Goal: Task Accomplishment & Management: Use online tool/utility

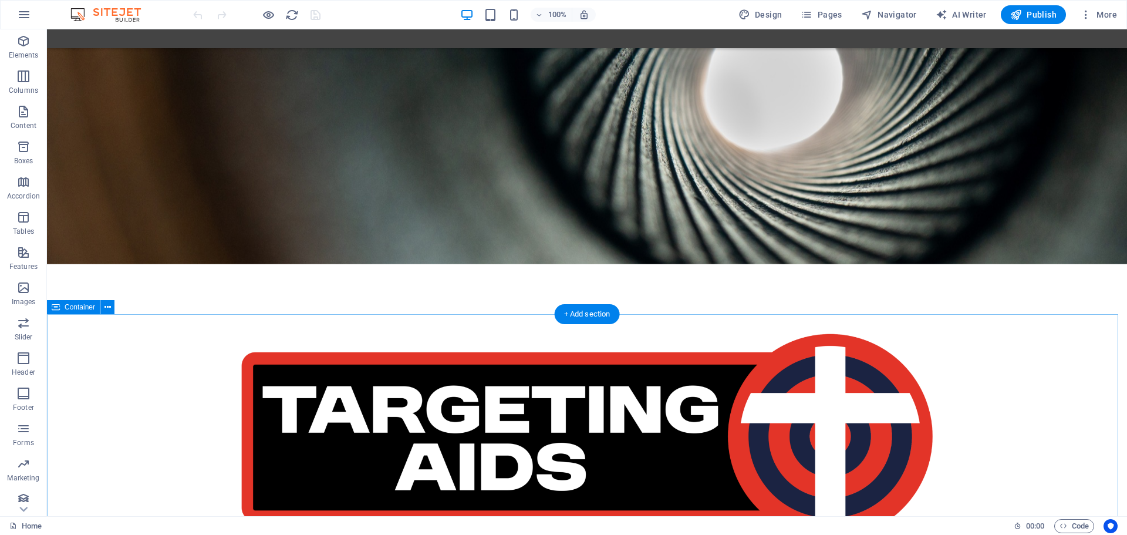
scroll to position [294, 0]
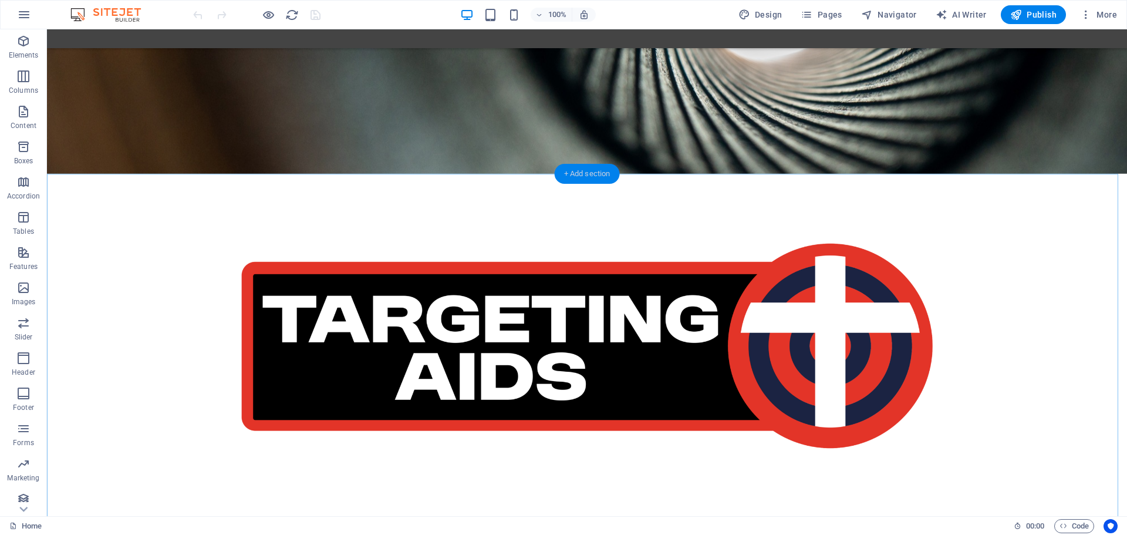
click at [581, 172] on div "+ Add section" at bounding box center [587, 174] width 65 height 20
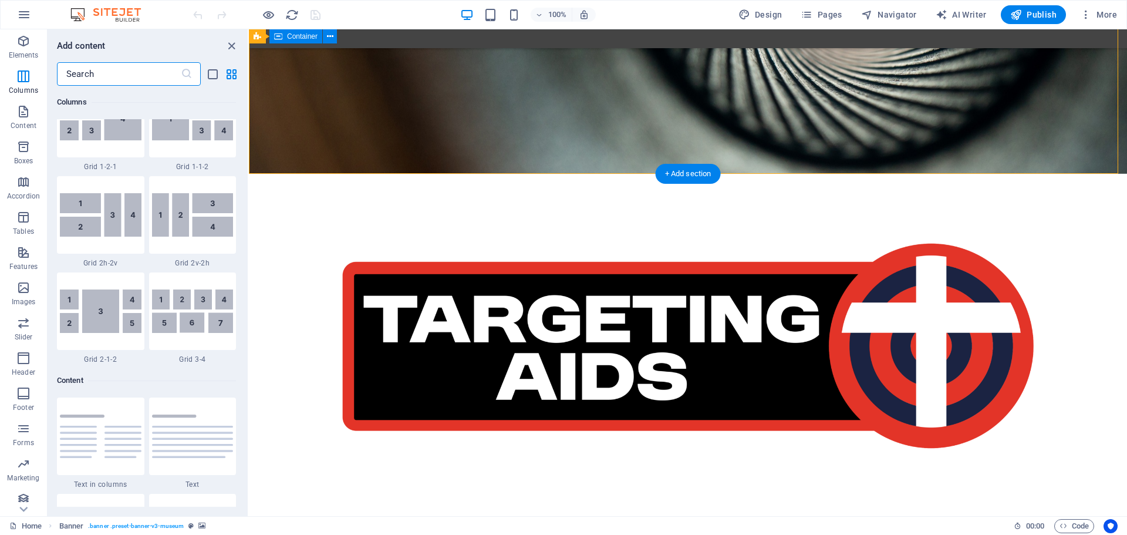
scroll to position [1929, 0]
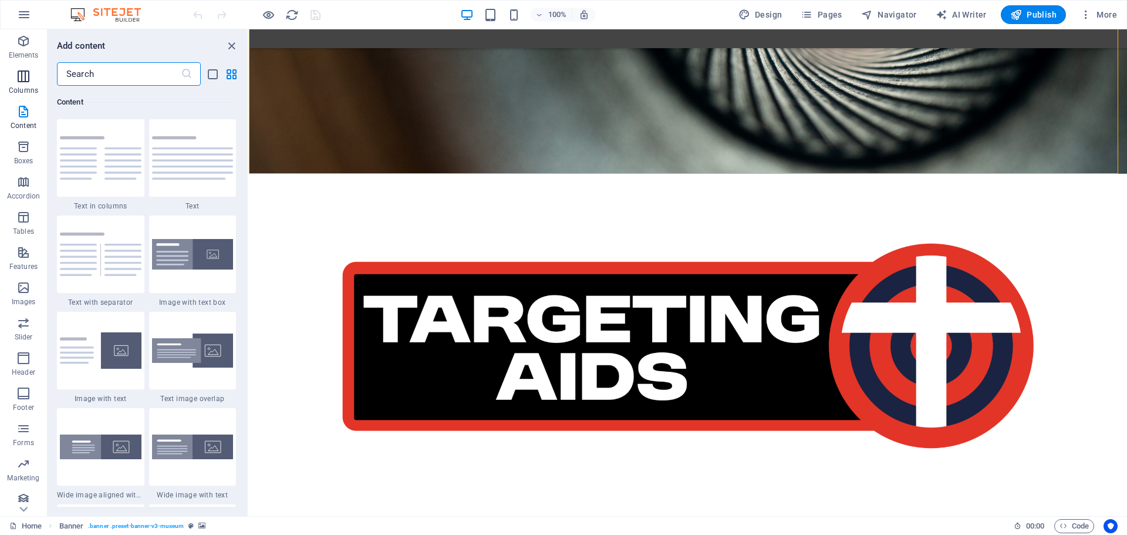
click at [26, 85] on span "Columns" at bounding box center [23, 83] width 47 height 28
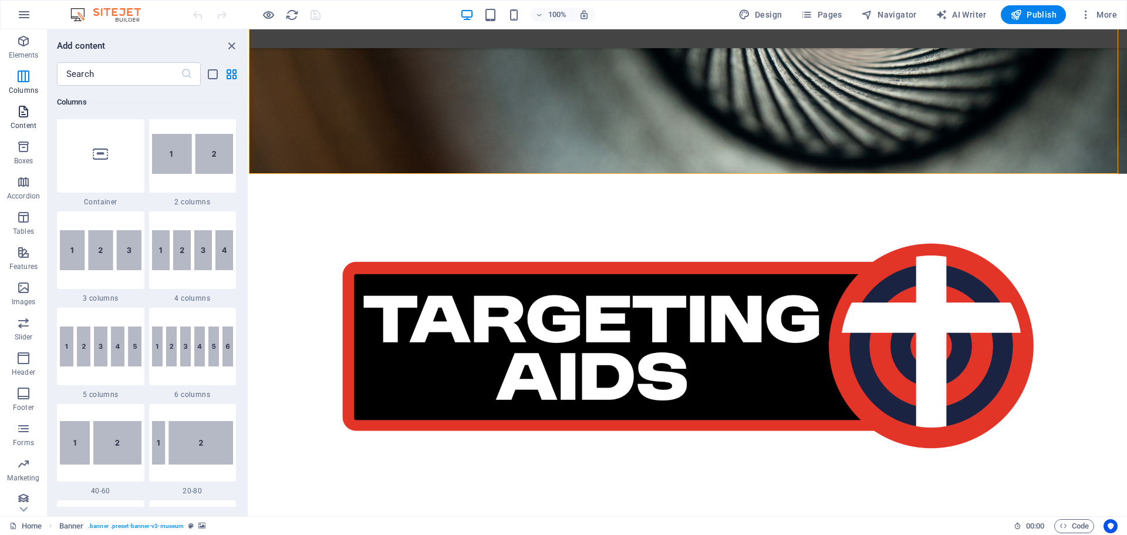
click at [26, 120] on span "Content" at bounding box center [23, 119] width 47 height 28
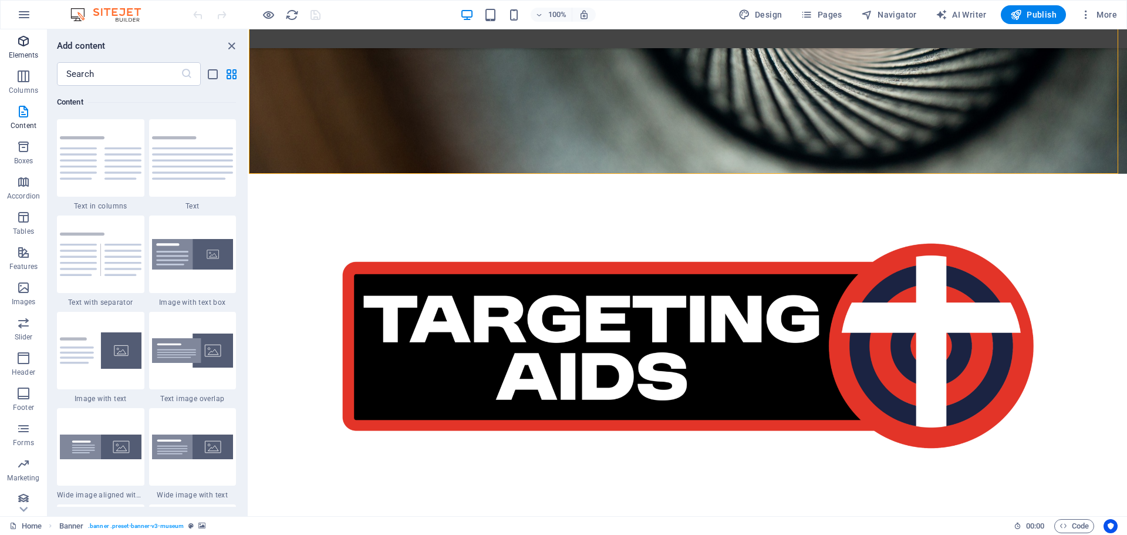
click at [25, 53] on p "Elements" at bounding box center [24, 54] width 30 height 9
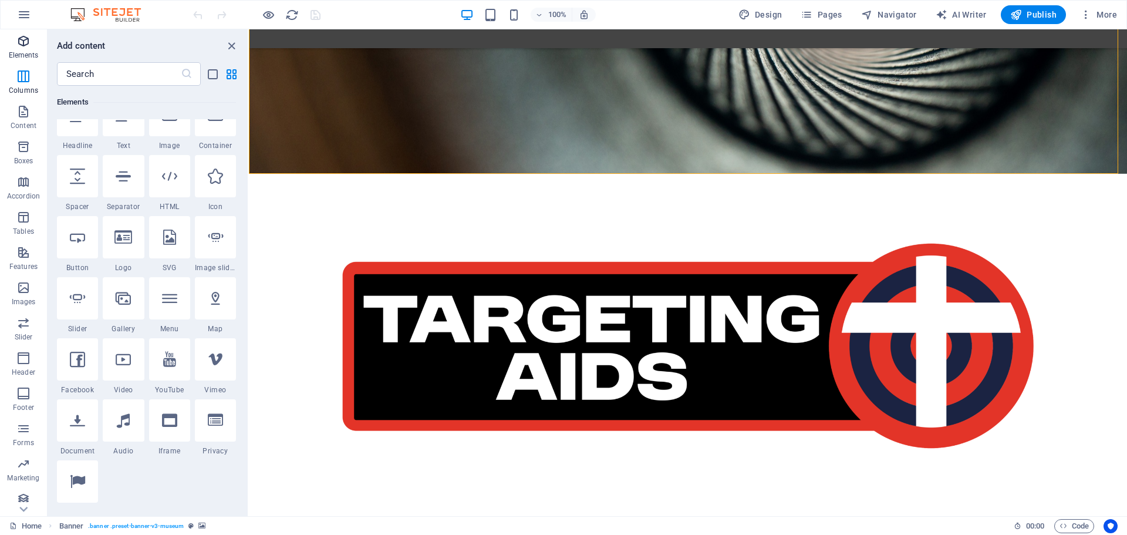
scroll to position [0, 0]
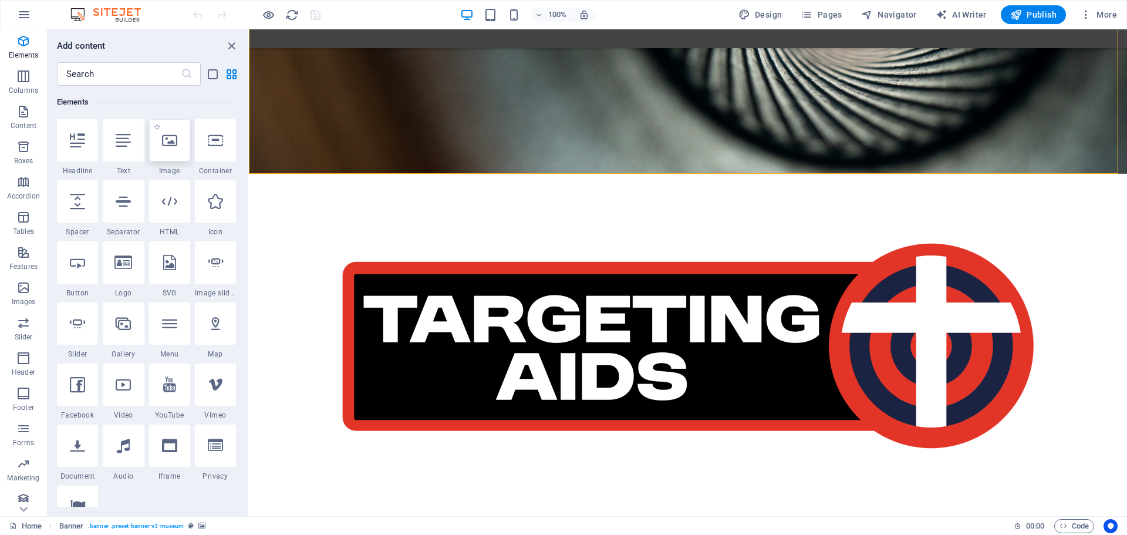
click at [168, 154] on div at bounding box center [169, 140] width 41 height 42
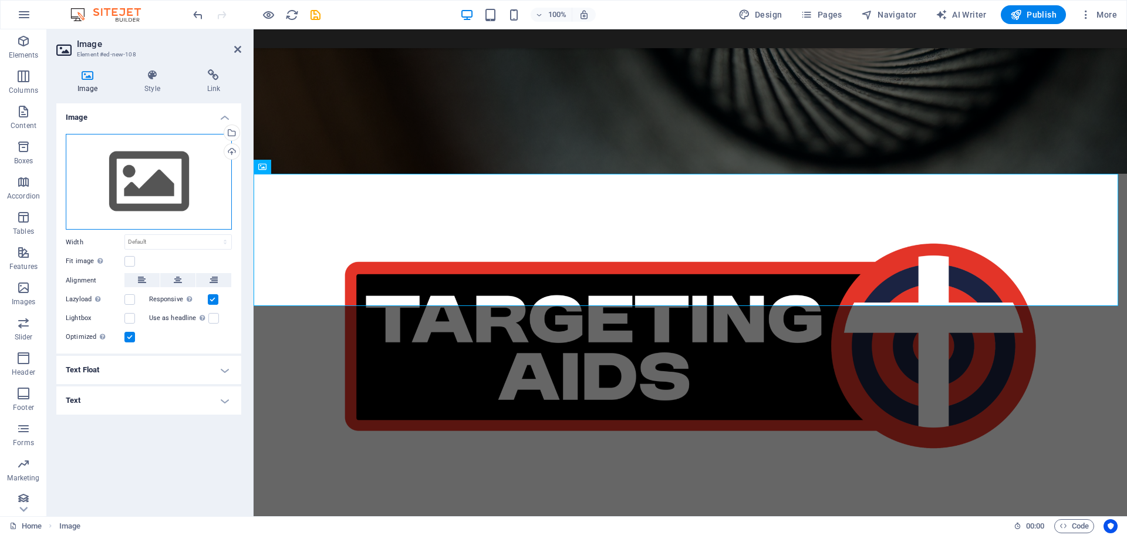
click at [205, 165] on div "Drag files here, click to choose files or select files from Files or our free s…" at bounding box center [149, 182] width 166 height 96
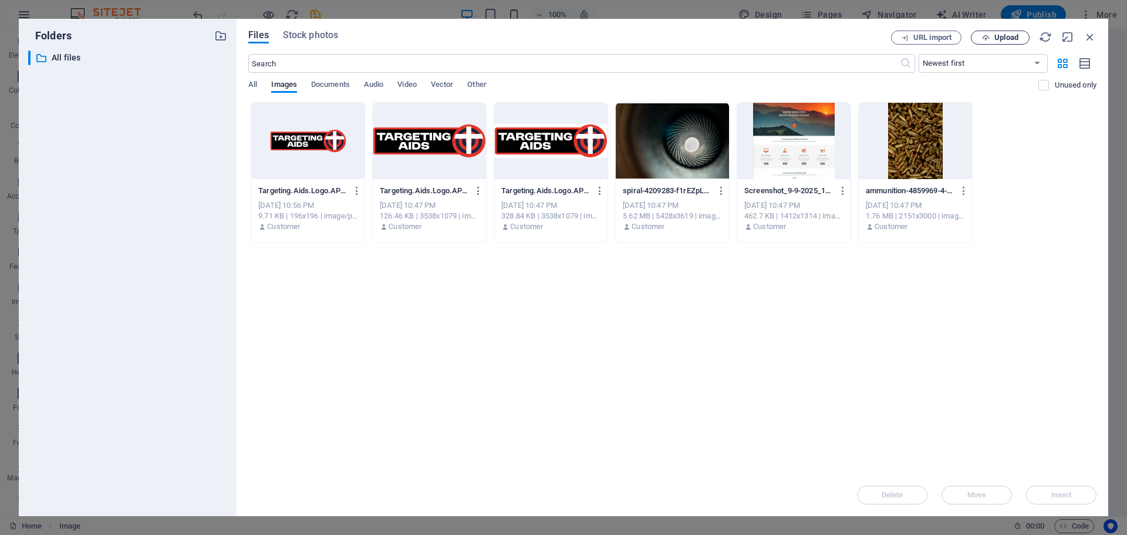
click at [1013, 36] on span "Upload" at bounding box center [1007, 37] width 24 height 7
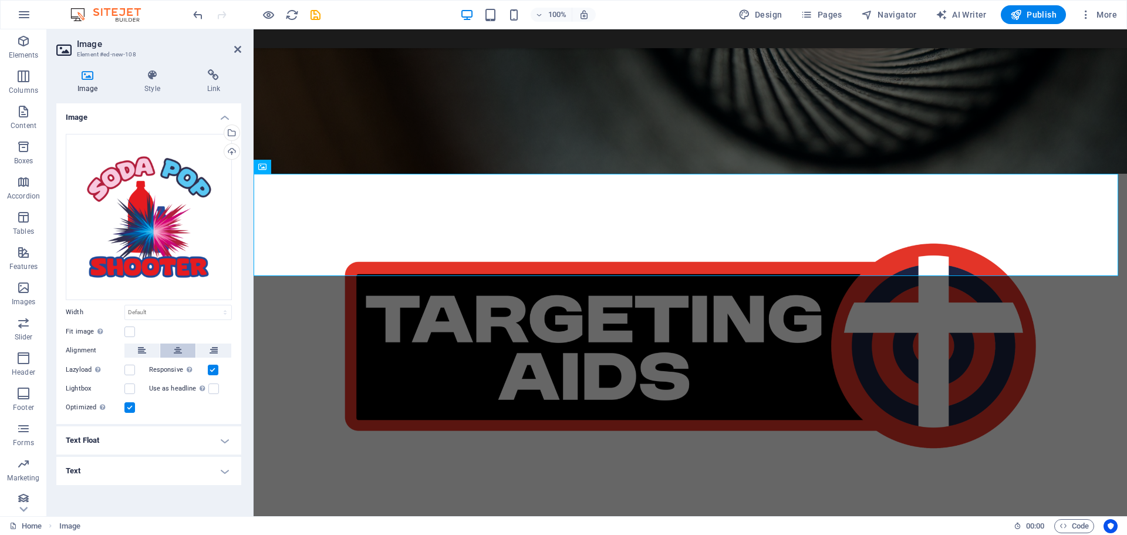
click at [176, 351] on icon at bounding box center [178, 350] width 8 height 14
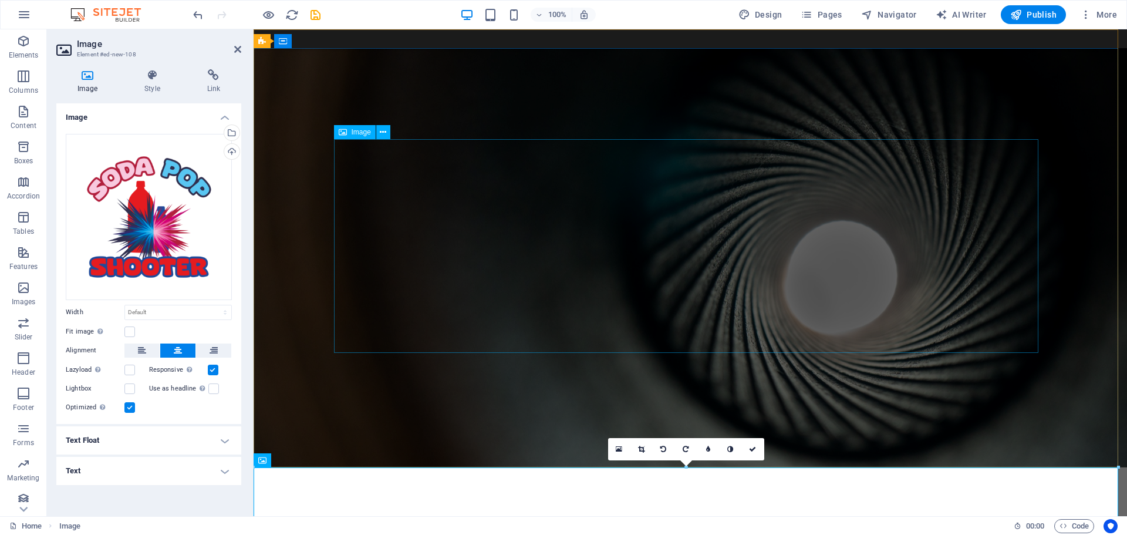
scroll to position [352, 0]
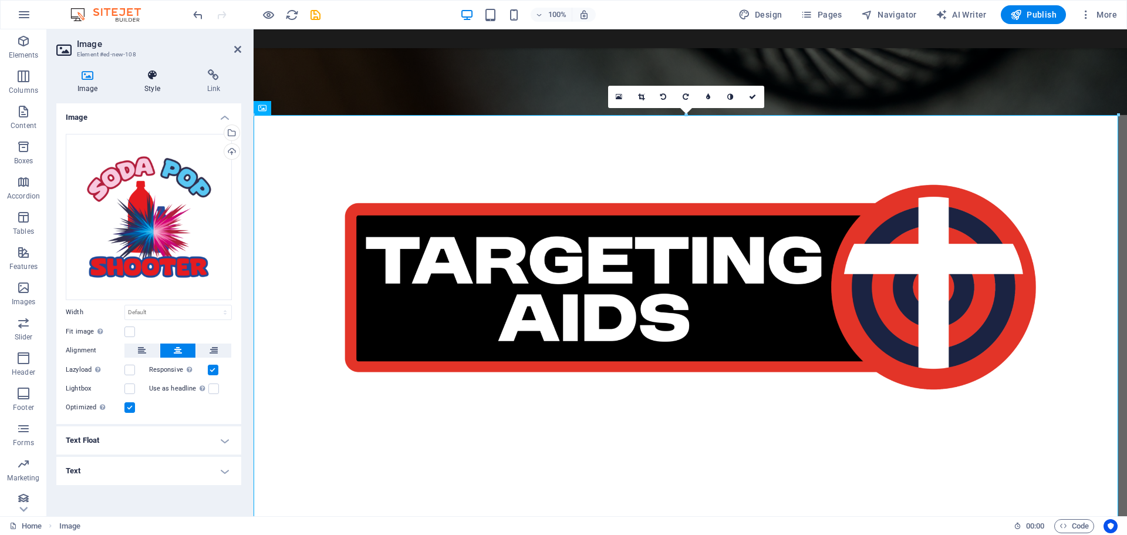
click at [153, 91] on h4 "Style" at bounding box center [154, 81] width 62 height 25
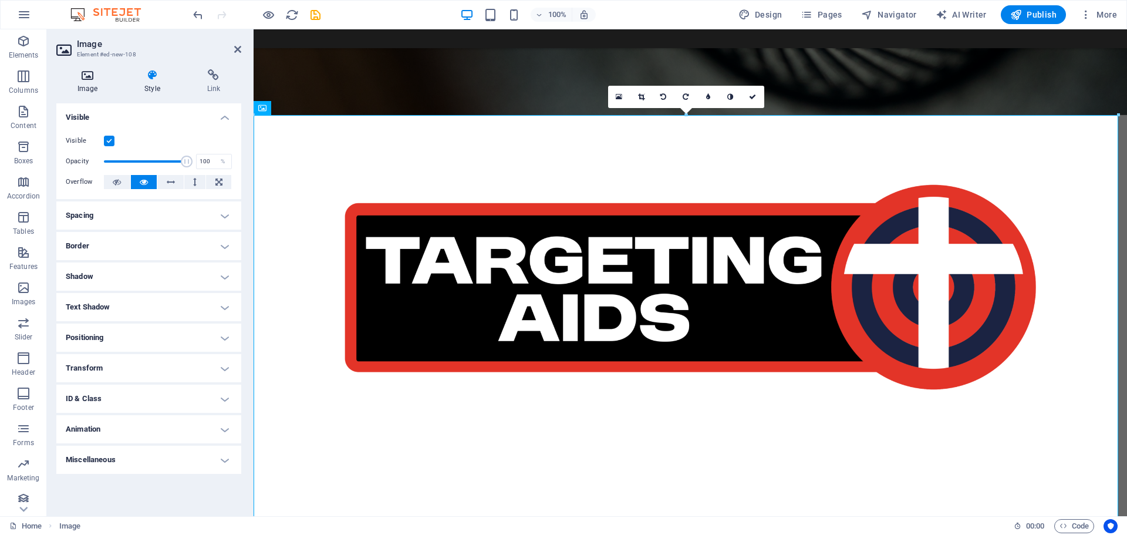
click at [85, 79] on icon at bounding box center [87, 75] width 62 height 12
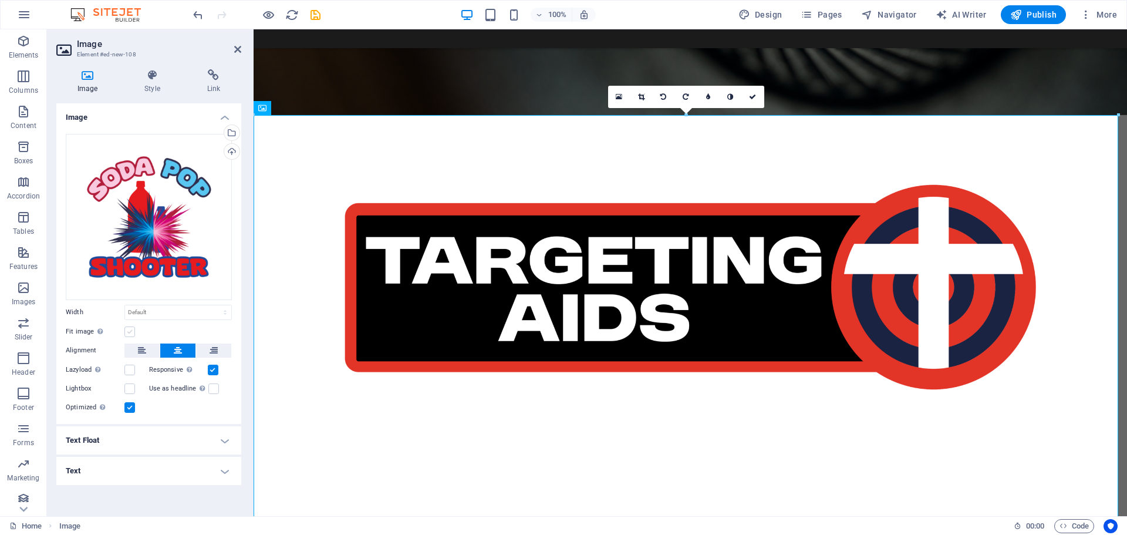
click at [130, 329] on label at bounding box center [129, 331] width 11 height 11
click at [0, 0] on input "Fit image Automatically fit image to a fixed width and height" at bounding box center [0, 0] width 0 height 0
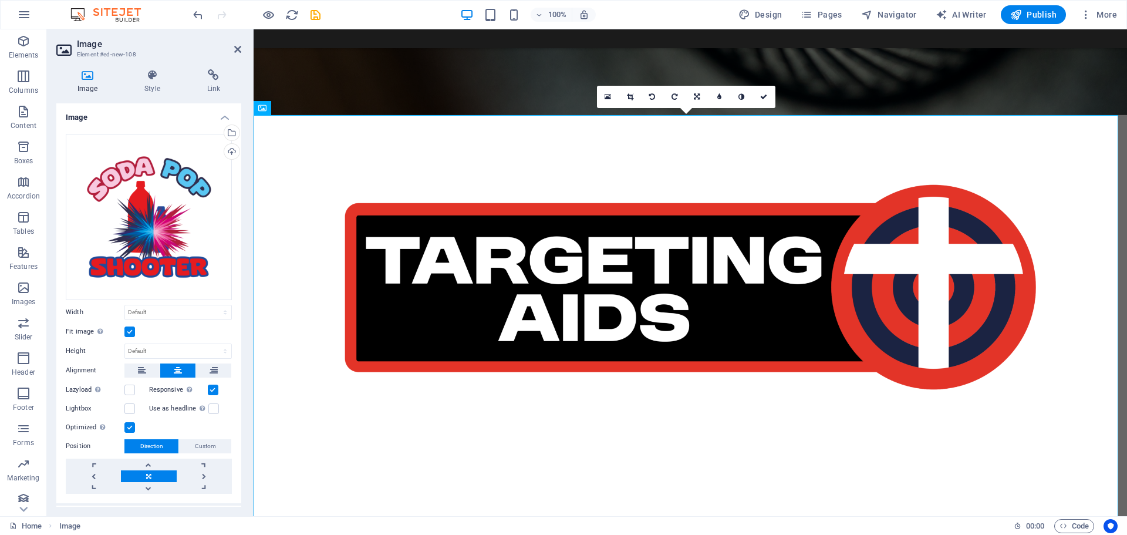
click at [129, 329] on label at bounding box center [129, 331] width 11 height 11
click at [0, 0] on input "Fit image Automatically fit image to a fixed width and height" at bounding box center [0, 0] width 0 height 0
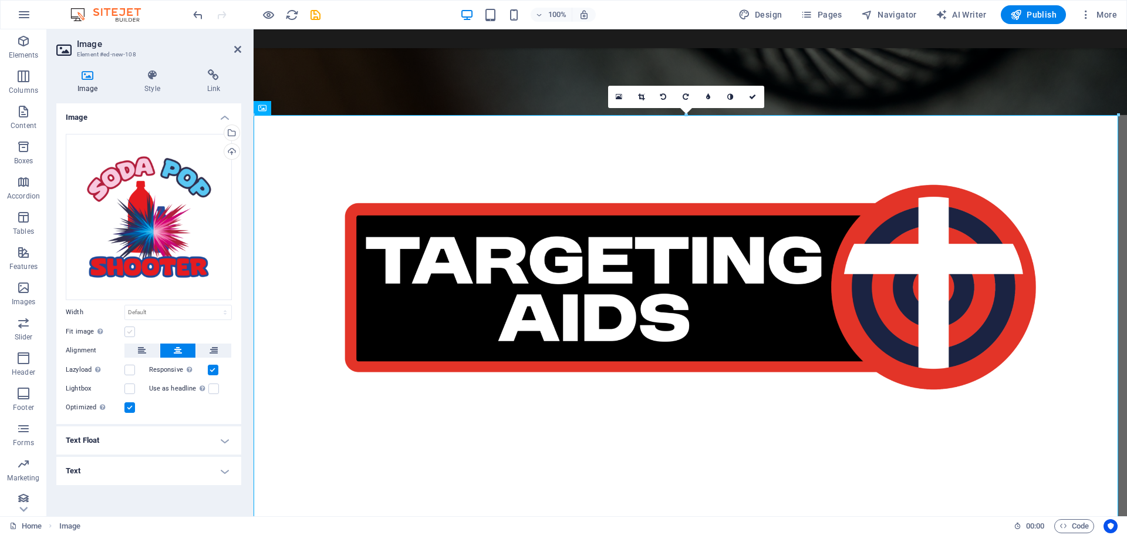
click at [129, 329] on label at bounding box center [129, 331] width 11 height 11
click at [0, 0] on input "Fit image Automatically fit image to a fixed width and height" at bounding box center [0, 0] width 0 height 0
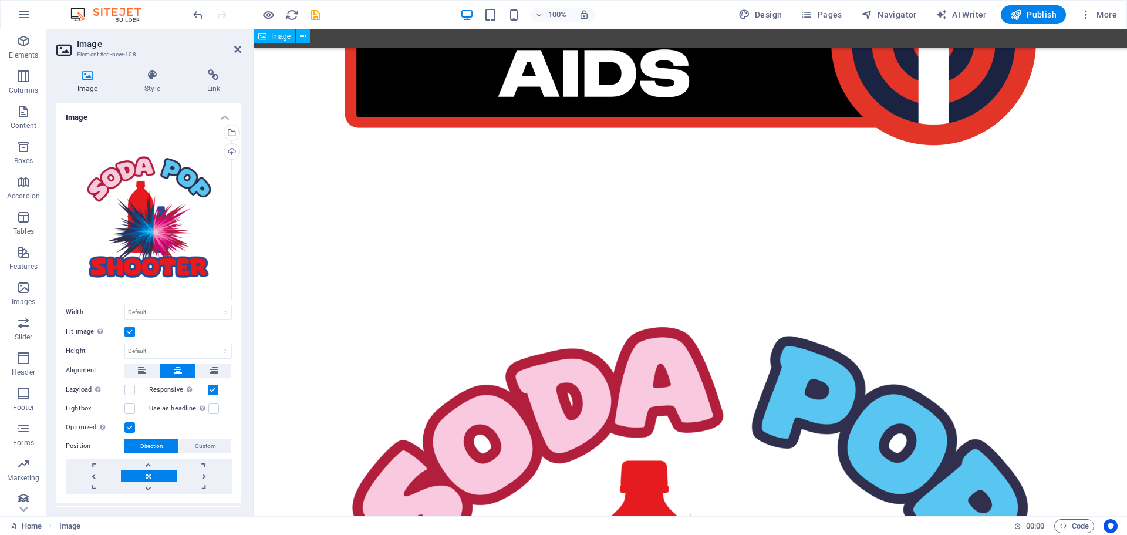
scroll to position [587, 0]
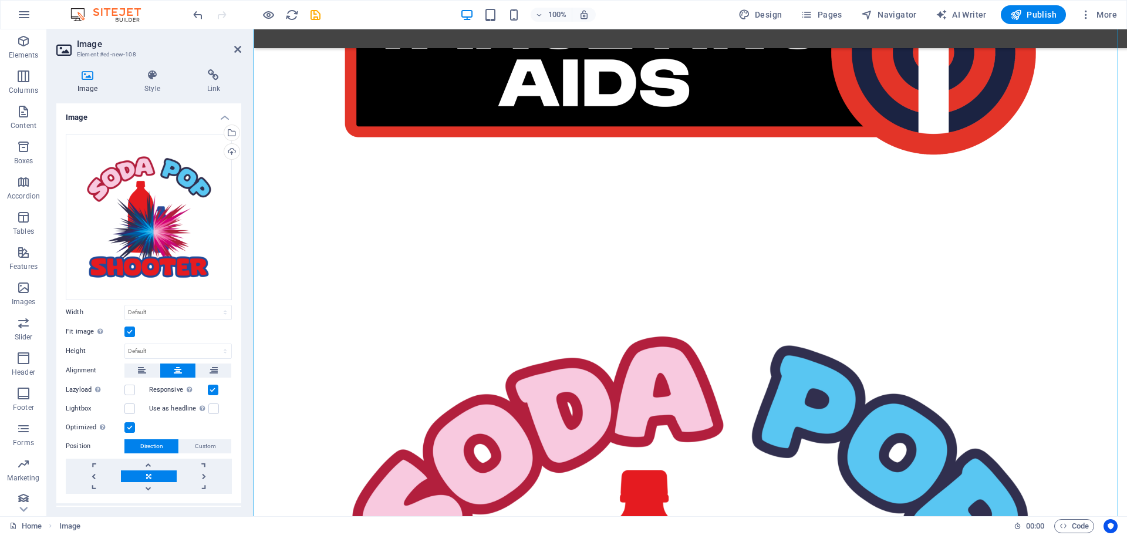
click at [130, 326] on label at bounding box center [129, 331] width 11 height 11
click at [0, 0] on input "Fit image Automatically fit image to a fixed width and height" at bounding box center [0, 0] width 0 height 0
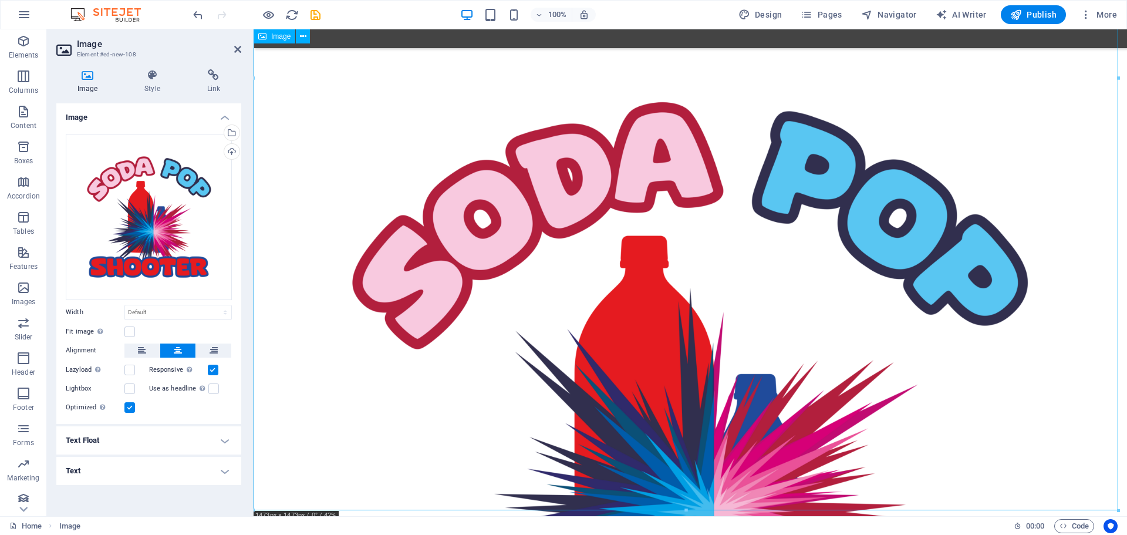
scroll to position [822, 0]
click at [602, 227] on figure at bounding box center [691, 432] width 874 height 874
click at [129, 392] on label at bounding box center [129, 388] width 11 height 11
click at [0, 0] on input "Lightbox" at bounding box center [0, 0] width 0 height 0
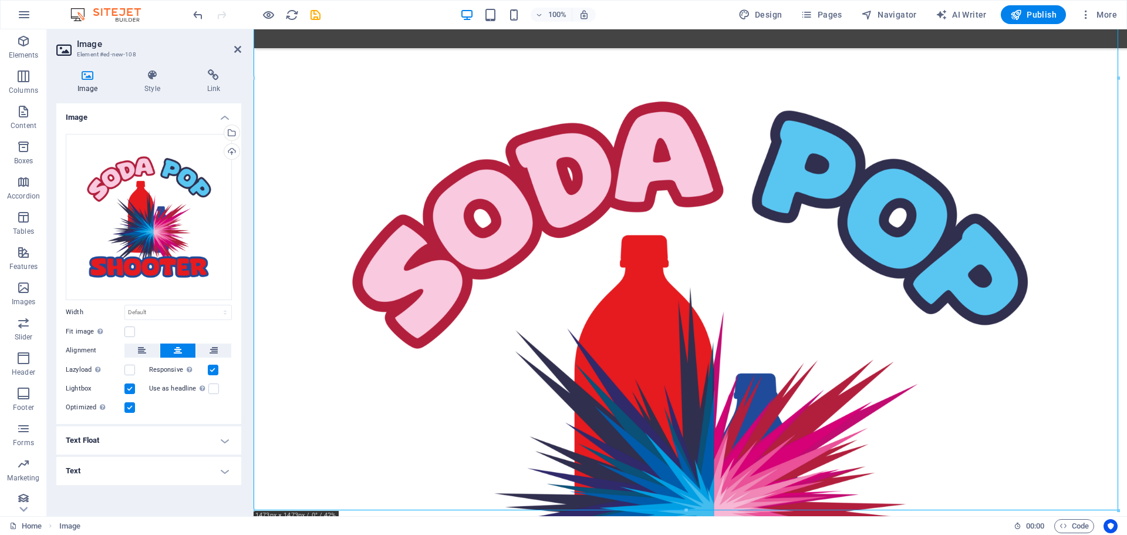
click at [129, 392] on label at bounding box center [129, 388] width 11 height 11
click at [0, 0] on input "Lightbox" at bounding box center [0, 0] width 0 height 0
click at [129, 392] on label at bounding box center [129, 388] width 11 height 11
click at [0, 0] on input "Lightbox" at bounding box center [0, 0] width 0 height 0
click at [130, 386] on label at bounding box center [129, 388] width 11 height 11
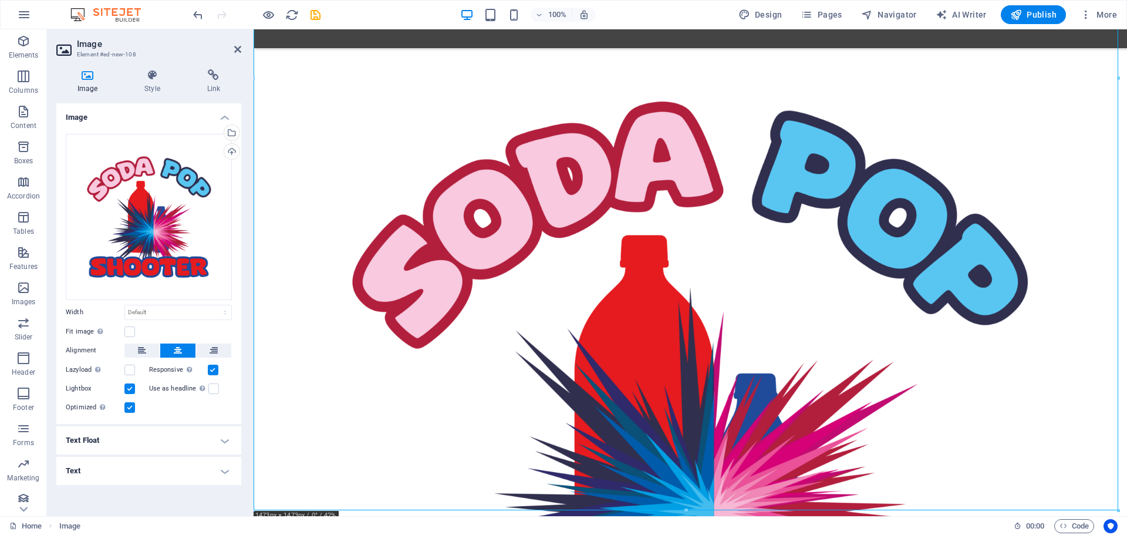
click at [0, 0] on input "Lightbox" at bounding box center [0, 0] width 0 height 0
click at [152, 315] on select "Default auto px rem % em vh vw" at bounding box center [178, 312] width 106 height 14
select select "px"
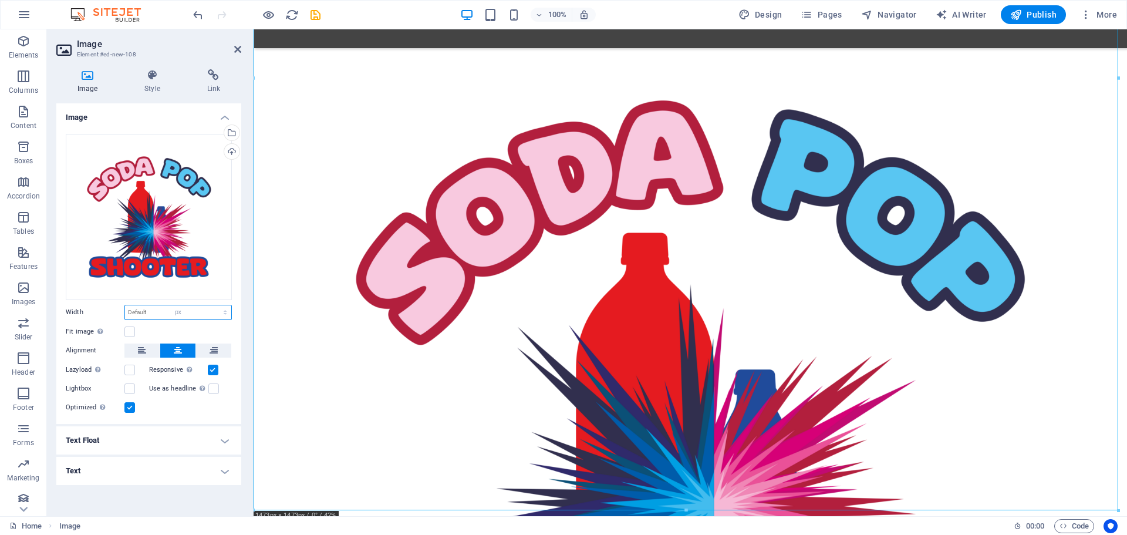
click at [215, 305] on select "Default auto px rem % em vh vw" at bounding box center [178, 312] width 106 height 14
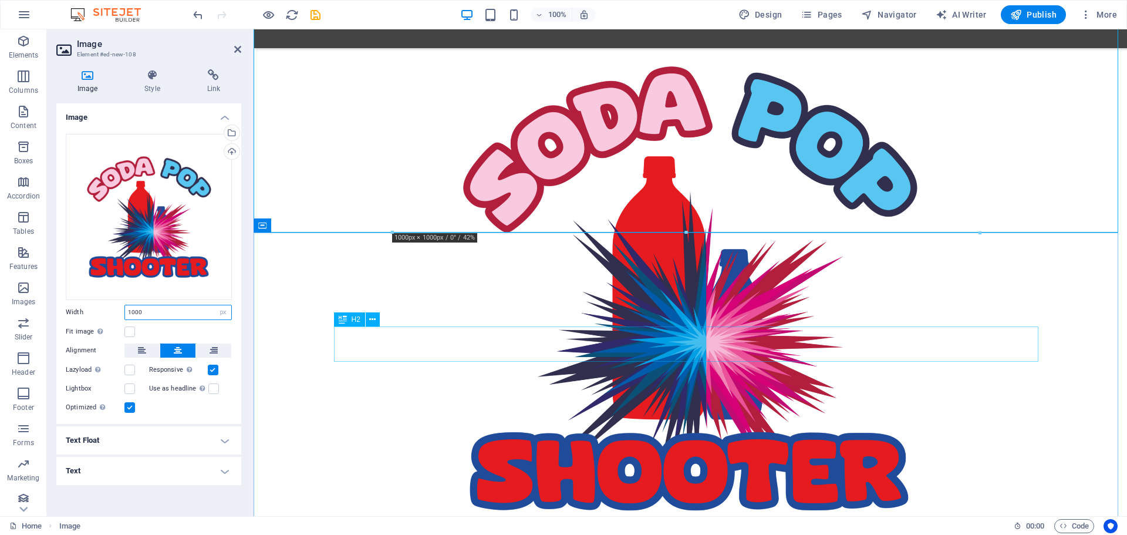
type input "1000"
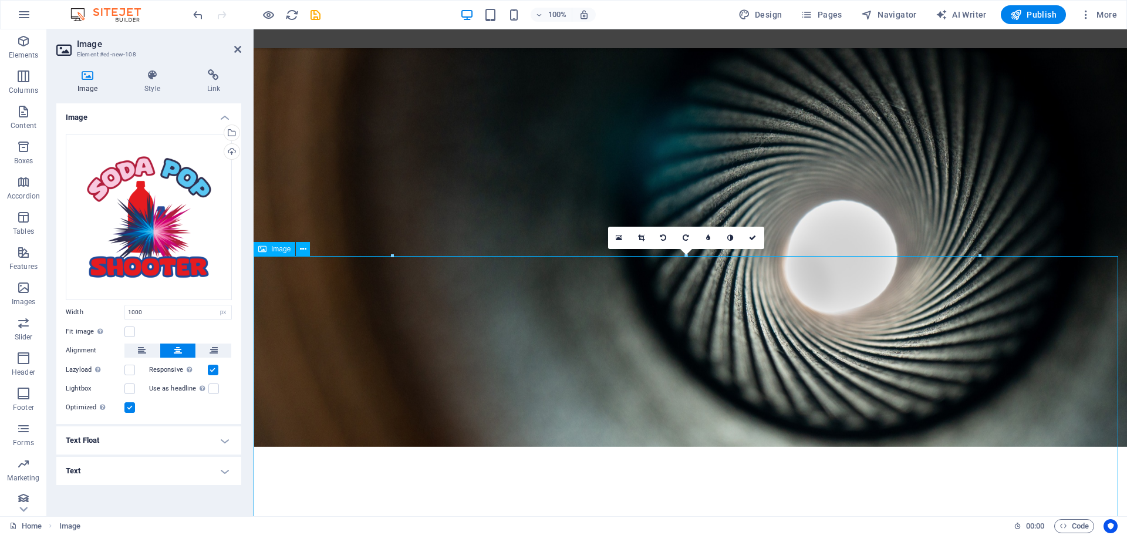
scroll to position [0, 0]
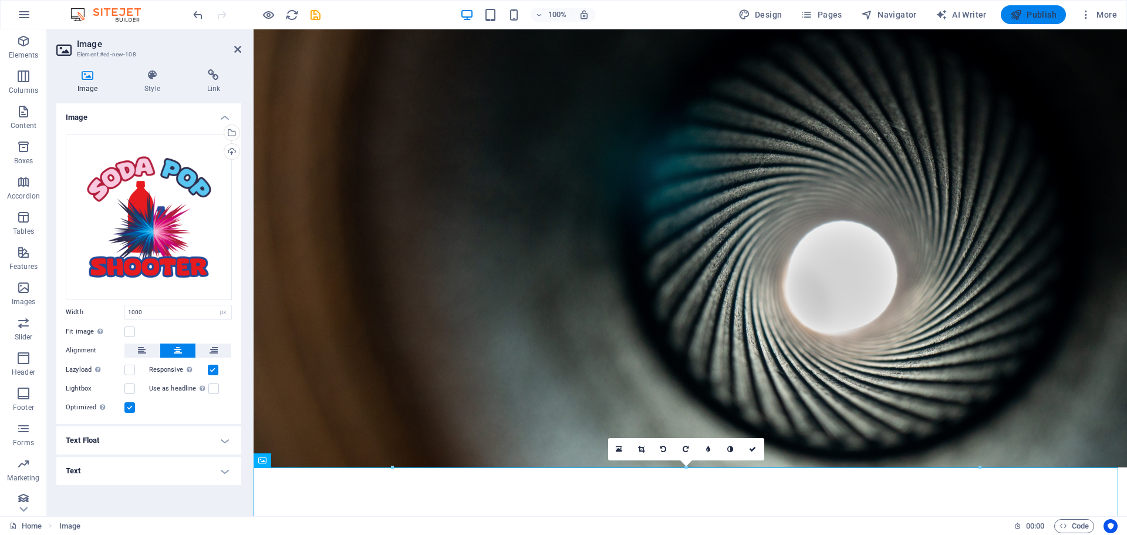
click at [1019, 14] on icon "button" at bounding box center [1017, 15] width 12 height 12
checkbox input "false"
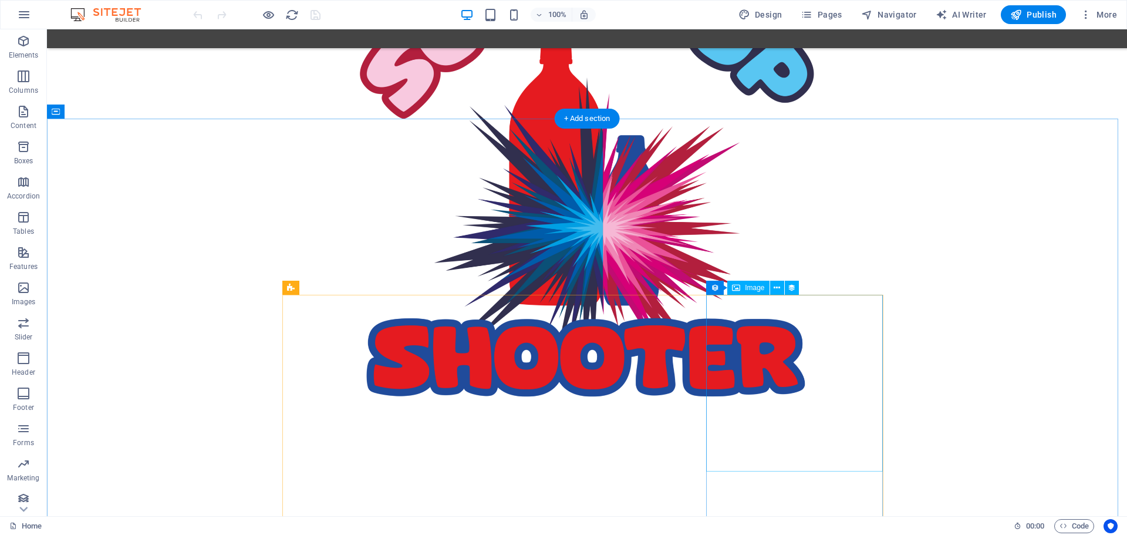
scroll to position [1070, 0]
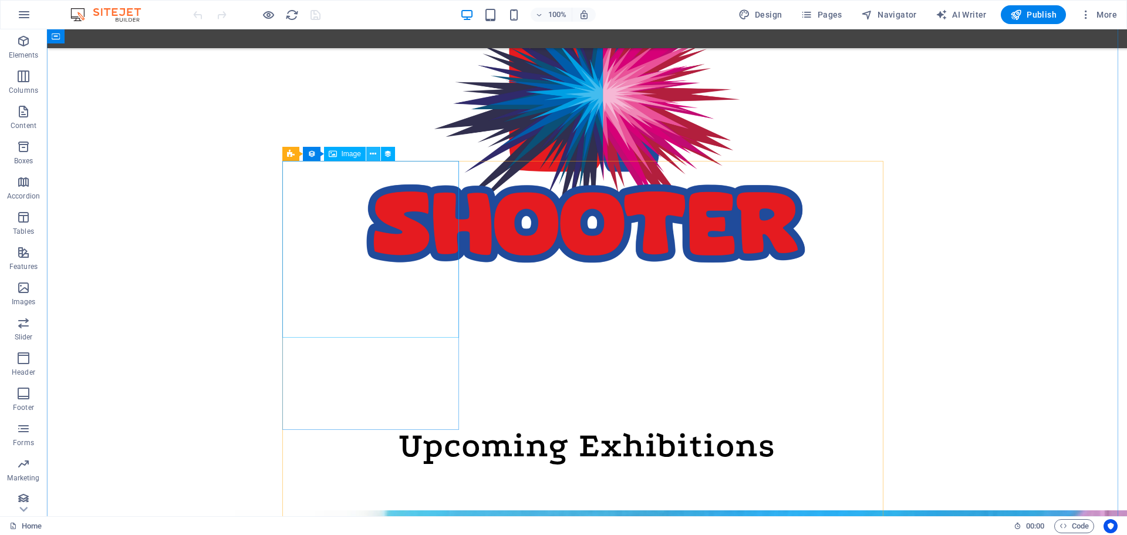
click at [372, 153] on icon at bounding box center [373, 154] width 6 height 12
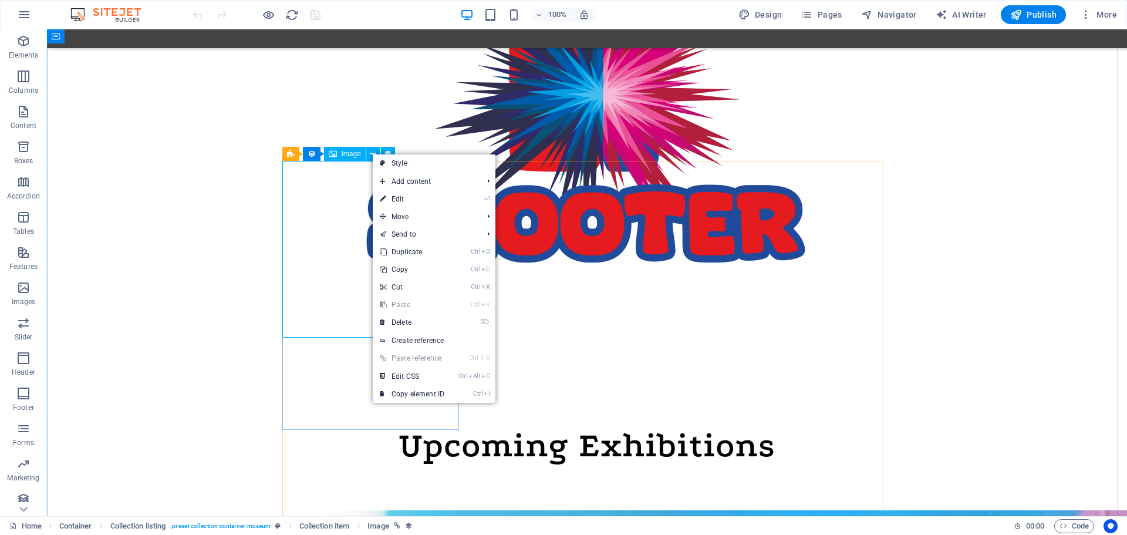
click at [353, 152] on span "Image" at bounding box center [351, 153] width 19 height 7
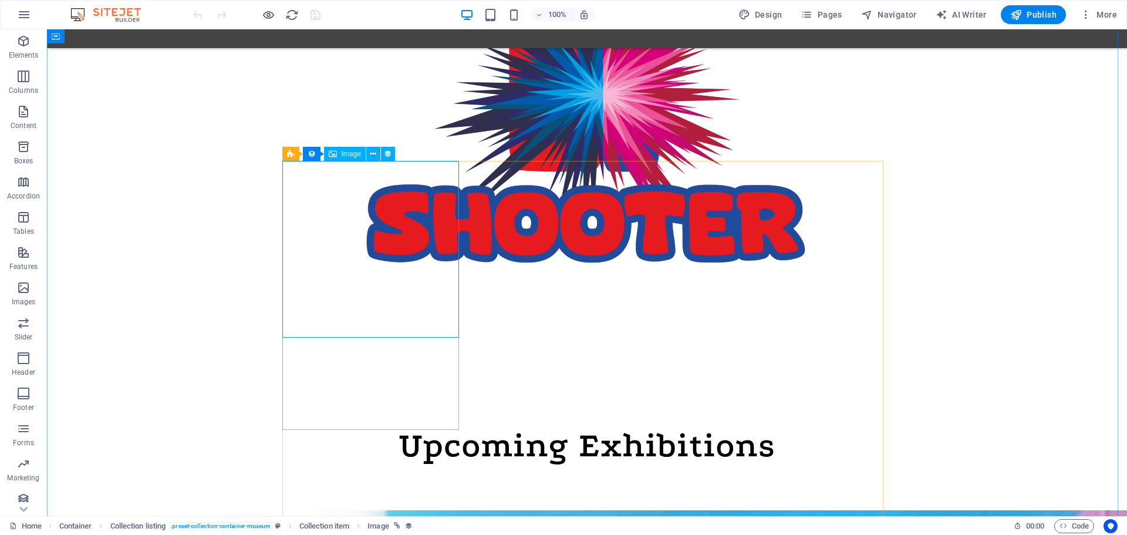
click at [353, 157] on span "Image" at bounding box center [351, 153] width 19 height 7
click at [371, 463] on div at bounding box center [587, 486] width 705 height 47
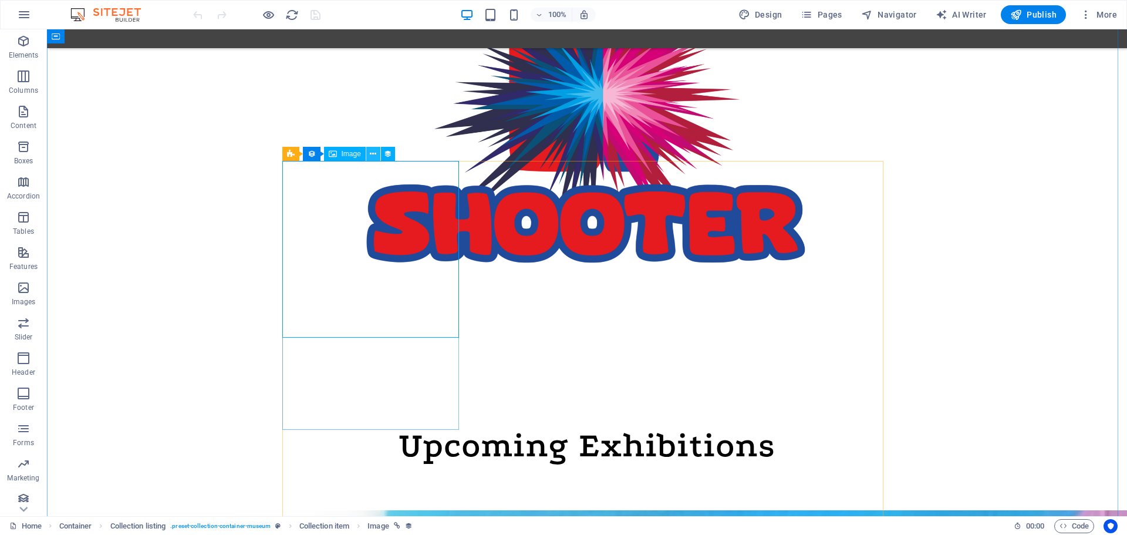
click at [371, 157] on icon at bounding box center [373, 154] width 6 height 12
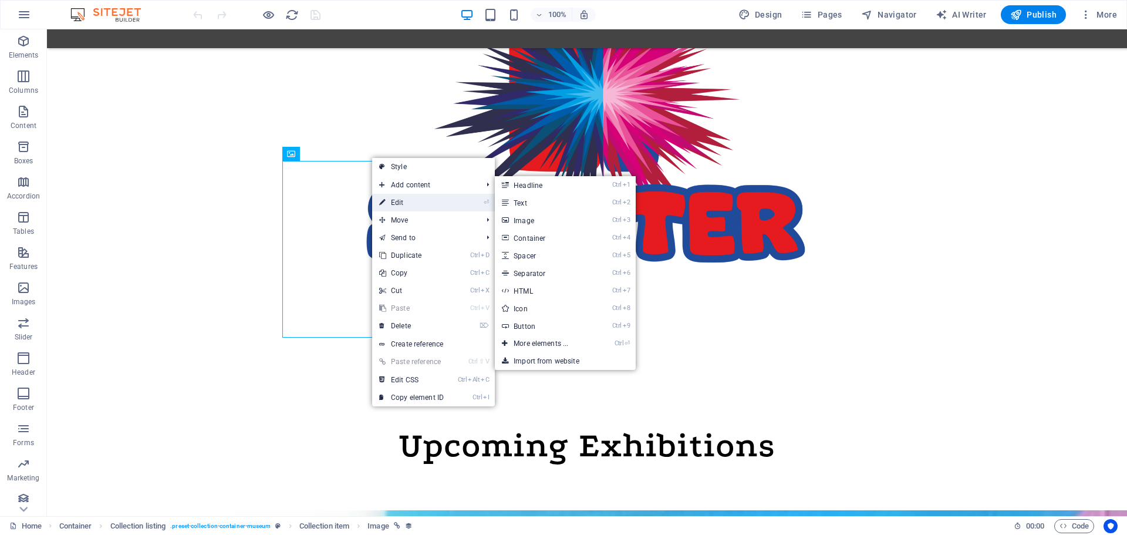
click at [407, 198] on link "⏎ Edit" at bounding box center [411, 203] width 79 height 18
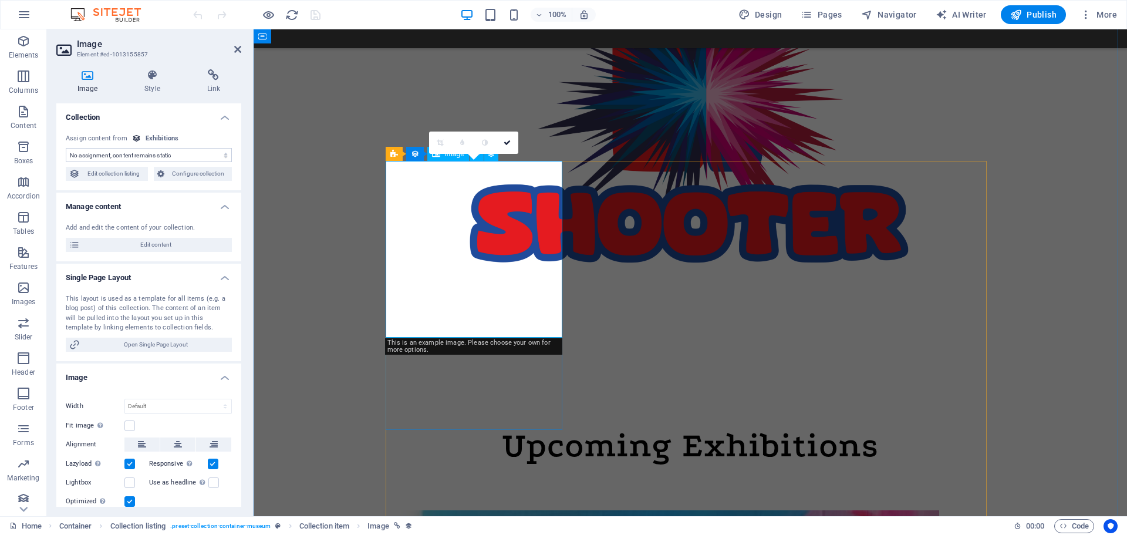
select select "exhibition-image"
click at [148, 88] on h4 "Style" at bounding box center [154, 81] width 62 height 25
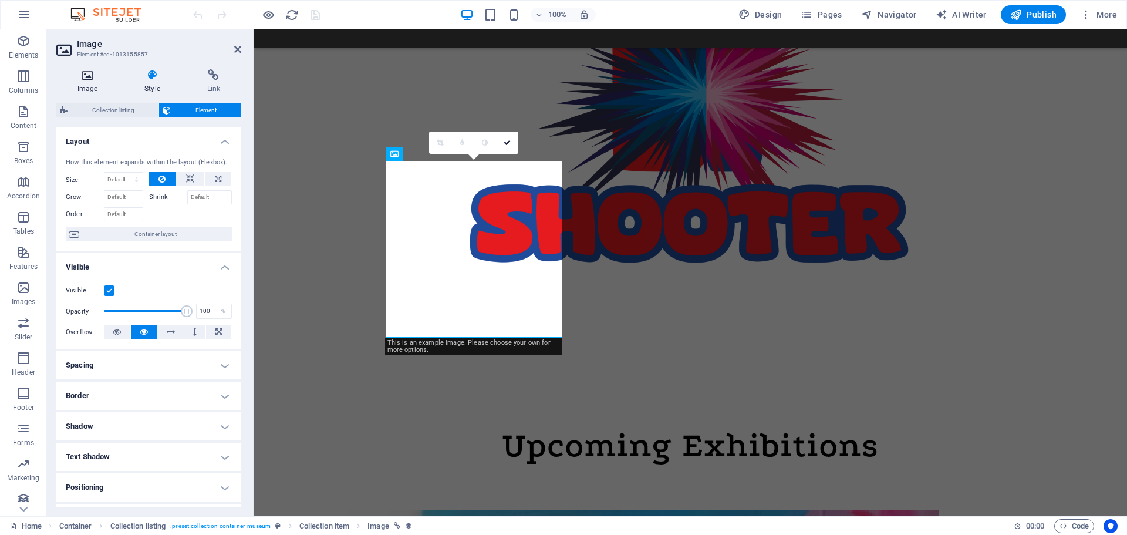
click at [87, 80] on icon at bounding box center [87, 75] width 62 height 12
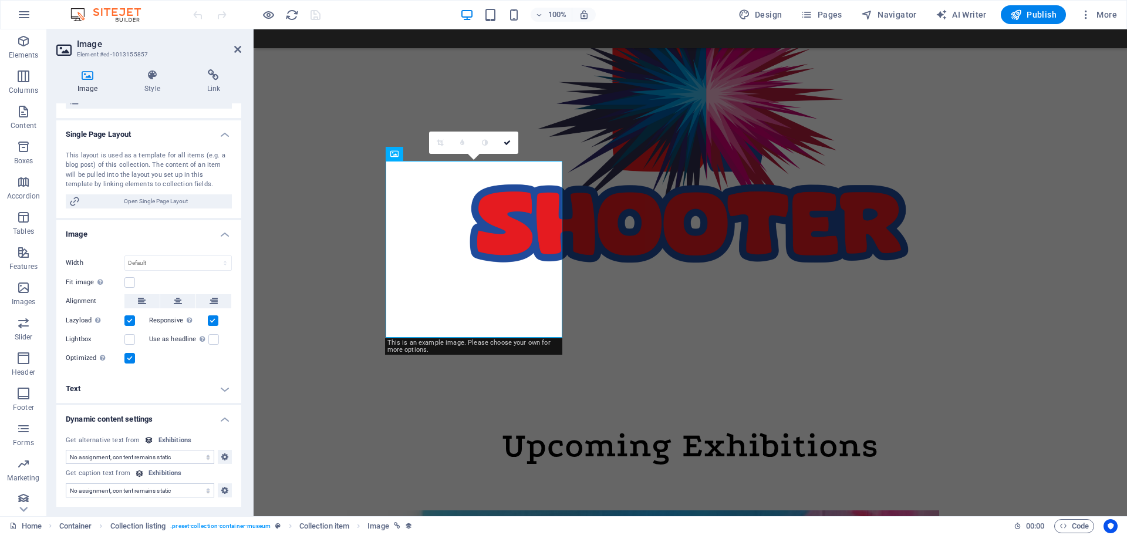
scroll to position [0, 0]
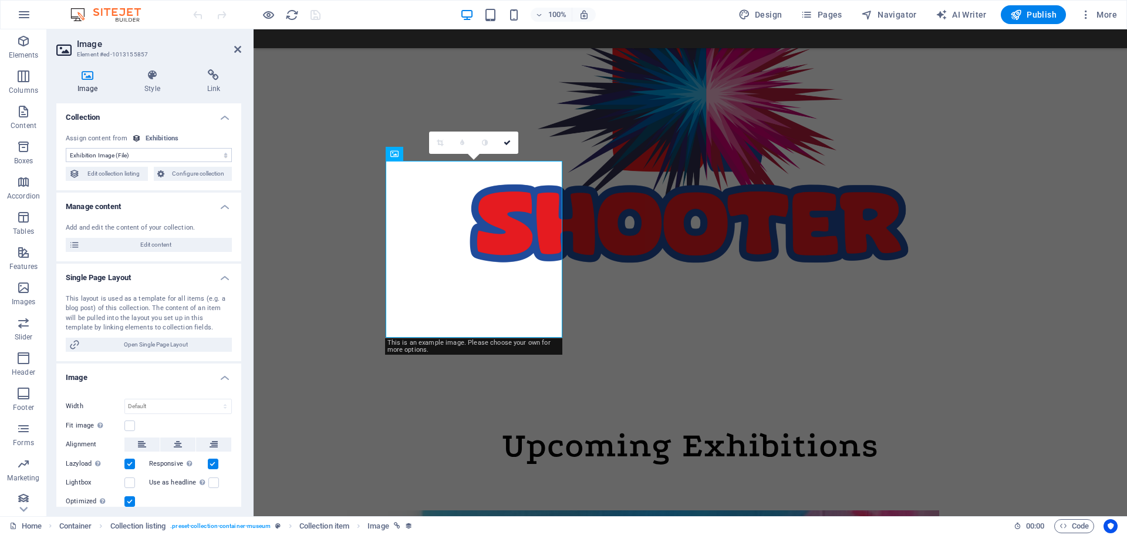
click at [154, 136] on div "Exhibitions" at bounding box center [162, 139] width 33 height 10
click at [145, 83] on h4 "Style" at bounding box center [154, 81] width 62 height 25
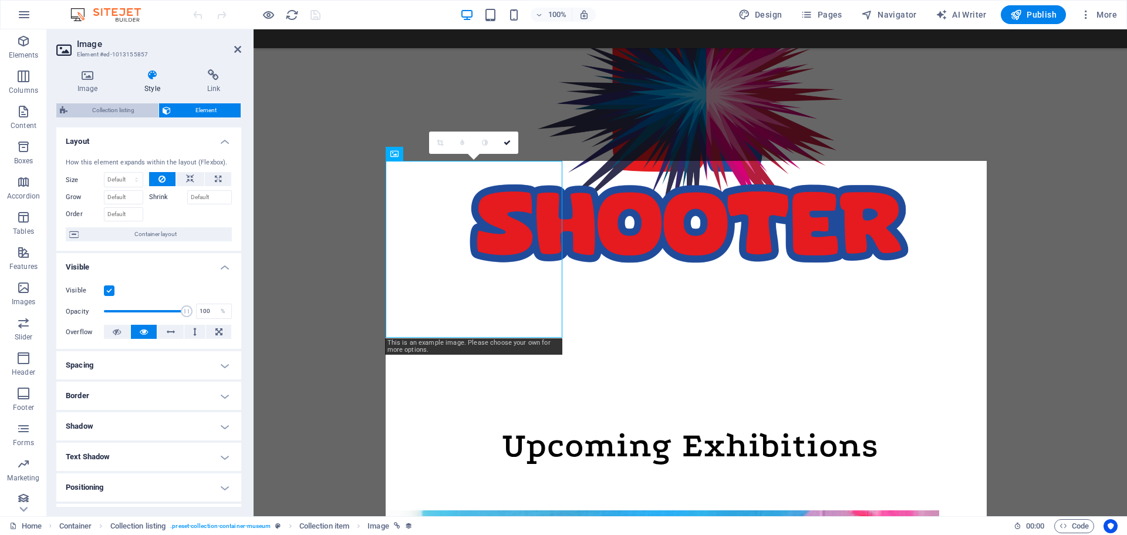
click at [119, 109] on span "Collection listing" at bounding box center [113, 110] width 84 height 14
select select "rem"
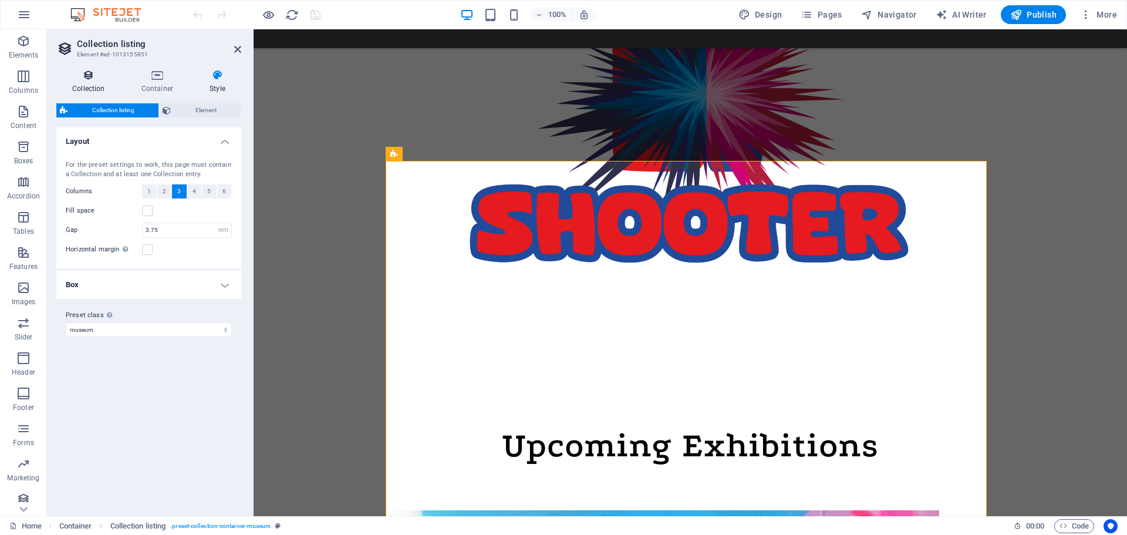
click at [96, 85] on h4 "Collection" at bounding box center [90, 81] width 69 height 25
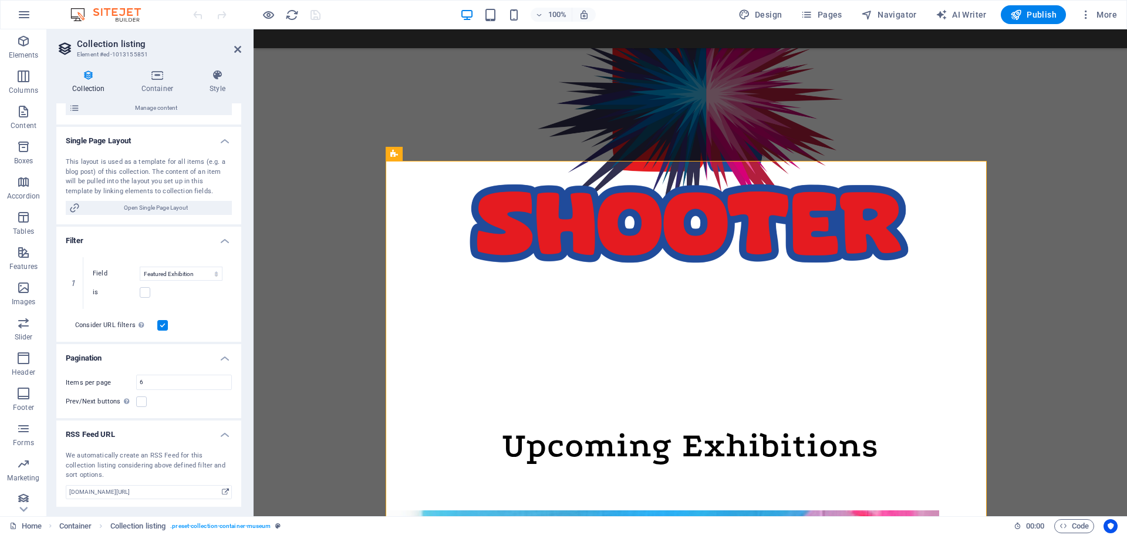
scroll to position [161, 0]
click at [237, 50] on icon at bounding box center [237, 49] width 7 height 9
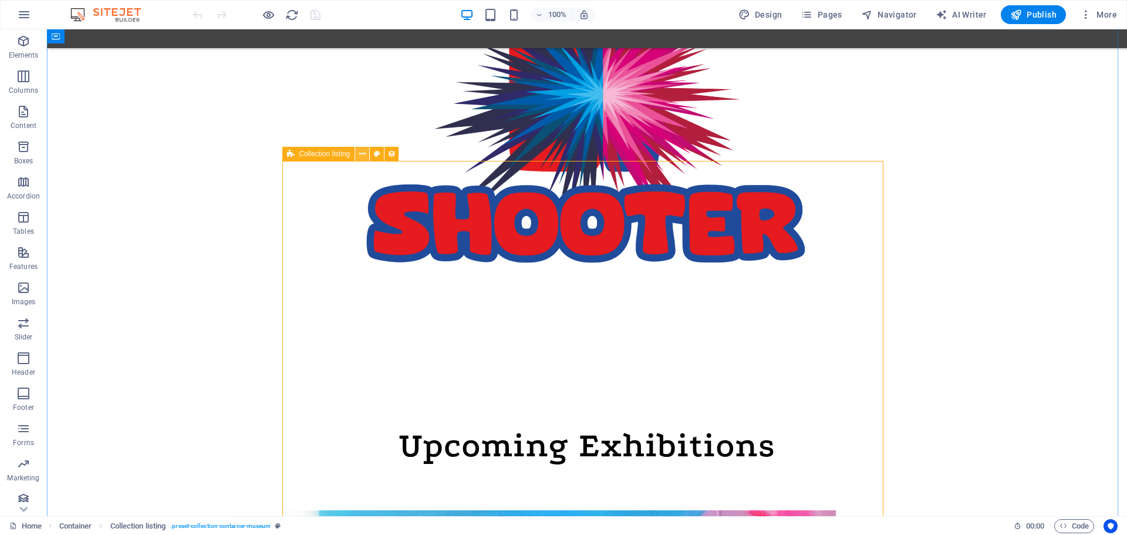
click at [358, 155] on button at bounding box center [362, 154] width 14 height 14
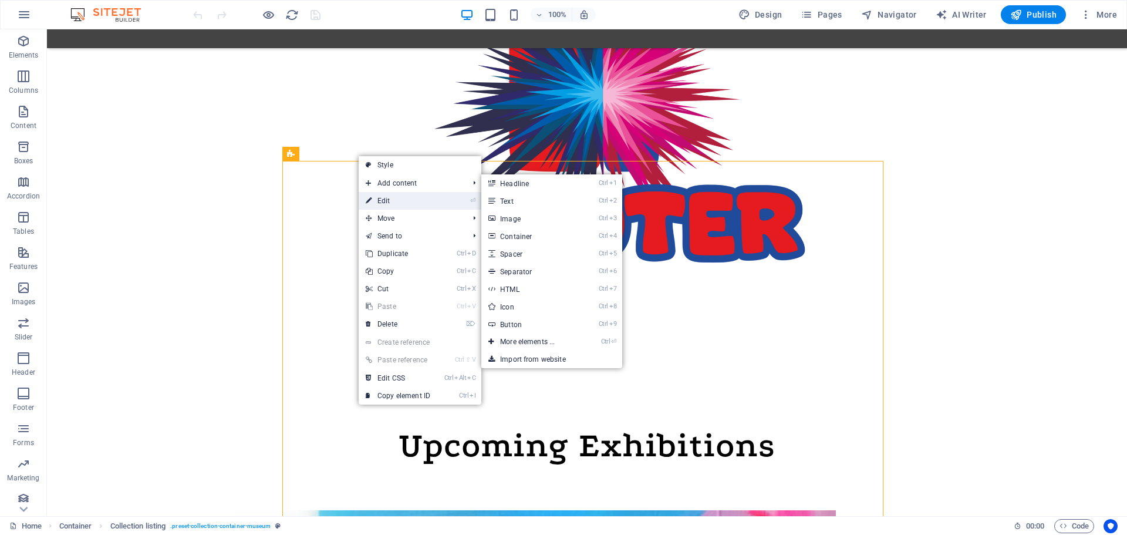
click at [380, 204] on link "⏎ Edit" at bounding box center [398, 201] width 79 height 18
select select "68e1878274aa17dfd90f4ef6"
select select "columns.exhibition-date_ASC"
select select "columns.featured-exhibition"
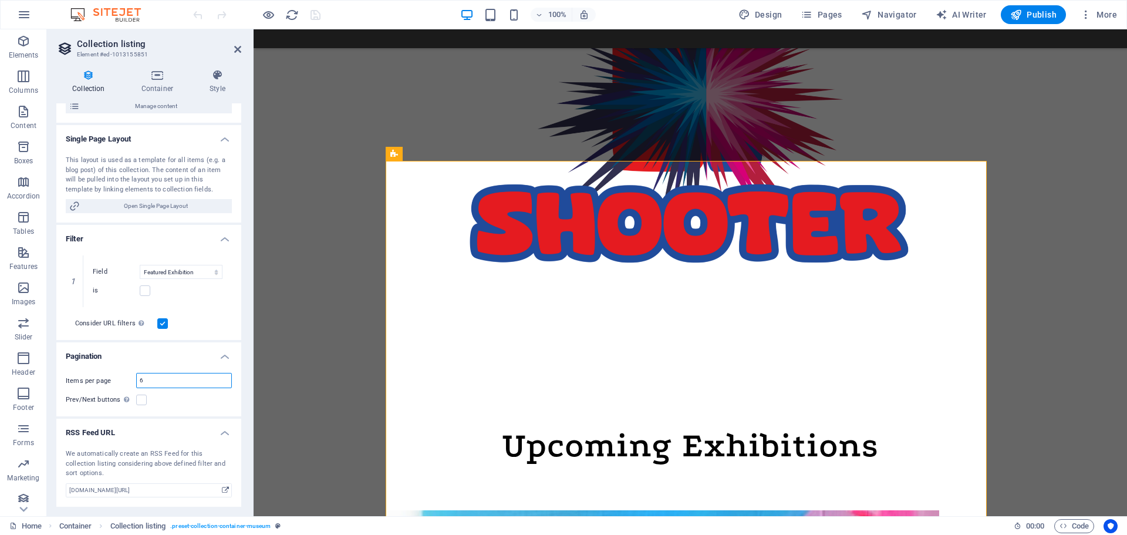
click at [177, 383] on input "6" at bounding box center [184, 380] width 95 height 14
type input "4"
select select "columns.exhibition-date_ASC"
select select "columns.featured-exhibition"
type input "3"
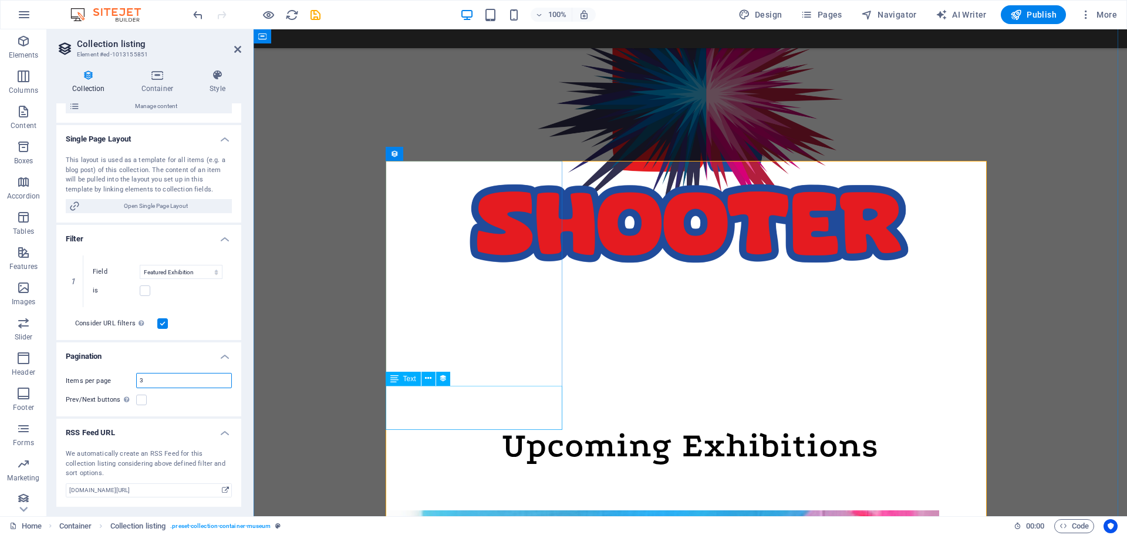
select select "columns.exhibition-date_ASC"
select select "columns.featured-exhibition"
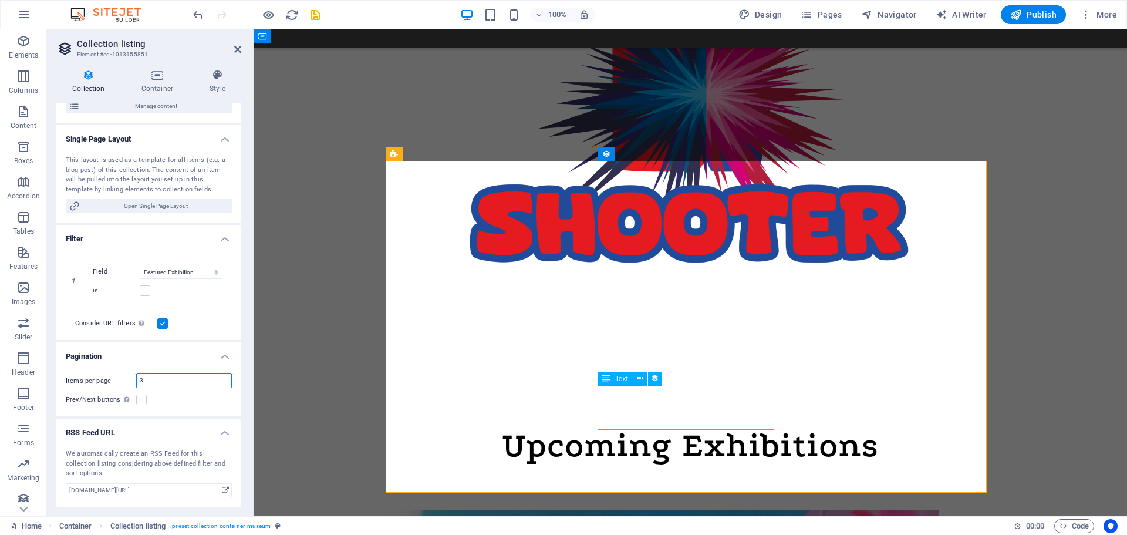
type input "3"
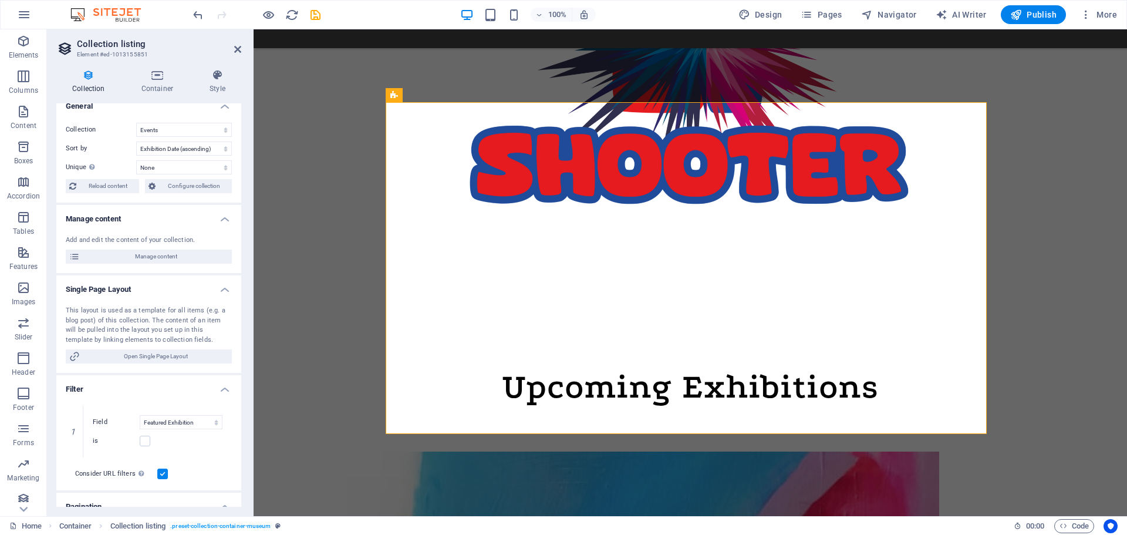
scroll to position [0, 0]
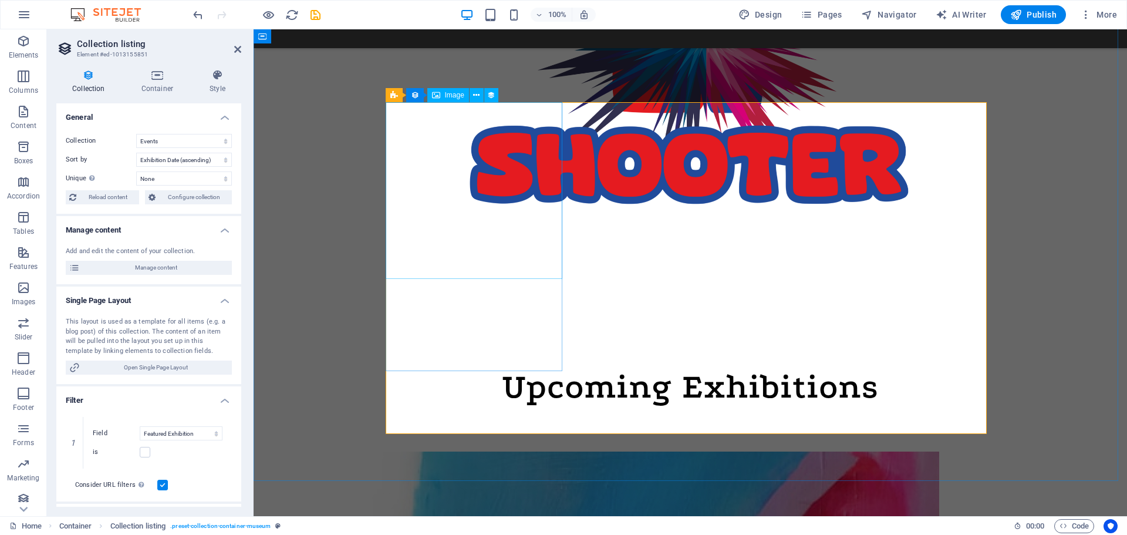
drag, startPoint x: 413, startPoint y: 193, endPoint x: 621, endPoint y: 193, distance: 207.9
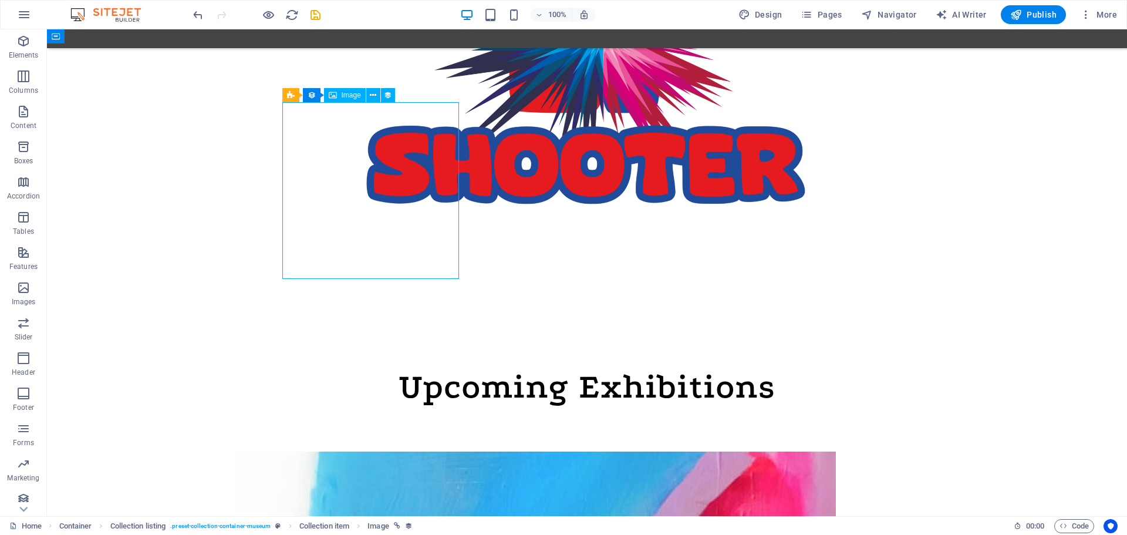
click at [382, 90] on button at bounding box center [388, 95] width 14 height 14
select select "exhibition-image"
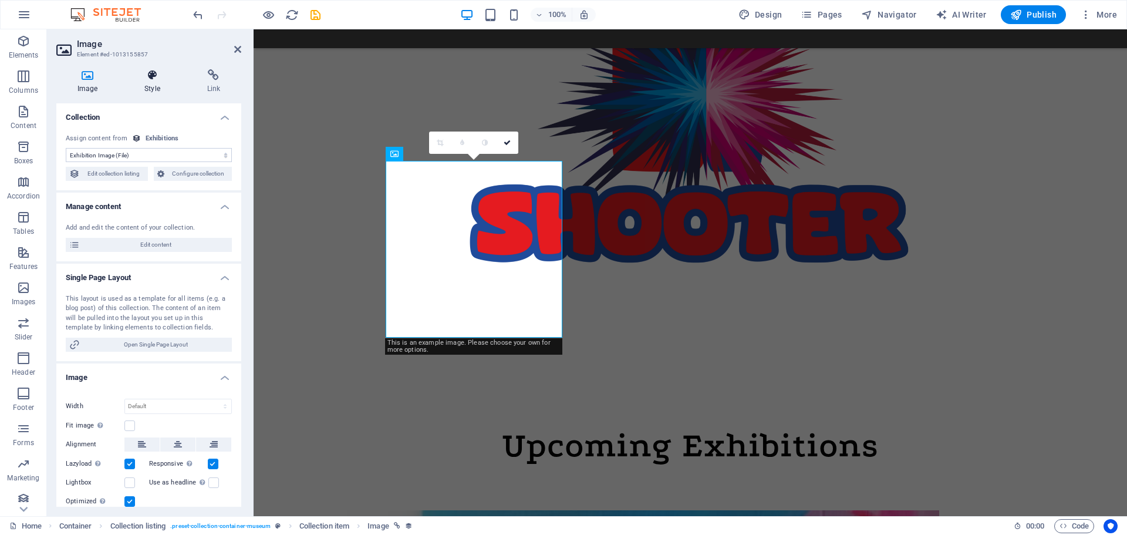
click at [156, 80] on icon at bounding box center [152, 75] width 58 height 12
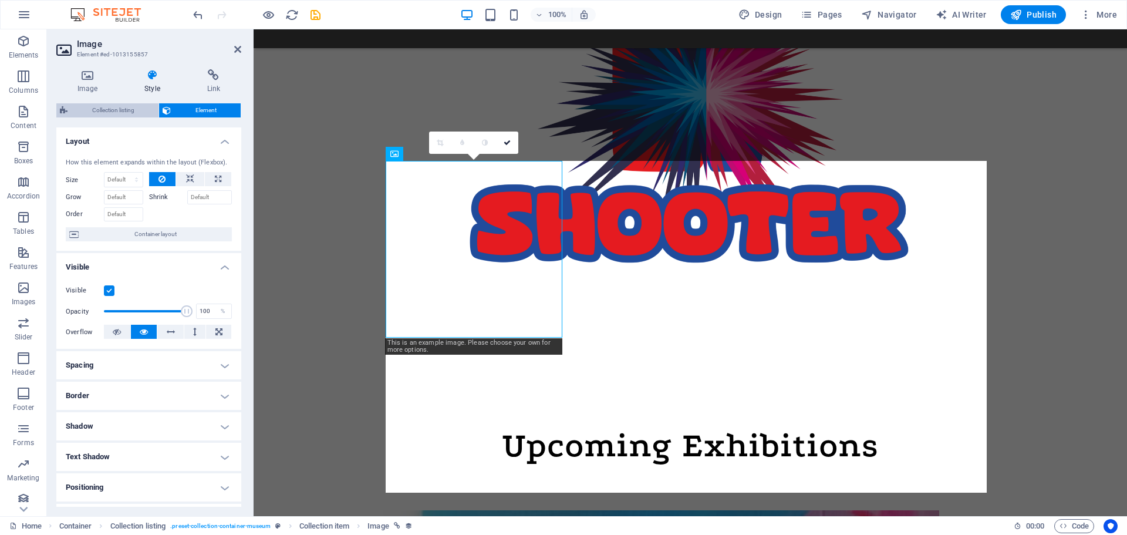
click at [116, 111] on span "Collection listing" at bounding box center [113, 110] width 84 height 14
select select "rem"
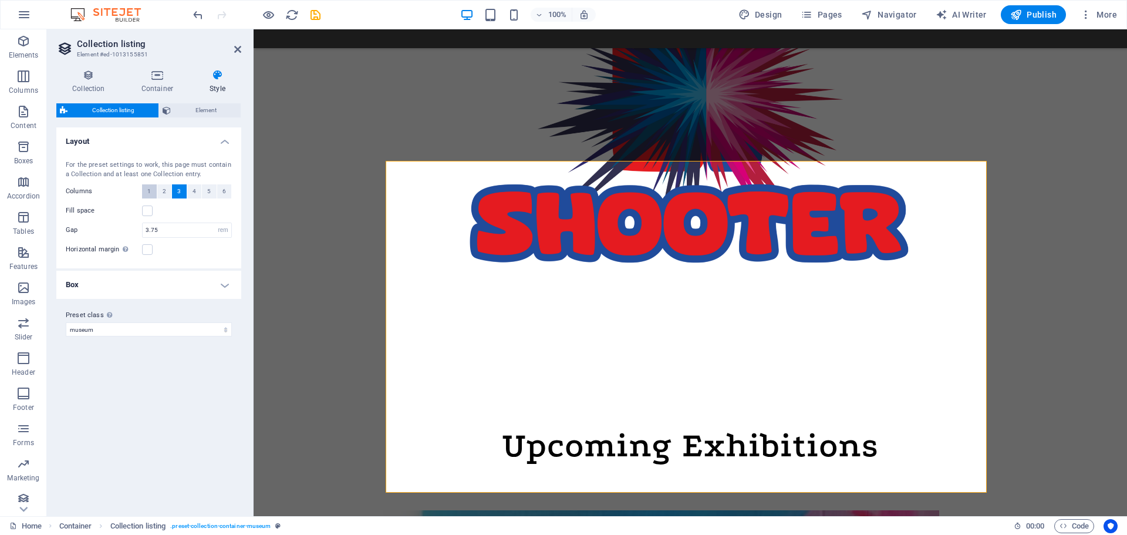
click at [145, 188] on button "1" at bounding box center [149, 191] width 15 height 14
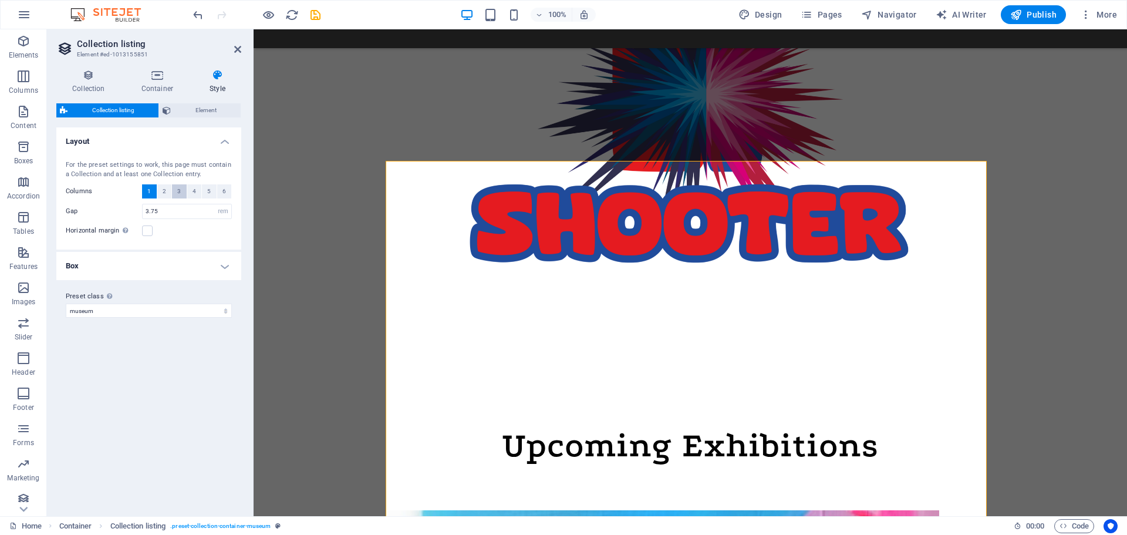
click at [178, 190] on span "3" at bounding box center [179, 191] width 4 height 14
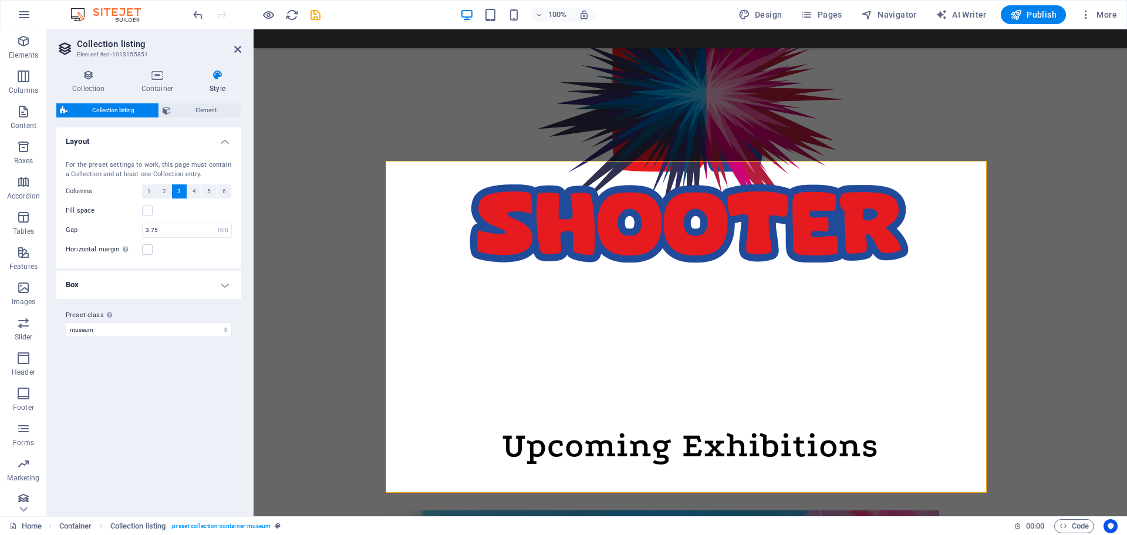
click at [224, 281] on h4 "Box" at bounding box center [148, 285] width 185 height 28
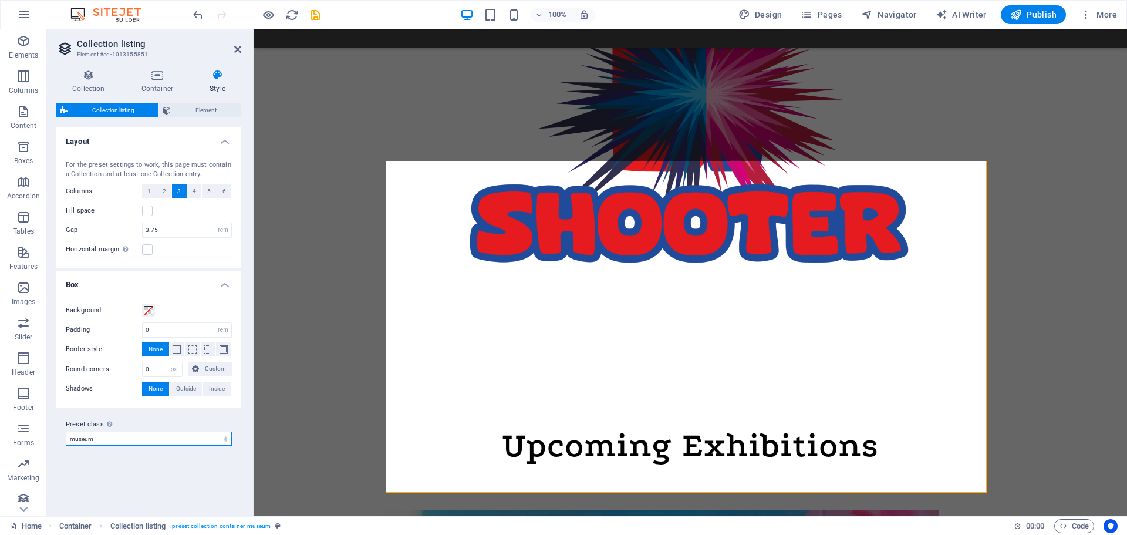
click at [225, 440] on select "museum museum-featured museum-events Add preset class" at bounding box center [149, 439] width 166 height 14
click at [220, 420] on label "Preset class Above chosen variant and settings affect all elements which carry …" at bounding box center [149, 424] width 166 height 14
click at [220, 432] on select "museum museum-featured museum-events Add preset class" at bounding box center [149, 439] width 166 height 14
click at [167, 109] on icon at bounding box center [167, 110] width 8 height 14
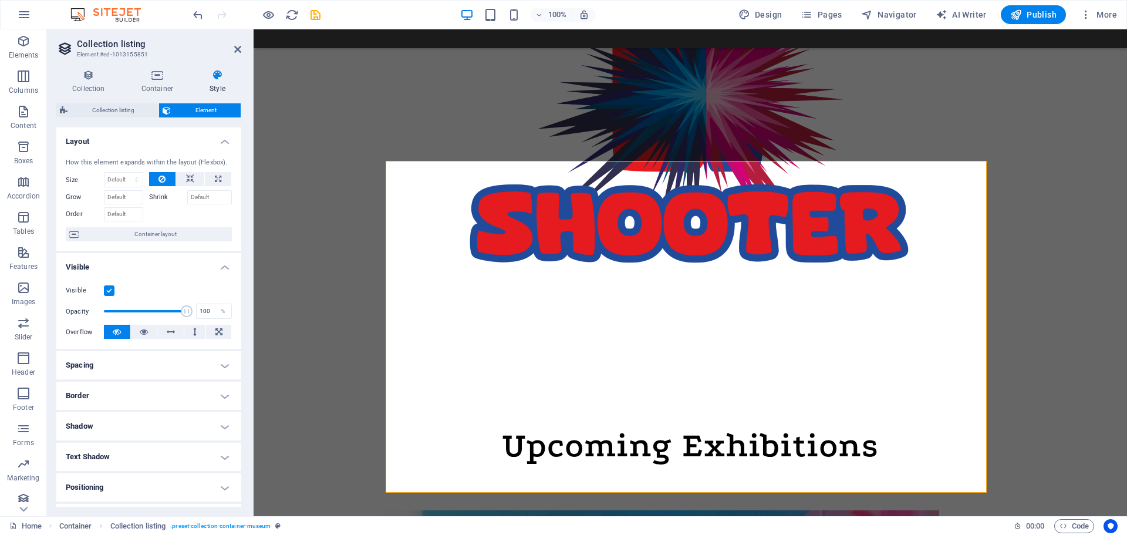
click at [217, 82] on h4 "Style" at bounding box center [218, 81] width 48 height 25
click at [151, 75] on icon at bounding box center [157, 75] width 63 height 12
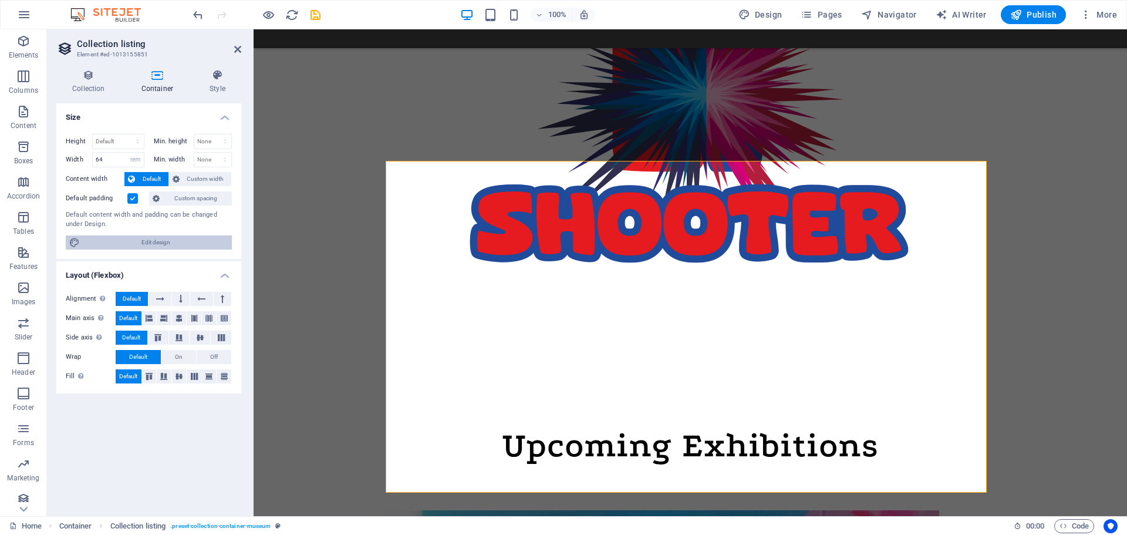
click at [156, 243] on span "Edit design" at bounding box center [155, 242] width 145 height 14
select select "rem"
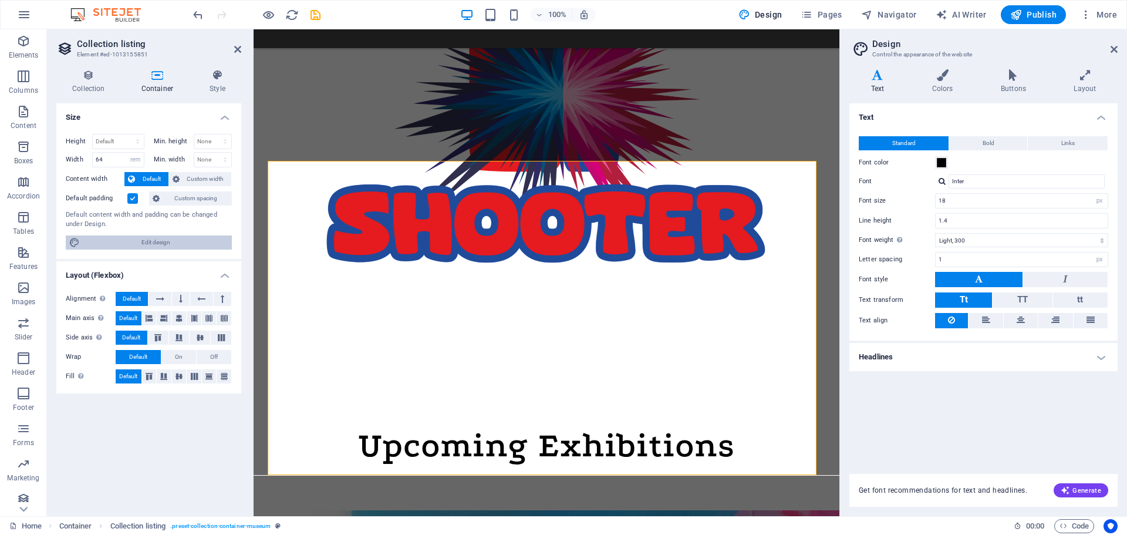
scroll to position [1060, 0]
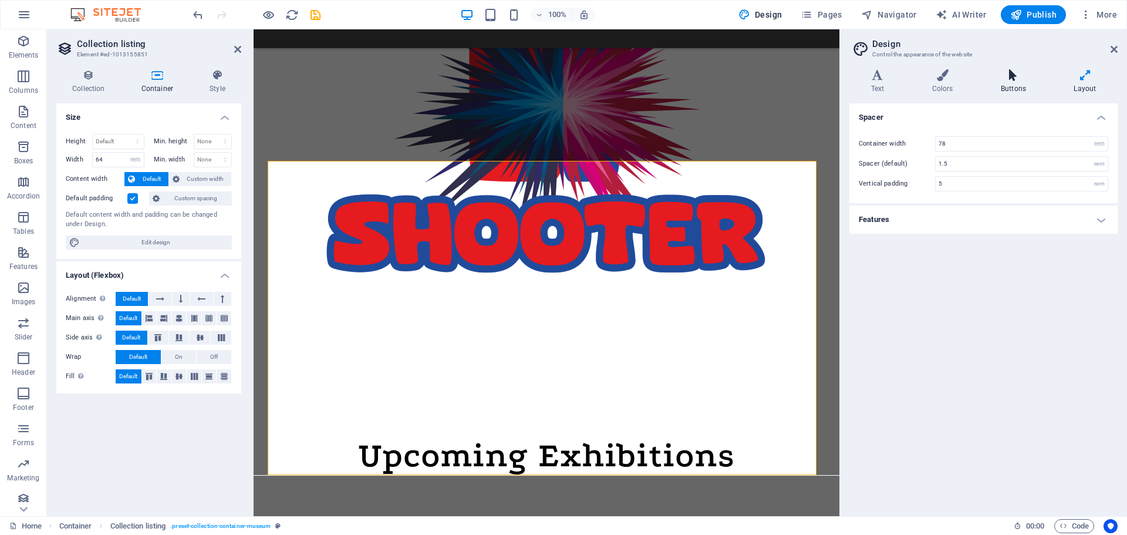
click at [998, 80] on icon at bounding box center [1013, 75] width 68 height 12
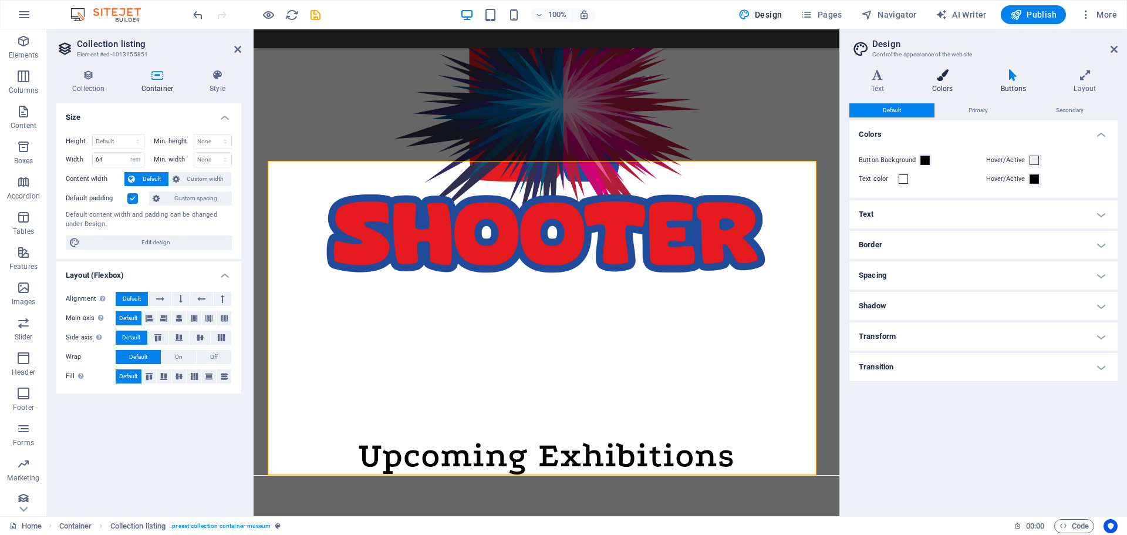
click at [951, 76] on icon at bounding box center [943, 75] width 64 height 12
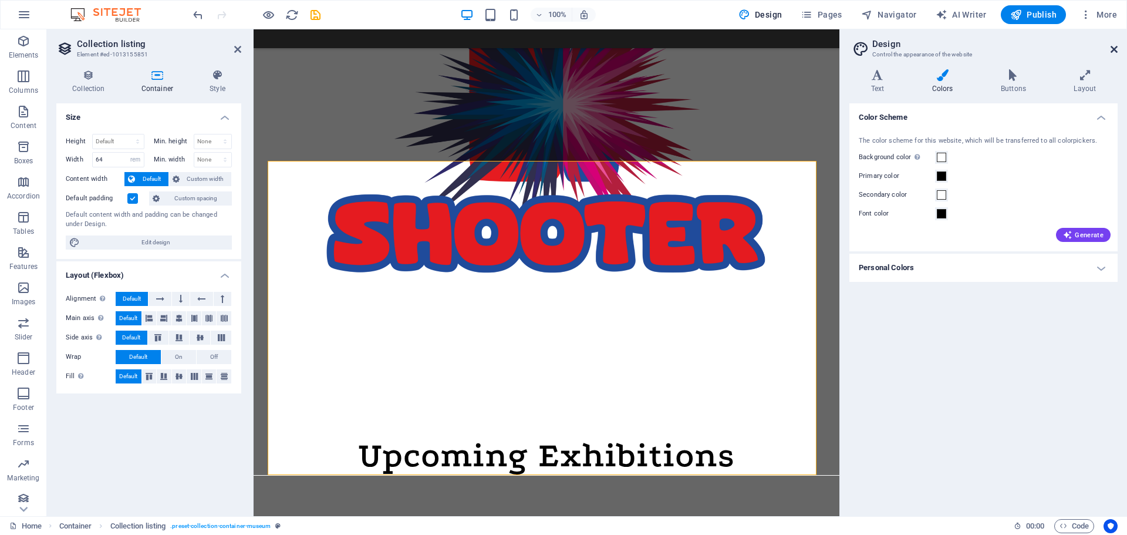
click at [1115, 47] on icon at bounding box center [1114, 49] width 7 height 9
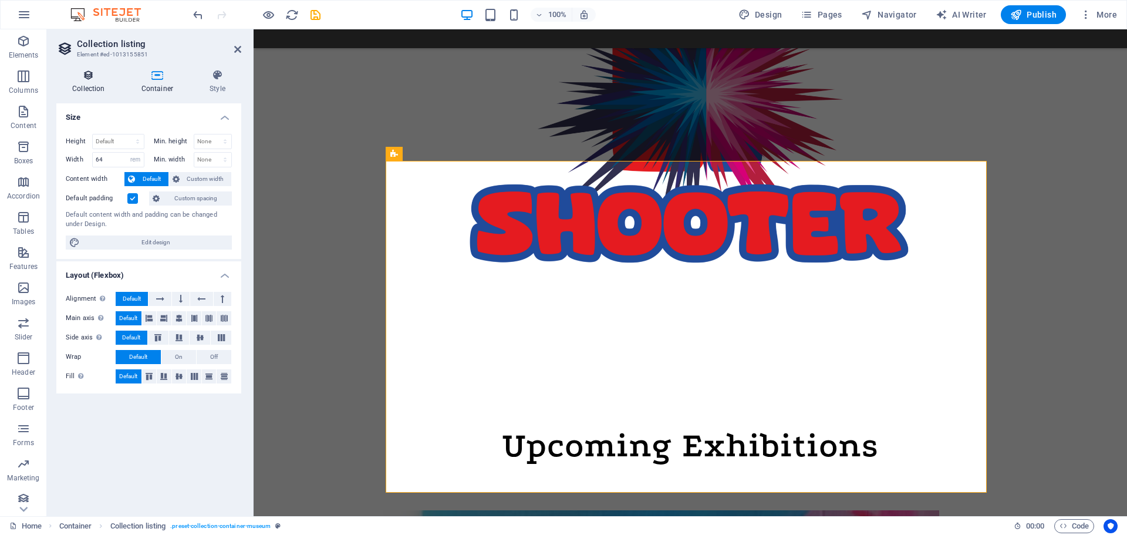
click at [83, 77] on icon at bounding box center [88, 75] width 65 height 12
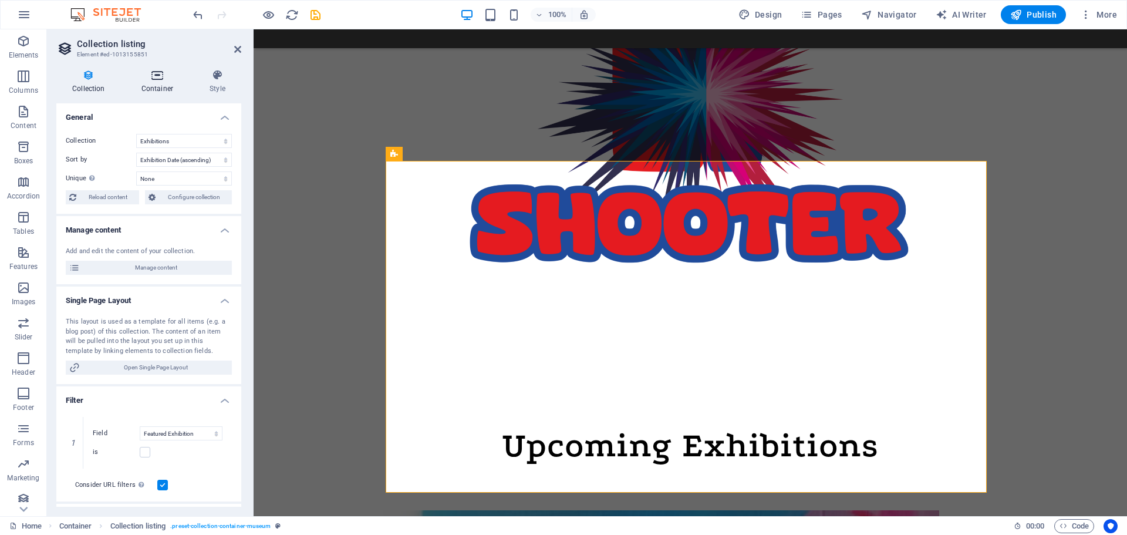
click at [169, 77] on icon at bounding box center [157, 75] width 63 height 12
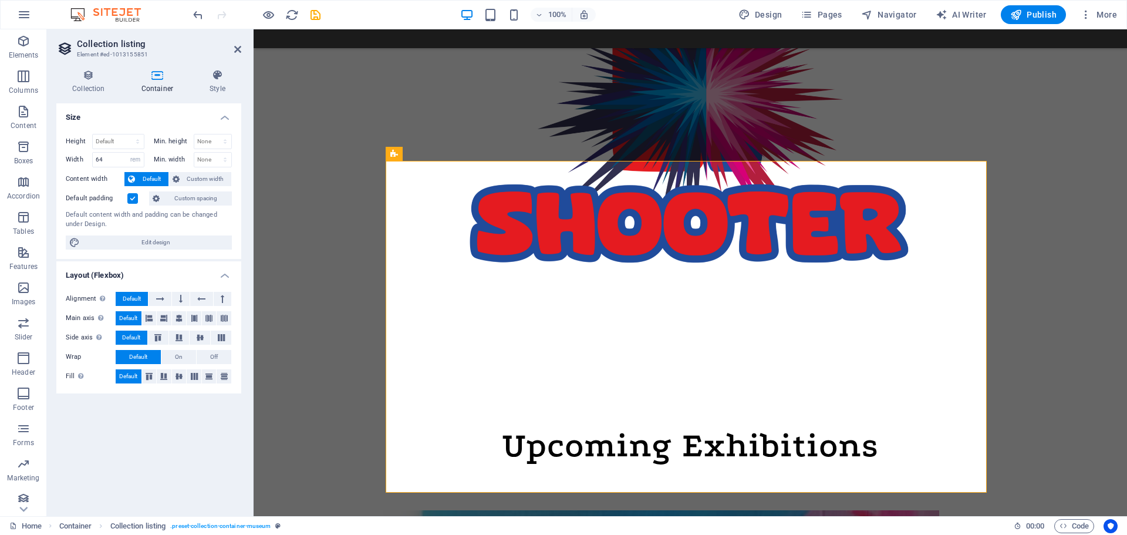
click at [73, 95] on div "Collection Container Style General Collection Events Exhibitions Sort by Create…" at bounding box center [148, 287] width 185 height 437
click at [84, 81] on h4 "Collection" at bounding box center [90, 81] width 69 height 25
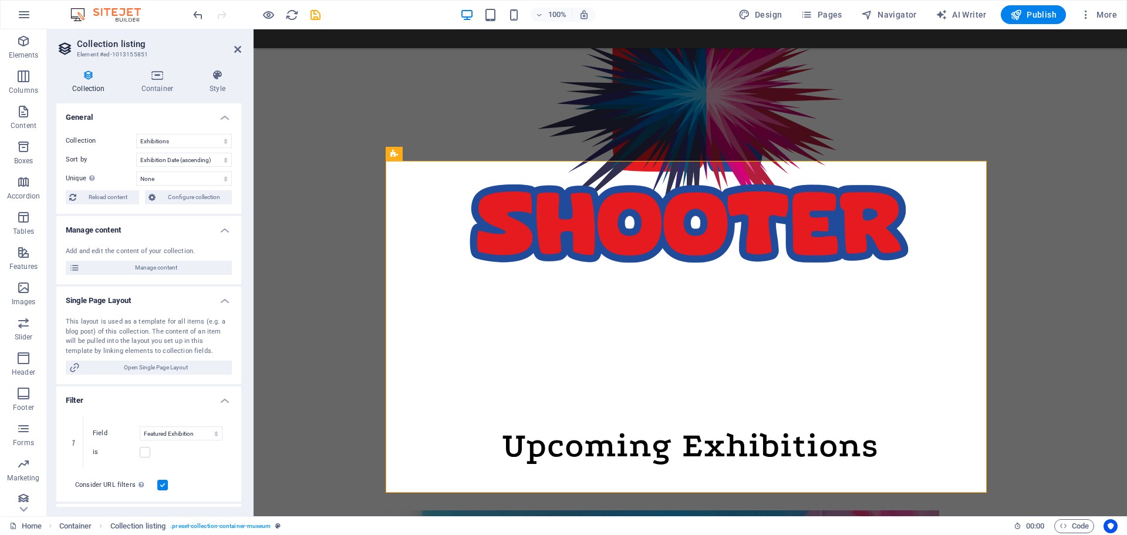
click at [85, 81] on h4 "Collection" at bounding box center [90, 81] width 69 height 25
click at [87, 79] on icon at bounding box center [88, 75] width 65 height 12
click at [193, 137] on select "Events Exhibitions" at bounding box center [184, 141] width 96 height 14
click at [181, 267] on span "Manage content" at bounding box center [155, 268] width 145 height 14
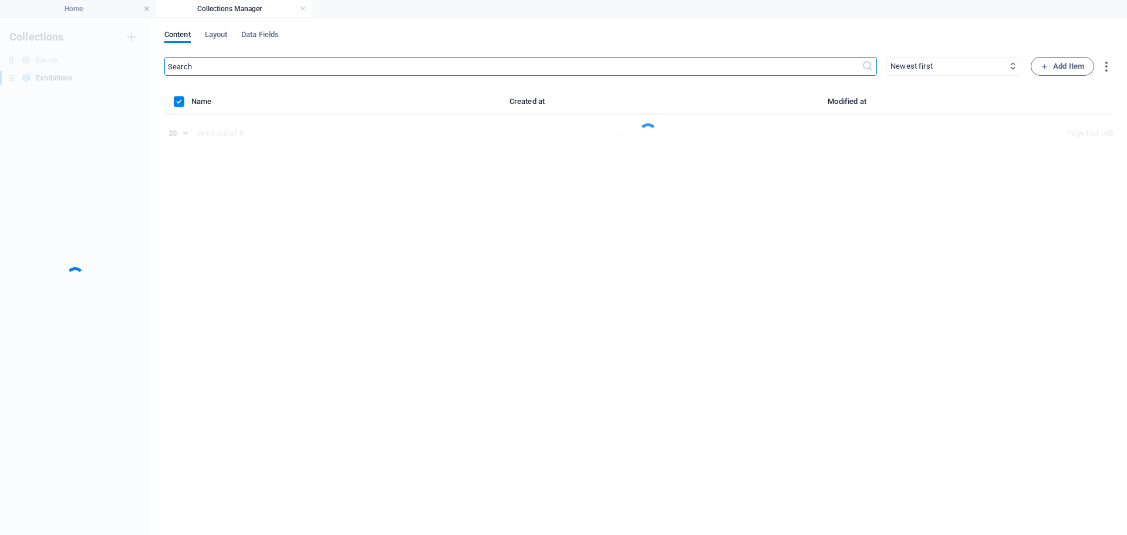
scroll to position [0, 0]
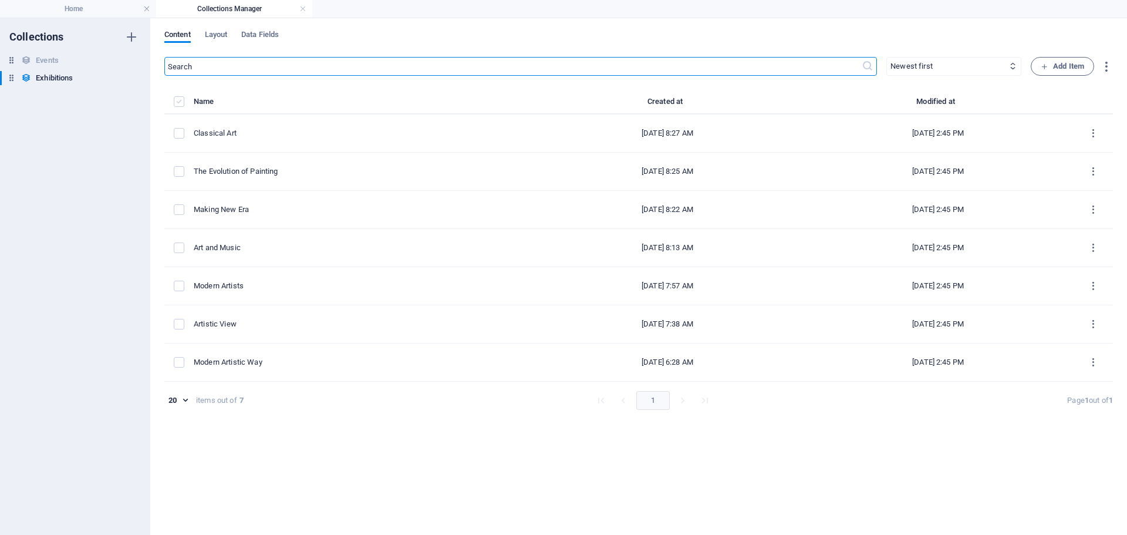
click at [182, 101] on label "items list" at bounding box center [179, 101] width 11 height 11
click at [0, 0] on input "items list" at bounding box center [0, 0] width 0 height 0
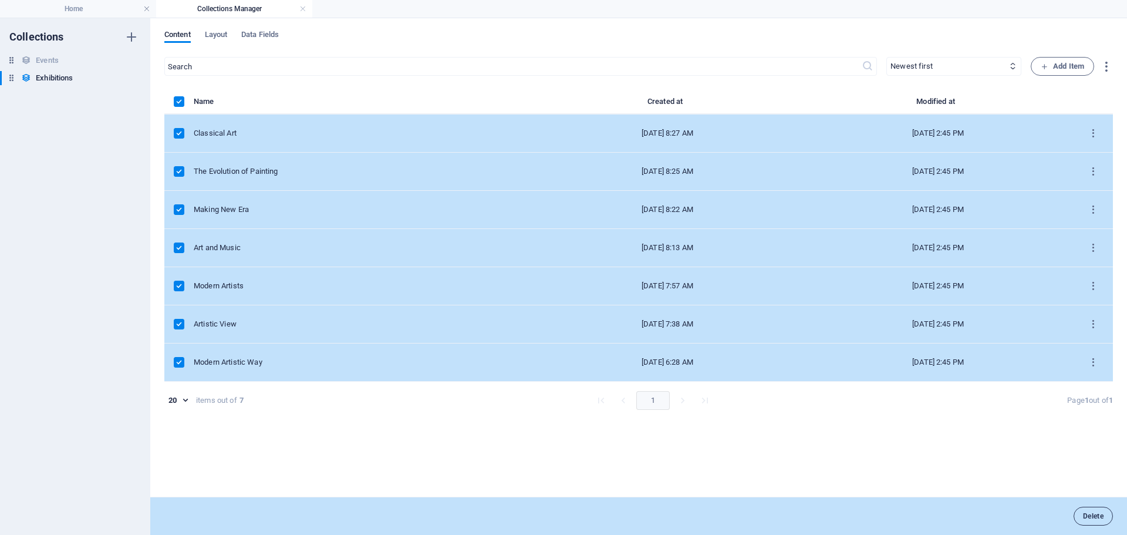
click at [1100, 519] on span "Delete" at bounding box center [1093, 516] width 21 height 7
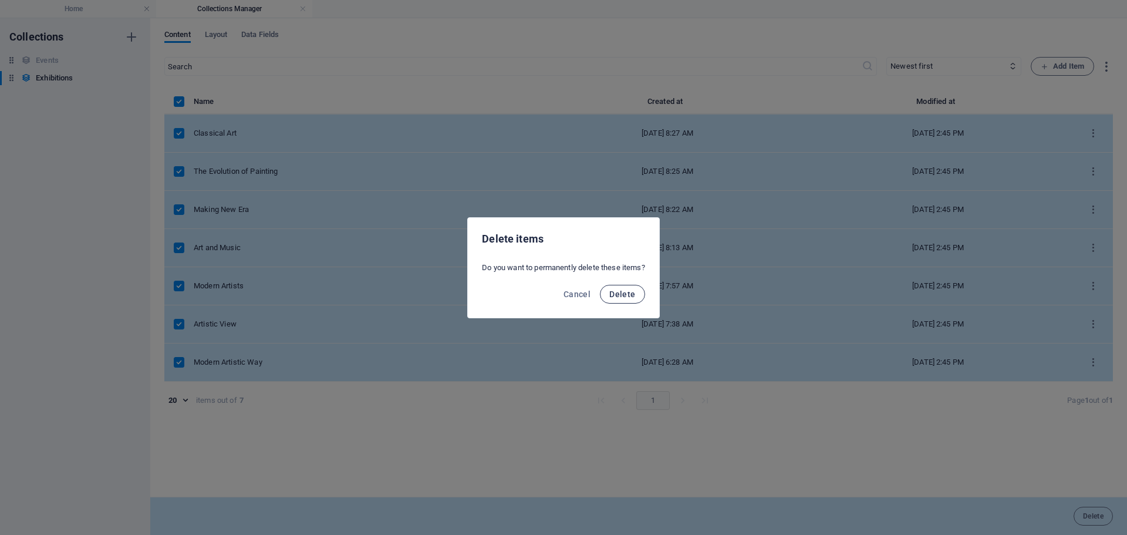
click at [632, 294] on span "Delete" at bounding box center [622, 293] width 26 height 9
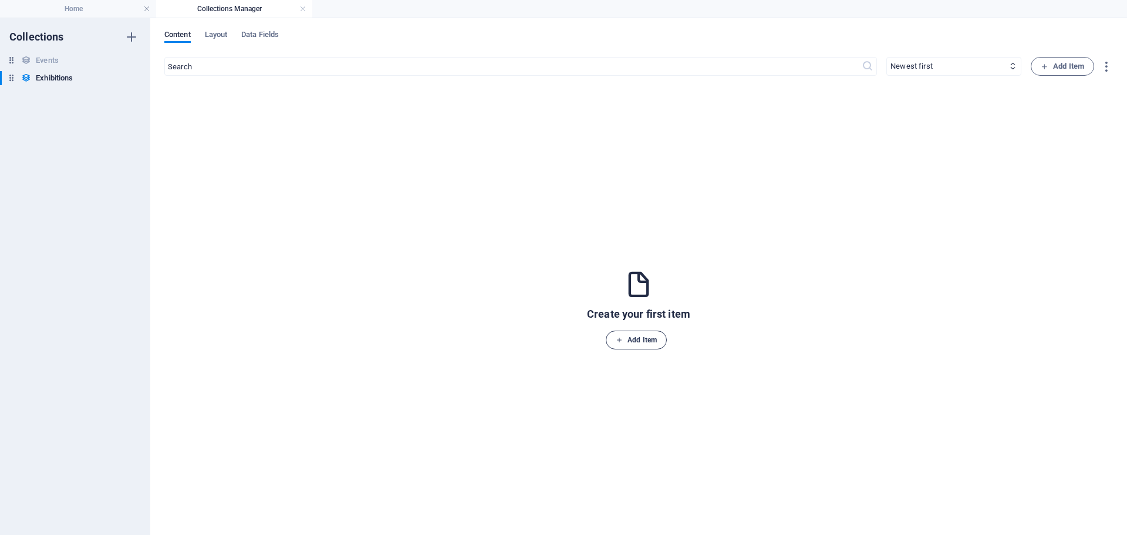
click at [627, 341] on span "Add Item" at bounding box center [636, 340] width 41 height 14
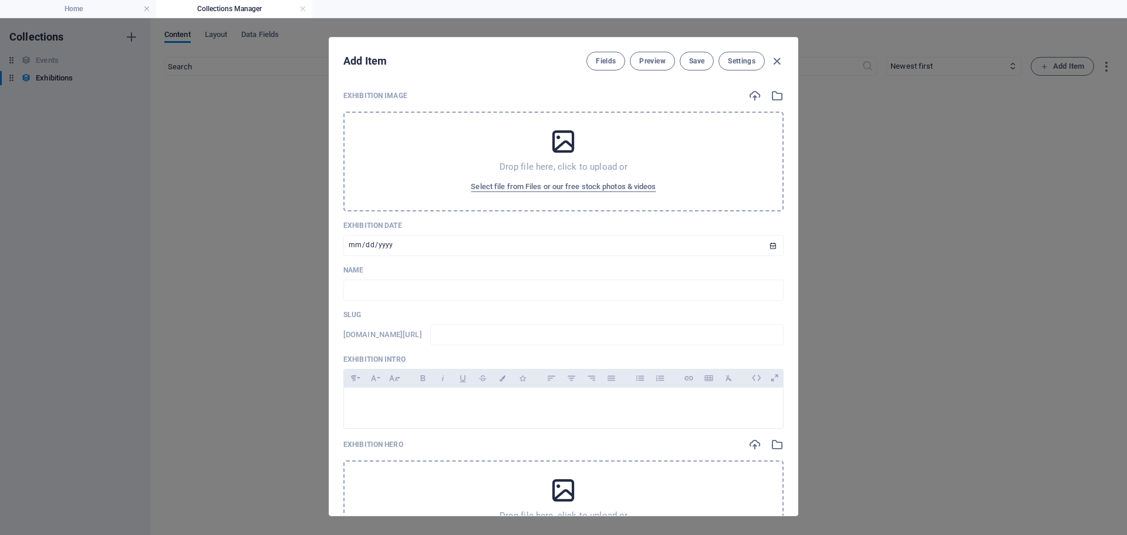
click at [551, 142] on icon at bounding box center [563, 141] width 29 height 29
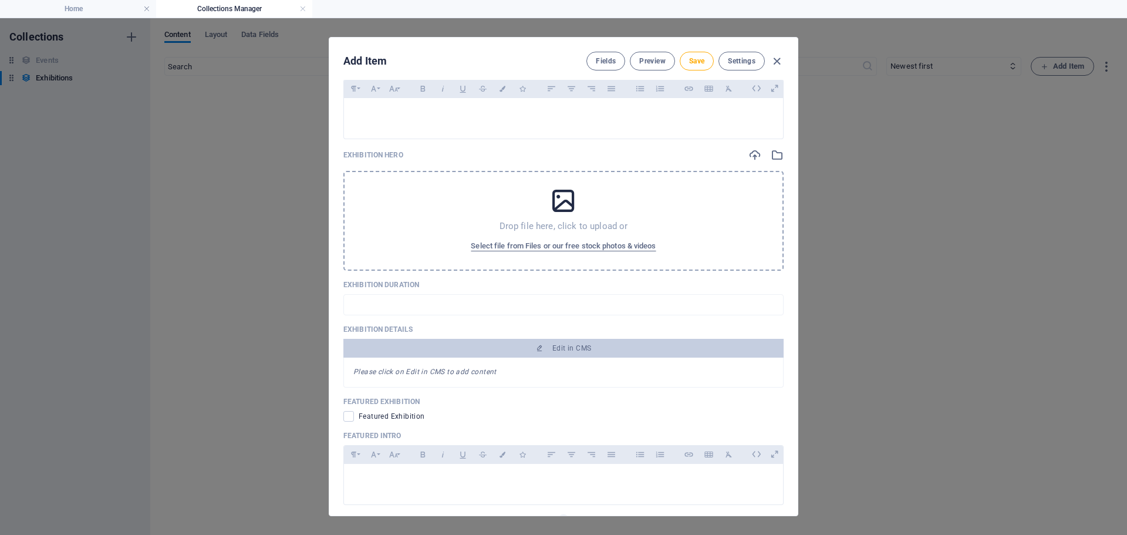
scroll to position [352, 0]
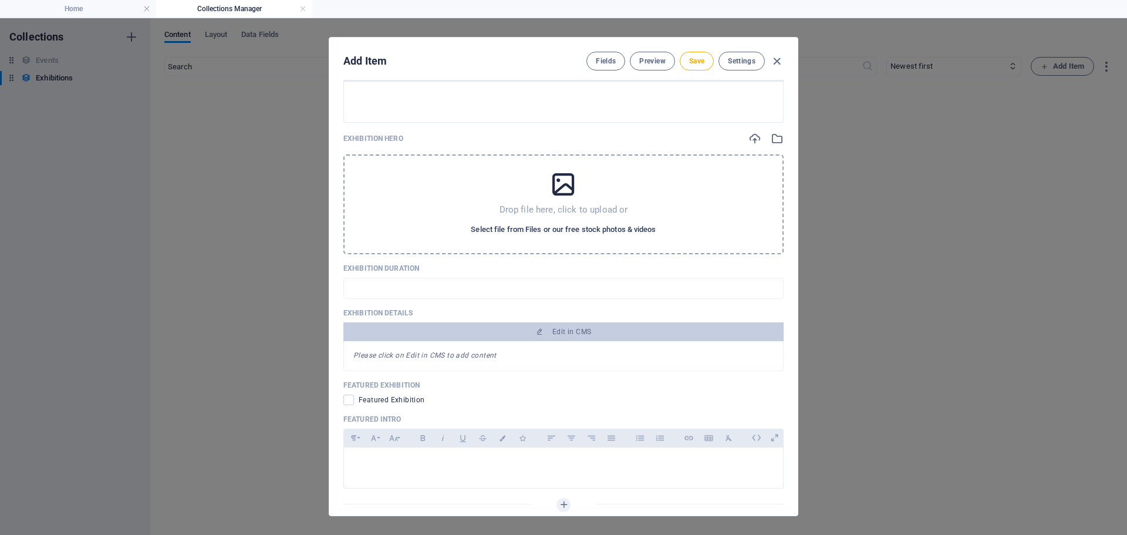
click at [602, 227] on span "Select file from Files or our free stock photos & videos" at bounding box center [563, 230] width 185 height 14
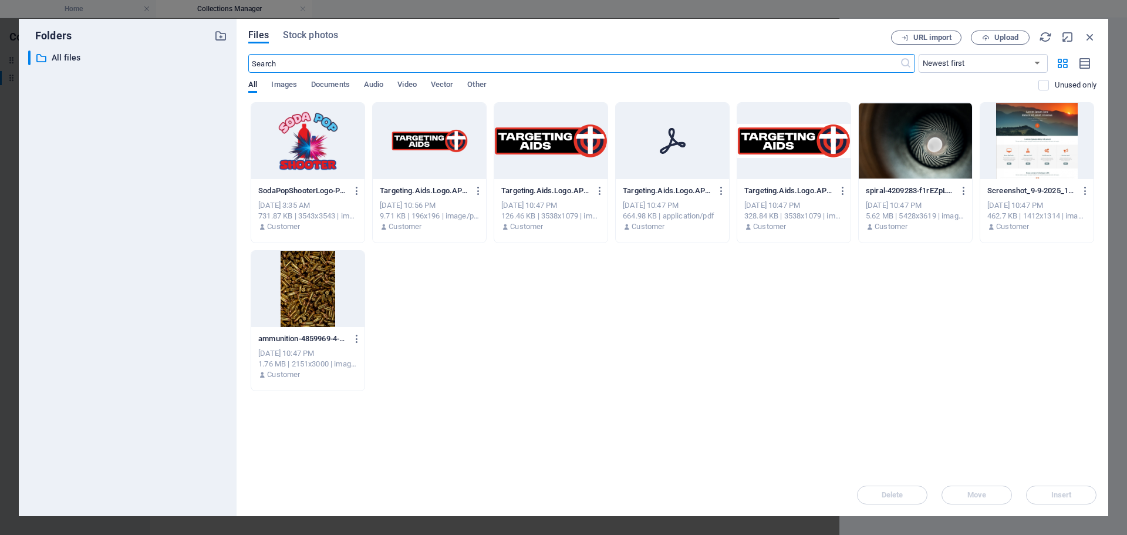
click at [298, 309] on div at bounding box center [307, 289] width 113 height 76
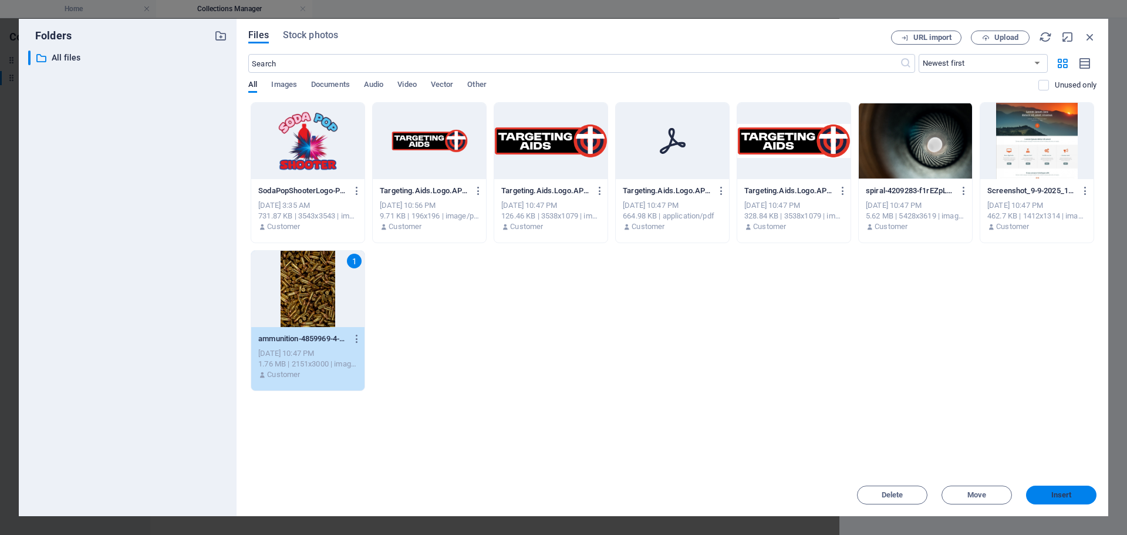
click at [1041, 487] on button "Insert" at bounding box center [1061, 495] width 70 height 19
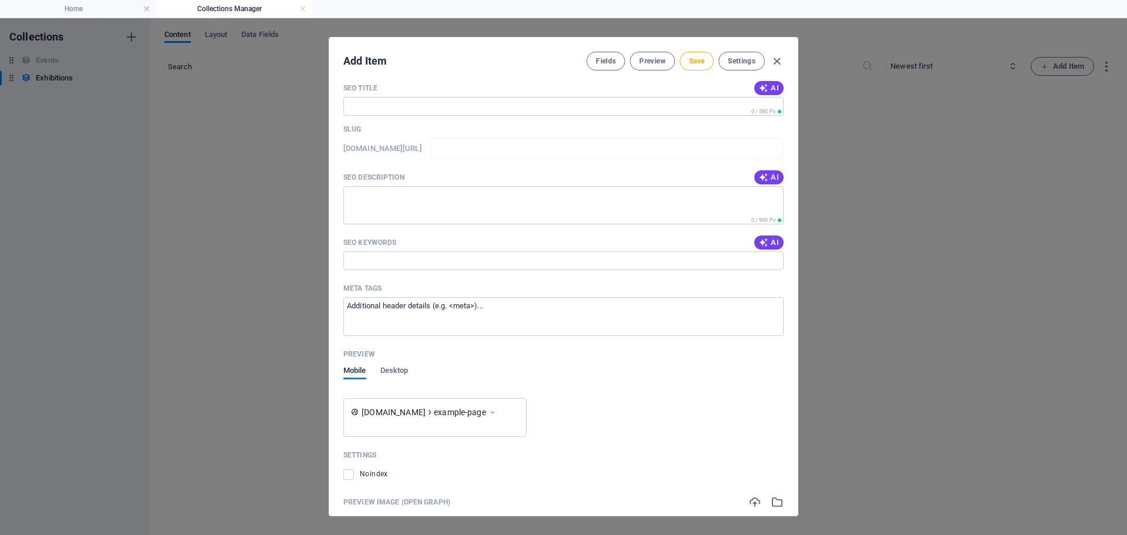
scroll to position [1029, 0]
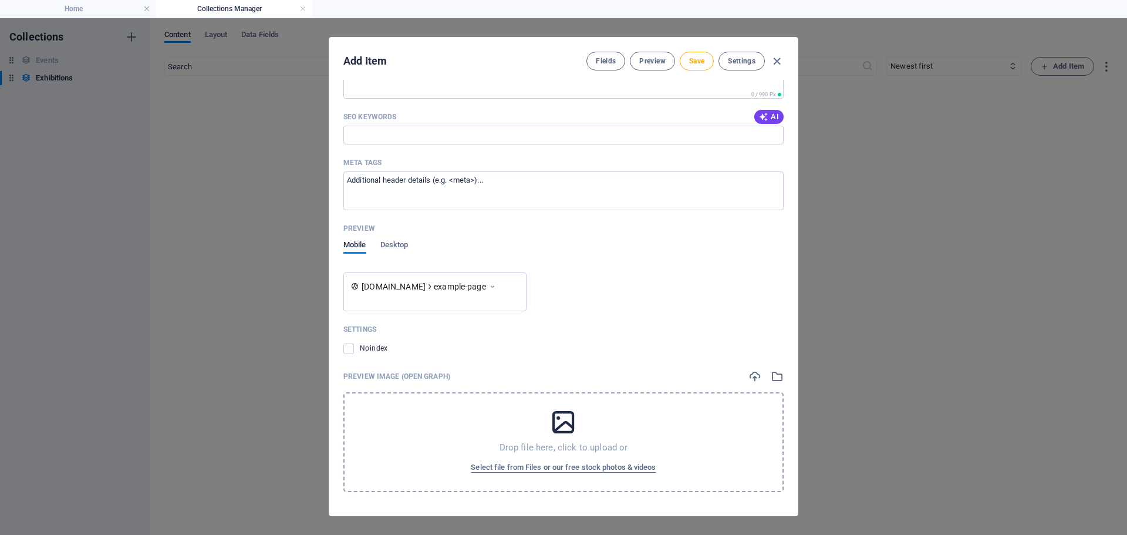
click at [588, 425] on div "Drop file here, click to upload or Select file from Files or our free stock pho…" at bounding box center [563, 442] width 440 height 100
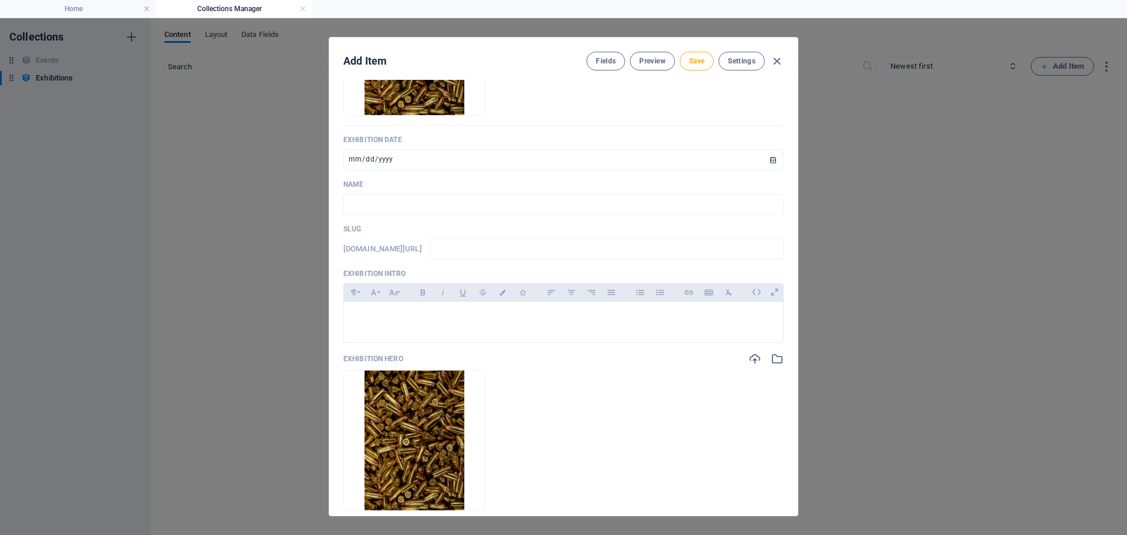
scroll to position [0, 0]
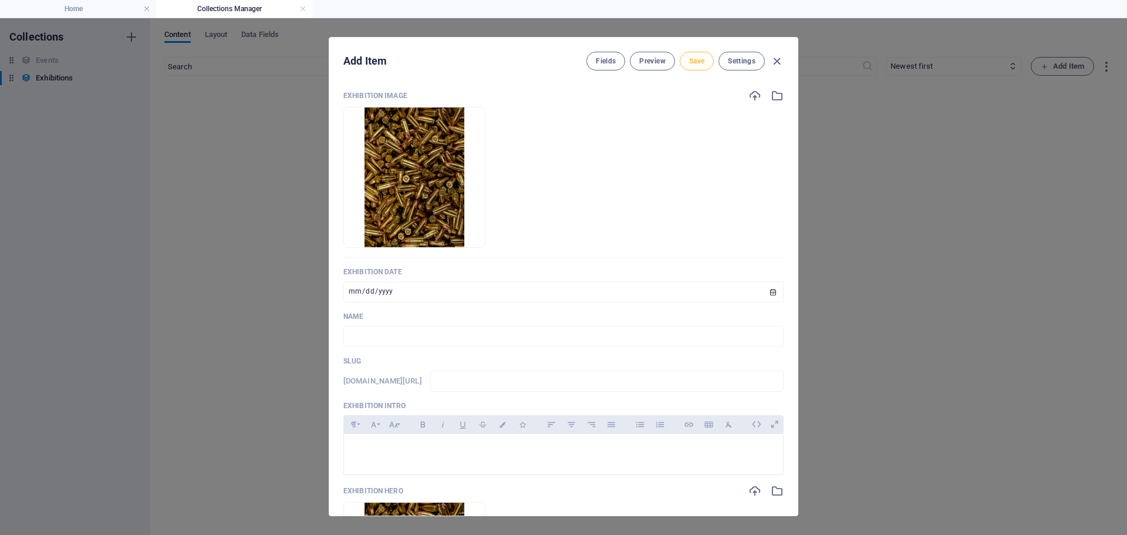
click at [689, 62] on span "Save" at bounding box center [696, 60] width 15 height 9
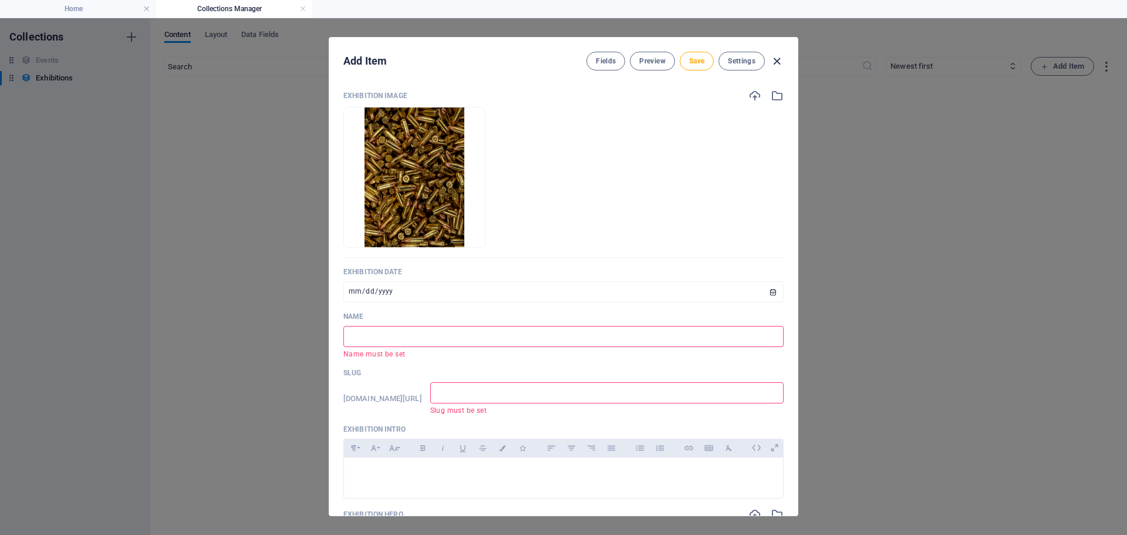
click at [777, 62] on icon "button" at bounding box center [777, 62] width 14 height 14
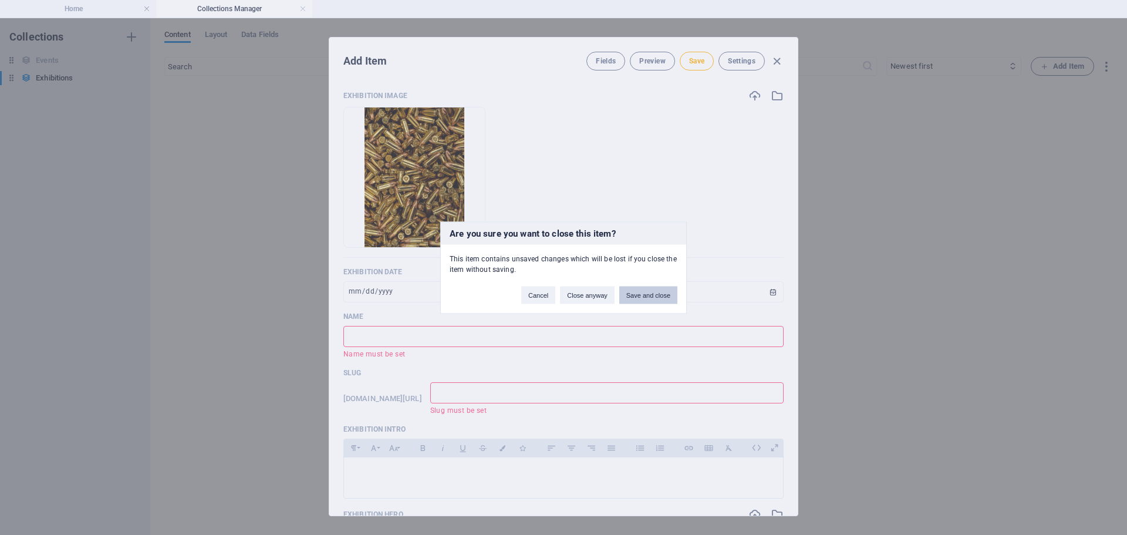
click at [653, 295] on button "Save and close" at bounding box center [648, 295] width 58 height 18
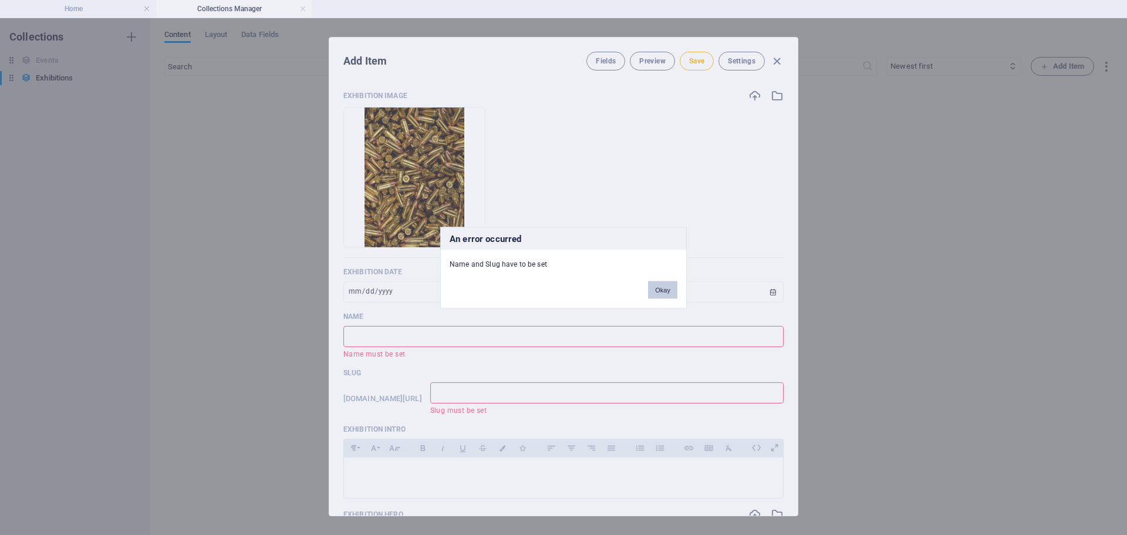
click at [668, 294] on button "Okay" at bounding box center [662, 290] width 29 height 18
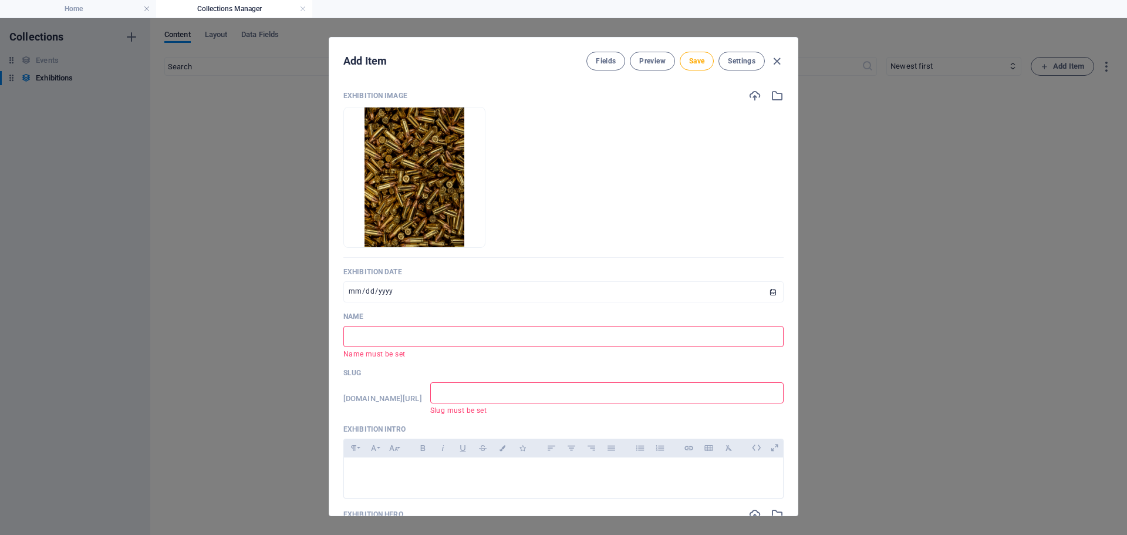
click at [767, 64] on div "Fields Preview Save Settings" at bounding box center [685, 61] width 197 height 19
click at [770, 60] on icon "button" at bounding box center [777, 62] width 14 height 14
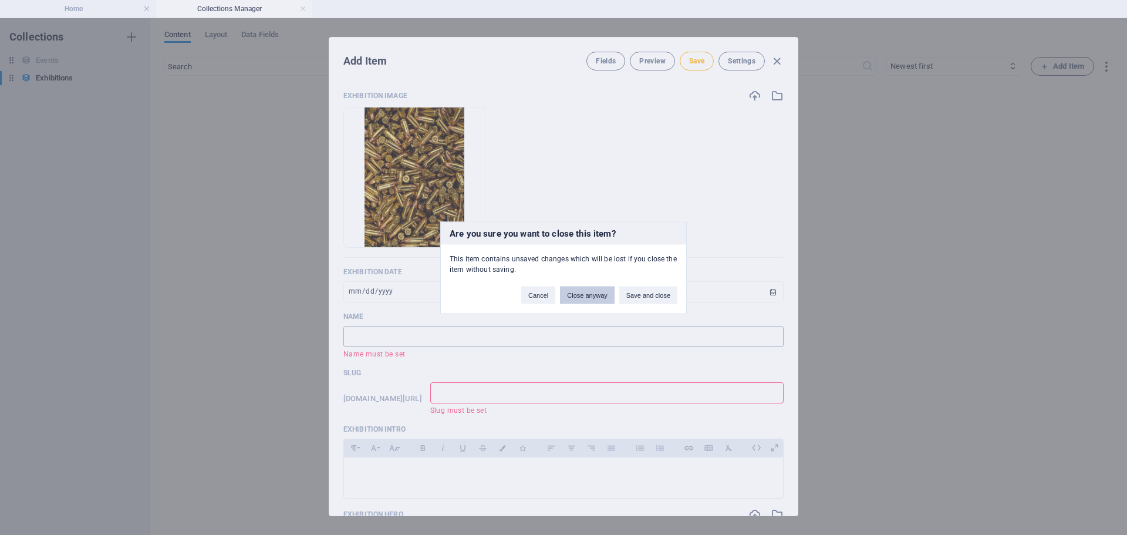
click at [597, 292] on button "Close anyway" at bounding box center [587, 295] width 54 height 18
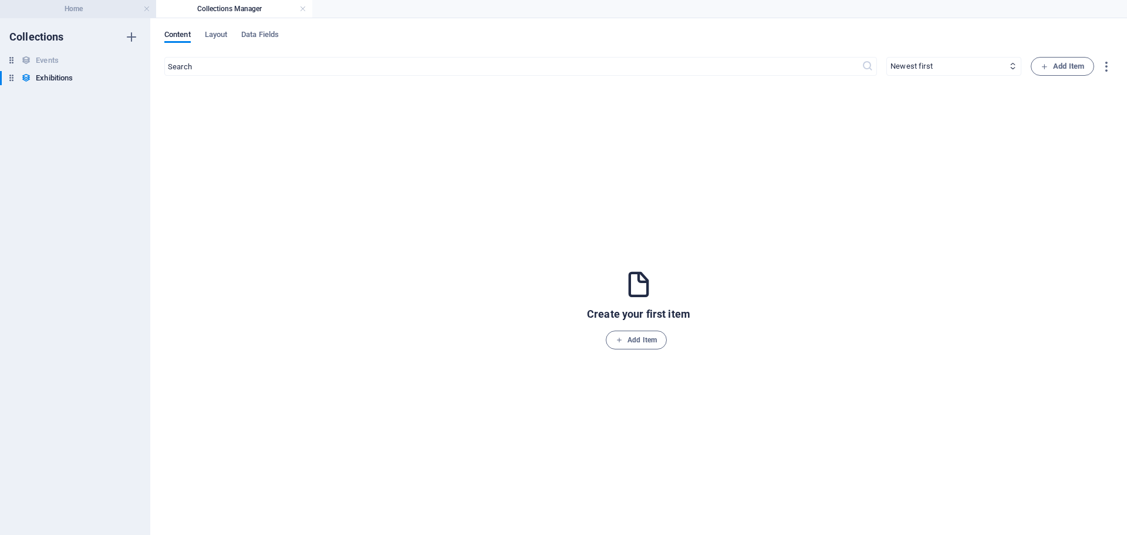
click at [73, 9] on h4 "Home" at bounding box center [78, 8] width 156 height 13
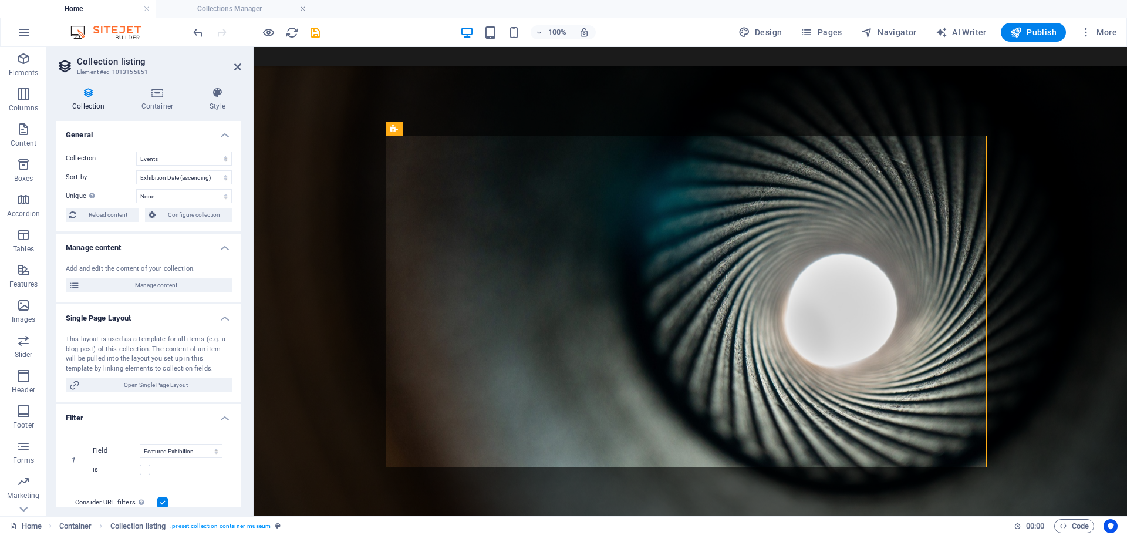
scroll to position [1097, 0]
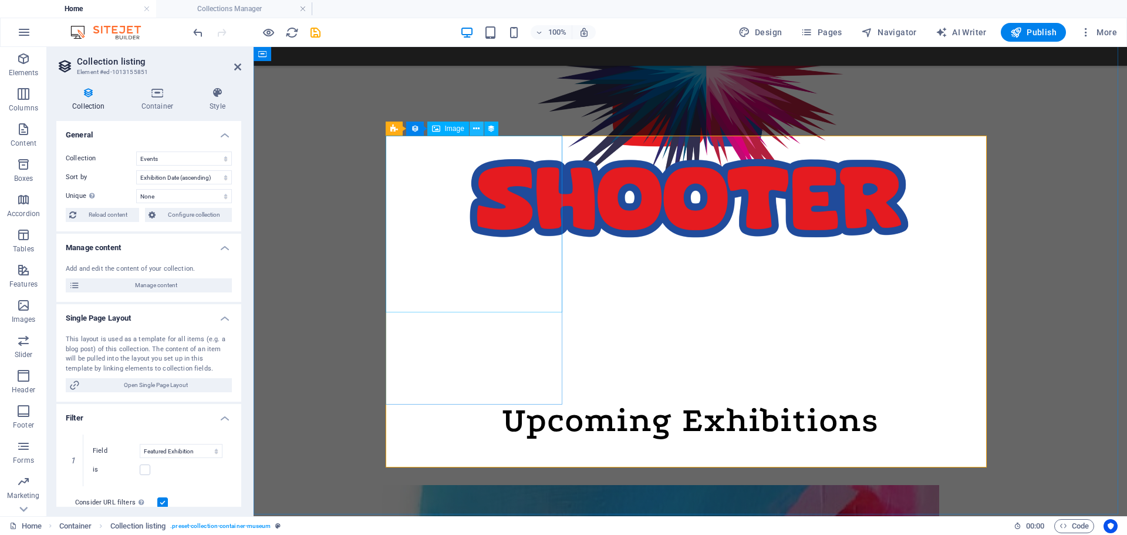
click at [475, 130] on icon at bounding box center [476, 129] width 6 height 12
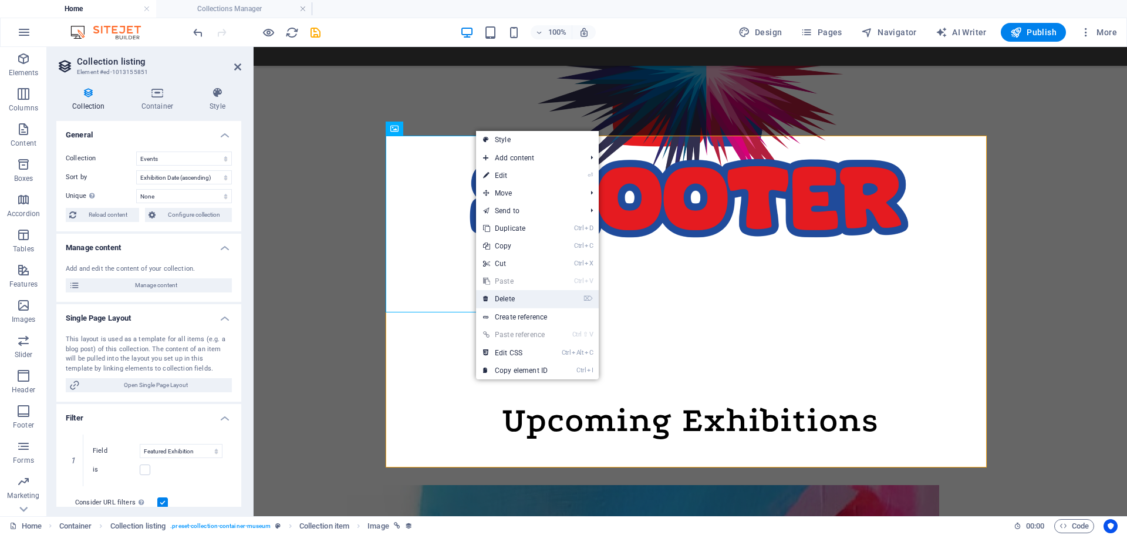
click at [510, 301] on link "⌦ Delete" at bounding box center [515, 299] width 79 height 18
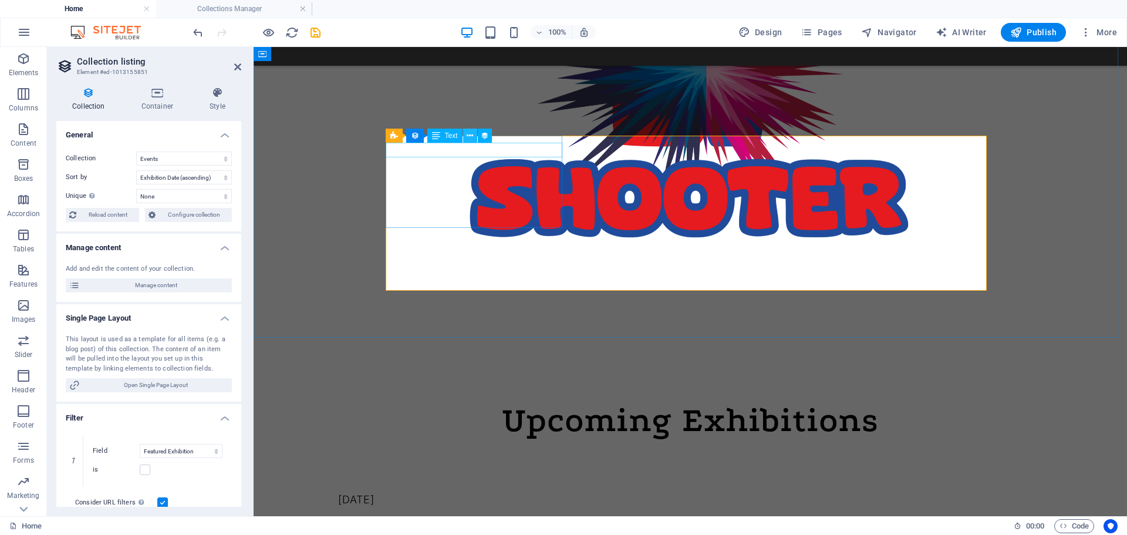
click at [469, 135] on icon at bounding box center [470, 136] width 6 height 12
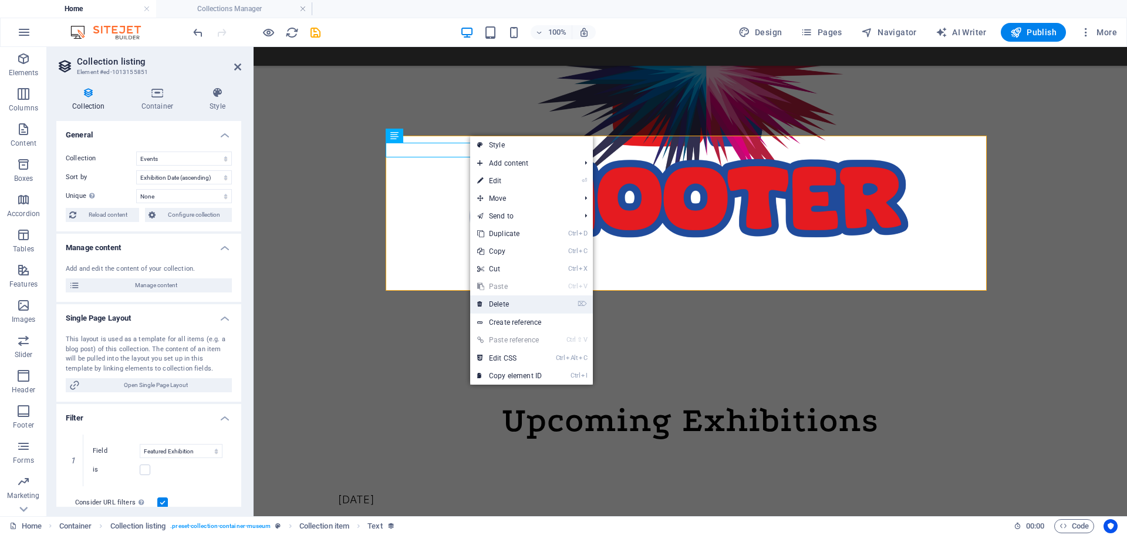
click at [513, 302] on link "⌦ Delete" at bounding box center [509, 304] width 79 height 18
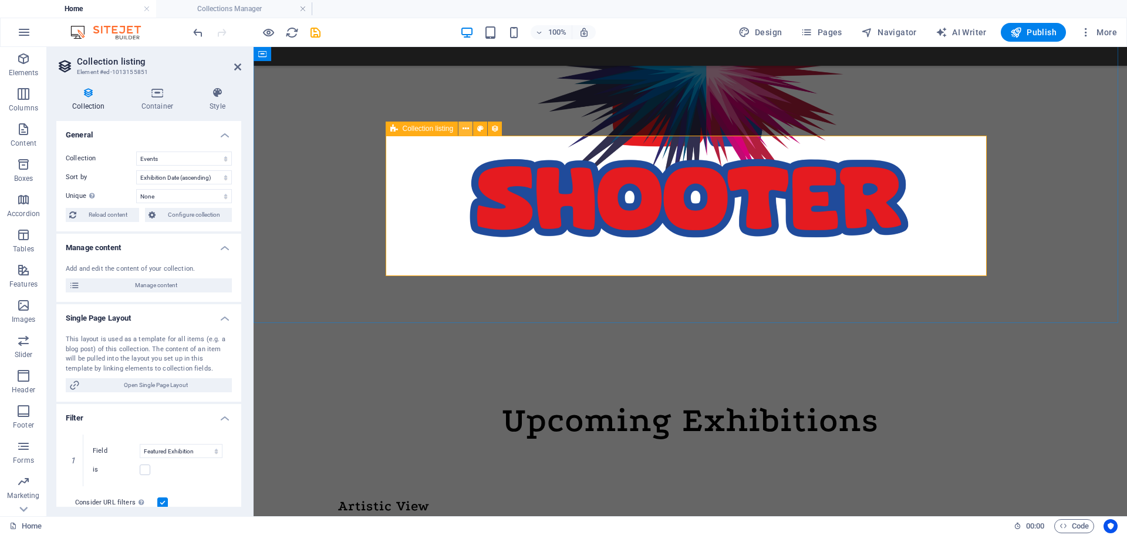
click at [464, 130] on icon at bounding box center [466, 129] width 6 height 12
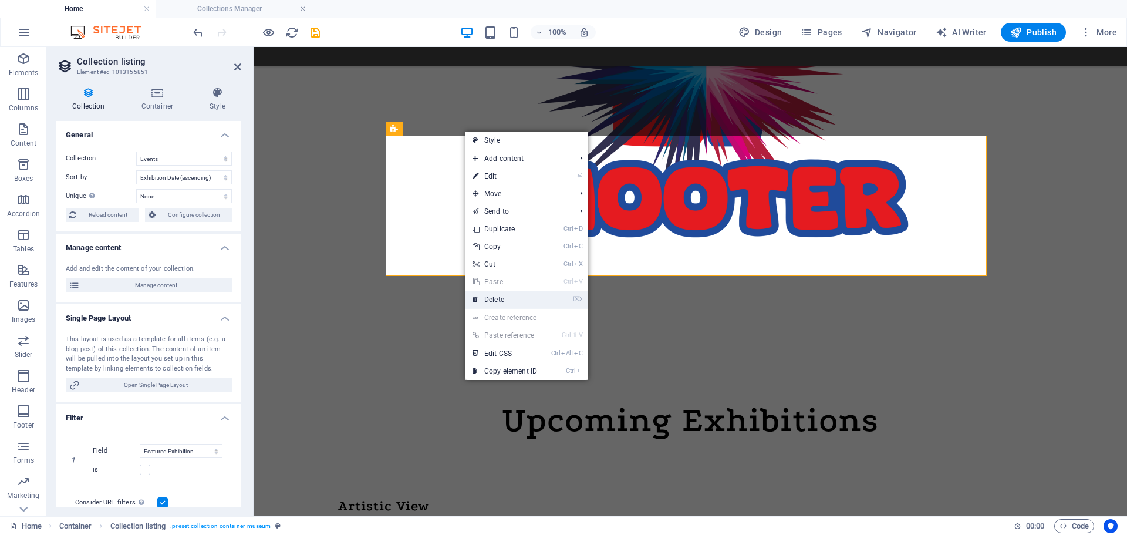
click at [507, 298] on link "⌦ Delete" at bounding box center [505, 300] width 79 height 18
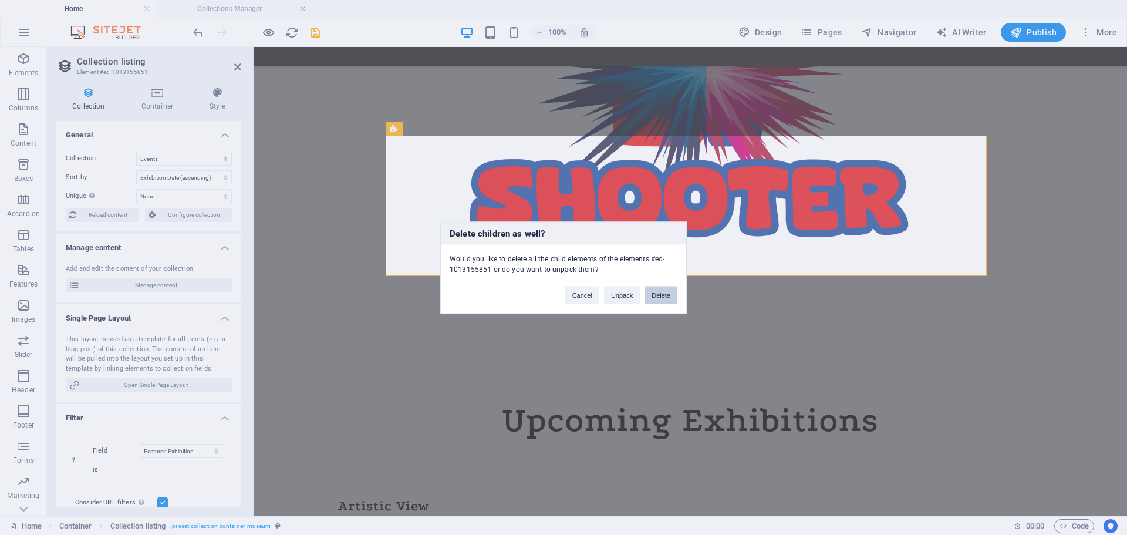
click at [645, 298] on button "Delete" at bounding box center [661, 295] width 33 height 18
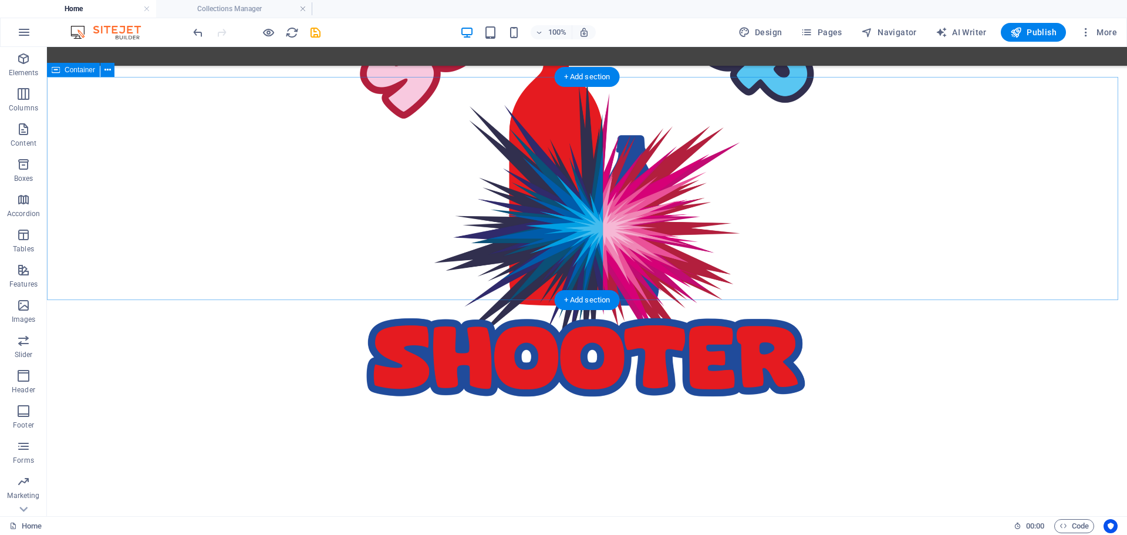
scroll to position [979, 0]
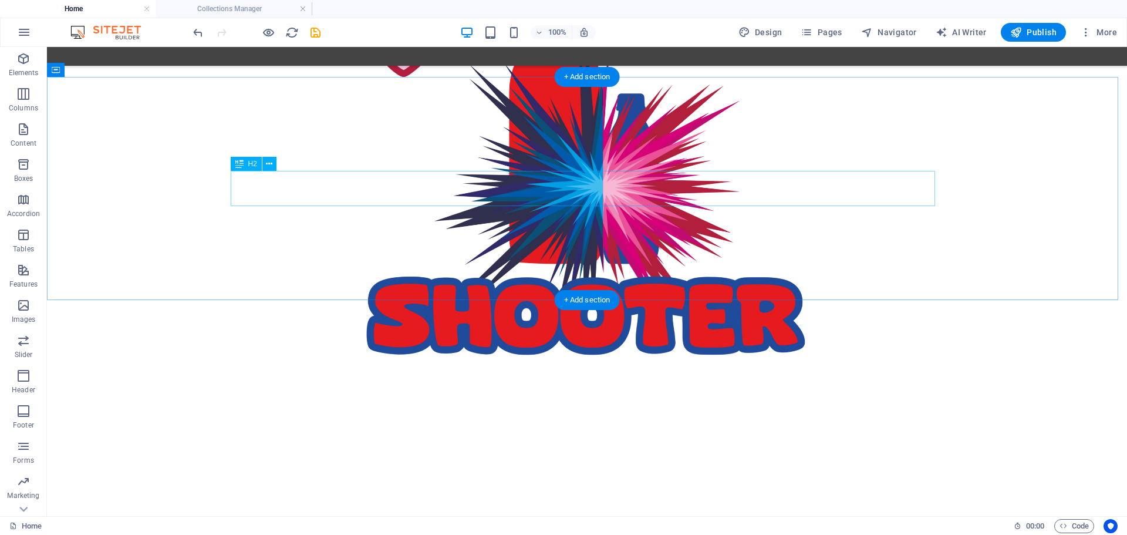
click at [618, 520] on div "Upcoming Exhibitions" at bounding box center [587, 537] width 705 height 35
click at [273, 162] on button at bounding box center [269, 164] width 14 height 14
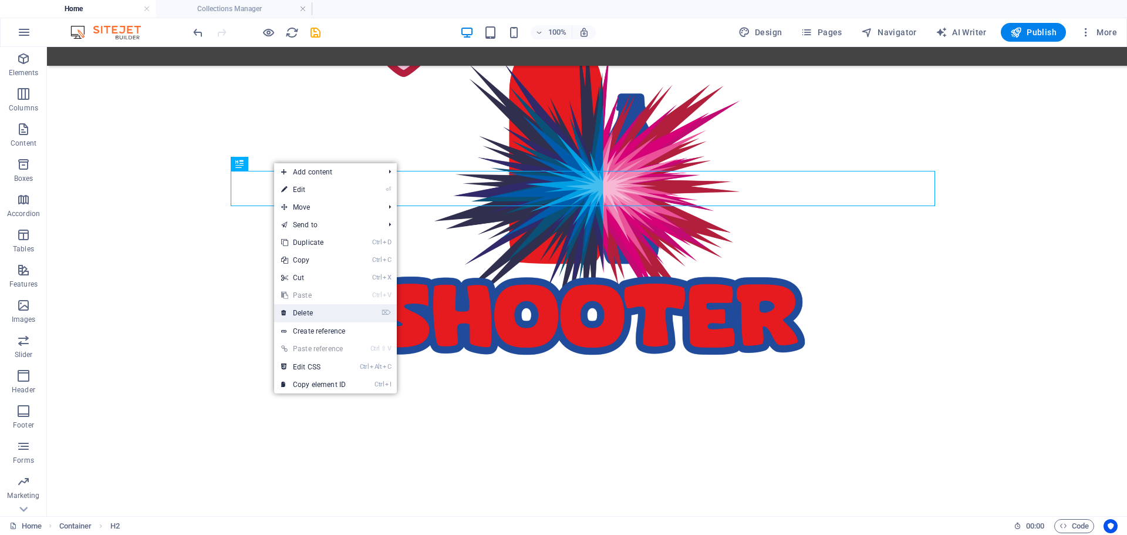
click at [298, 309] on link "⌦ Delete" at bounding box center [313, 313] width 79 height 18
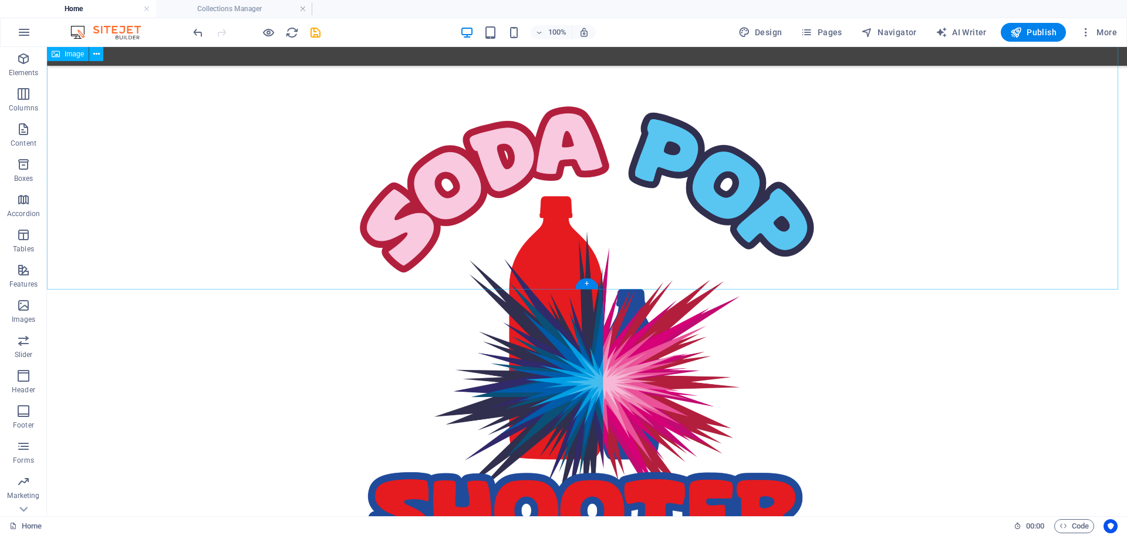
scroll to position [803, 0]
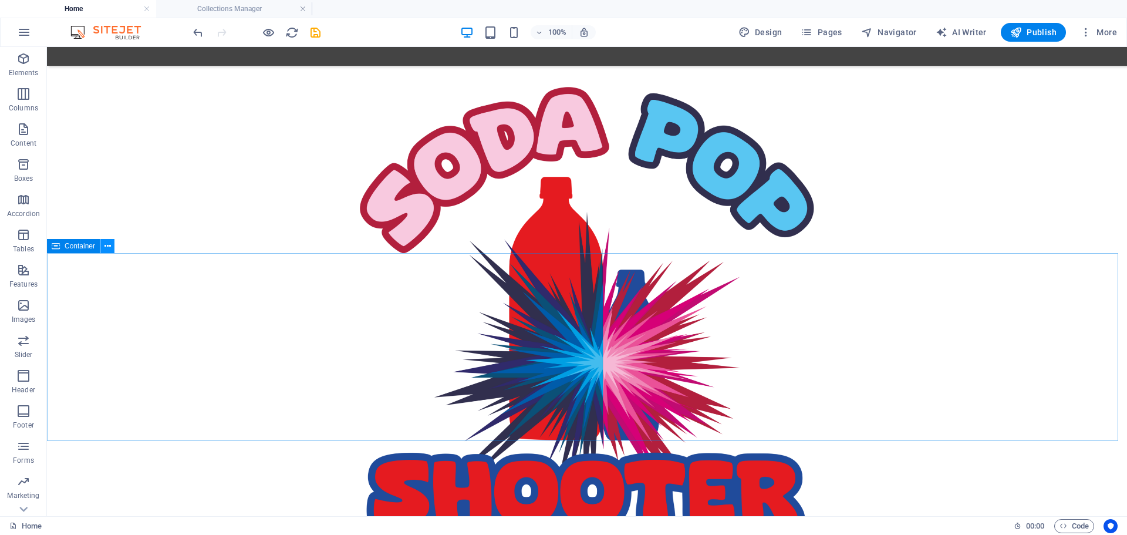
click at [107, 248] on icon at bounding box center [108, 246] width 6 height 12
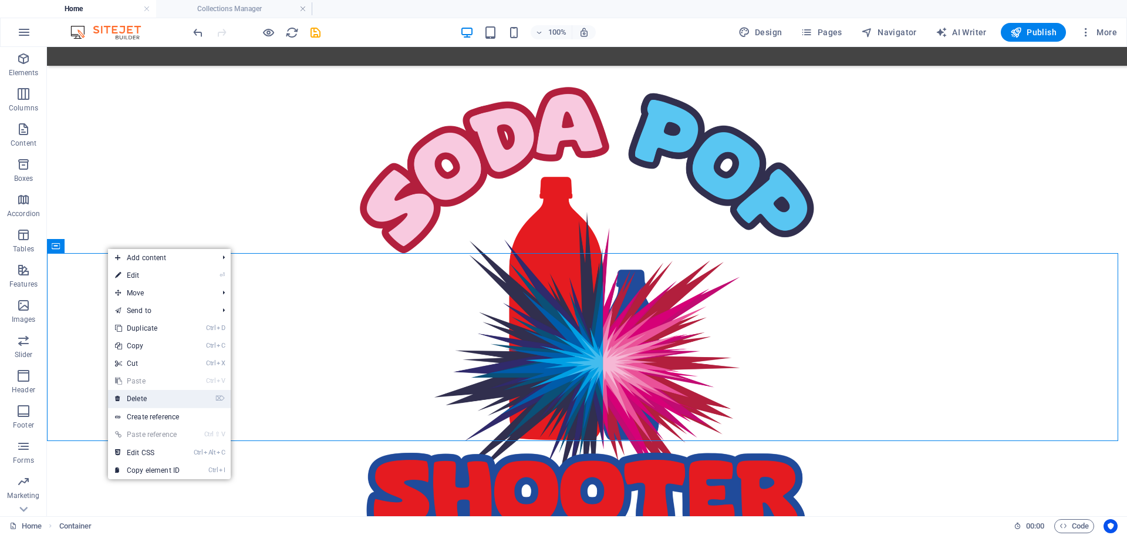
click at [143, 402] on link "⌦ Delete" at bounding box center [147, 399] width 79 height 18
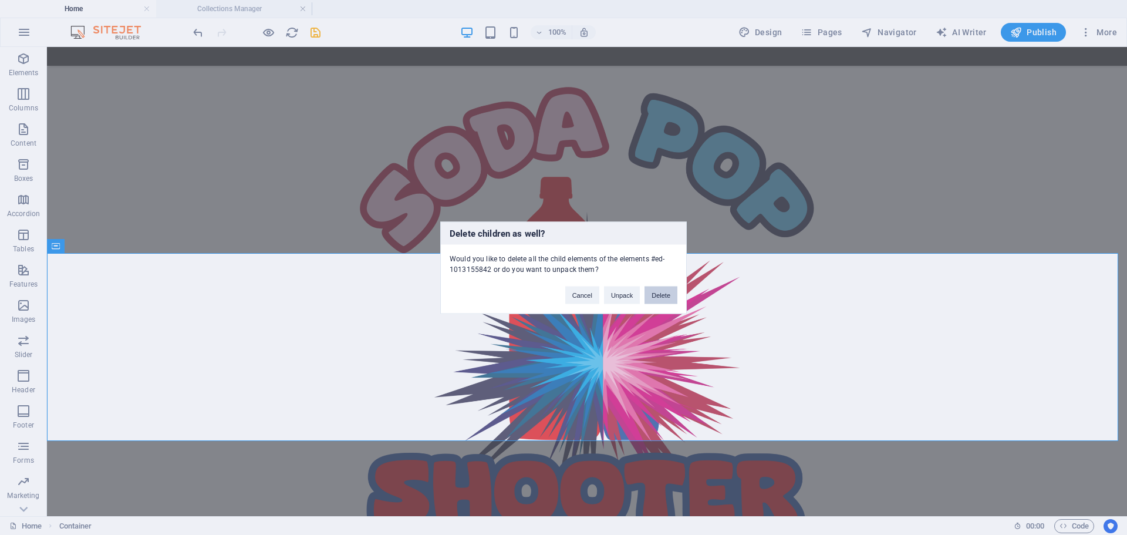
click at [645, 297] on button "Delete" at bounding box center [661, 295] width 33 height 18
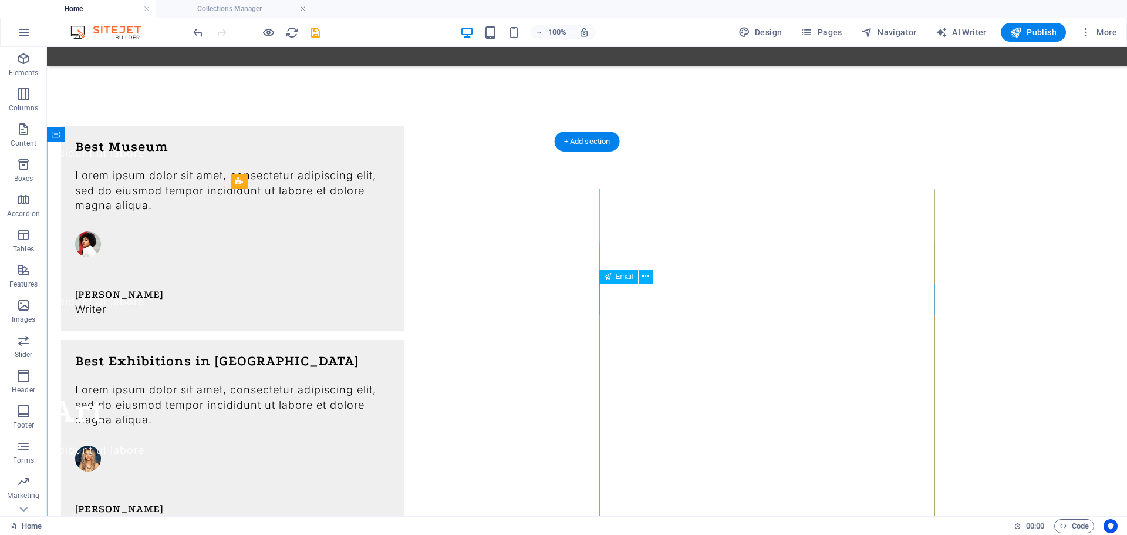
scroll to position [1787, 0]
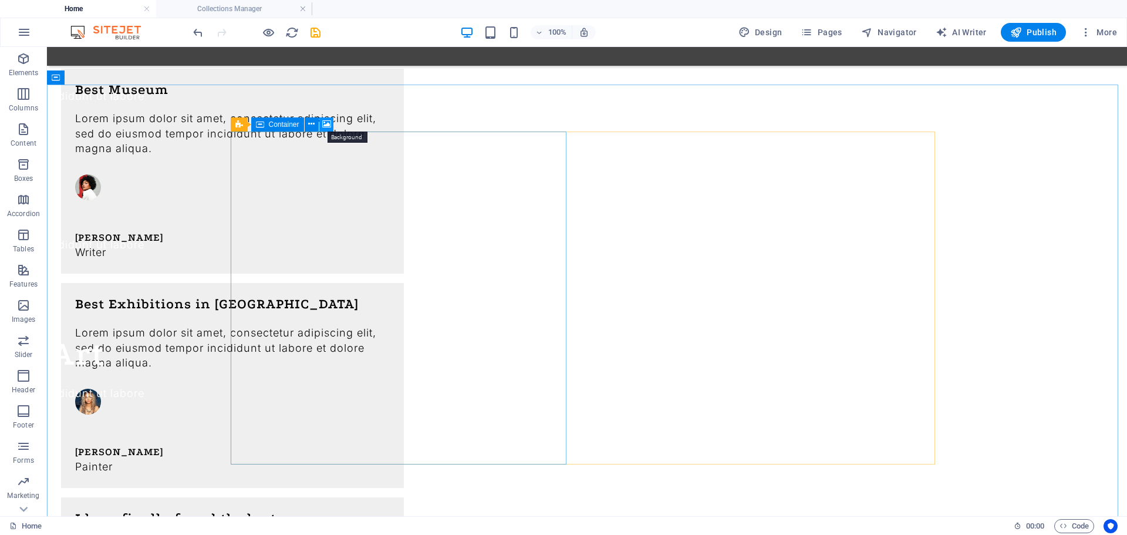
click at [325, 124] on icon at bounding box center [326, 124] width 9 height 12
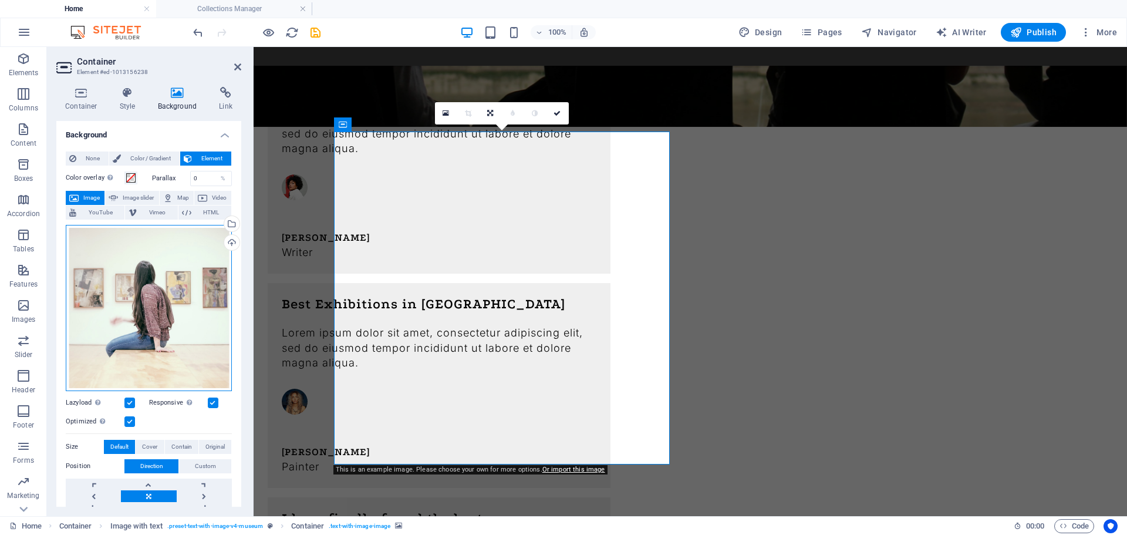
click at [208, 242] on div "Drag files here, click to choose files or select files from Files or our free s…" at bounding box center [149, 308] width 166 height 166
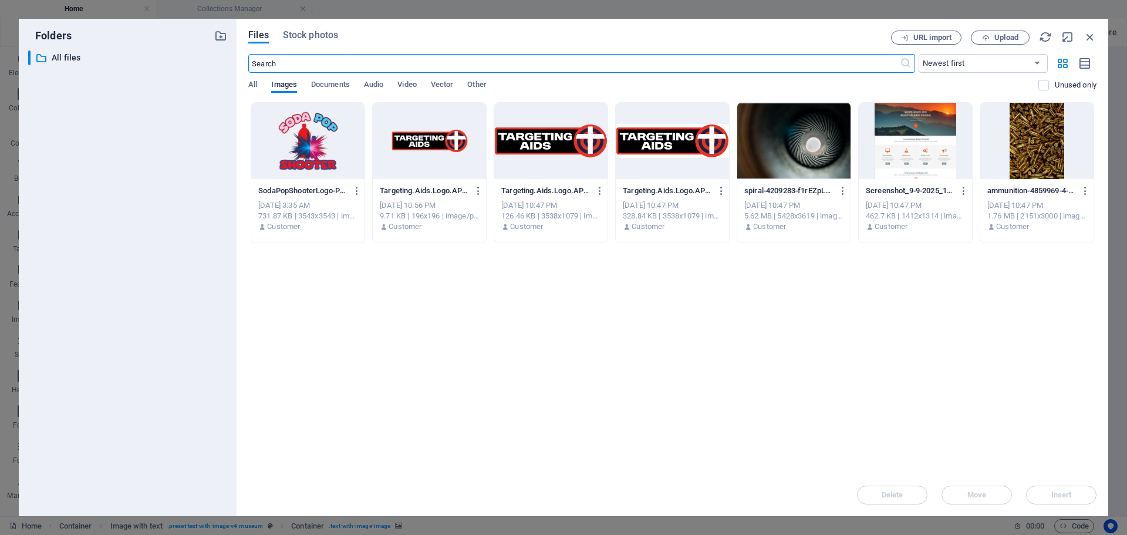
click at [1047, 144] on div at bounding box center [1037, 141] width 113 height 76
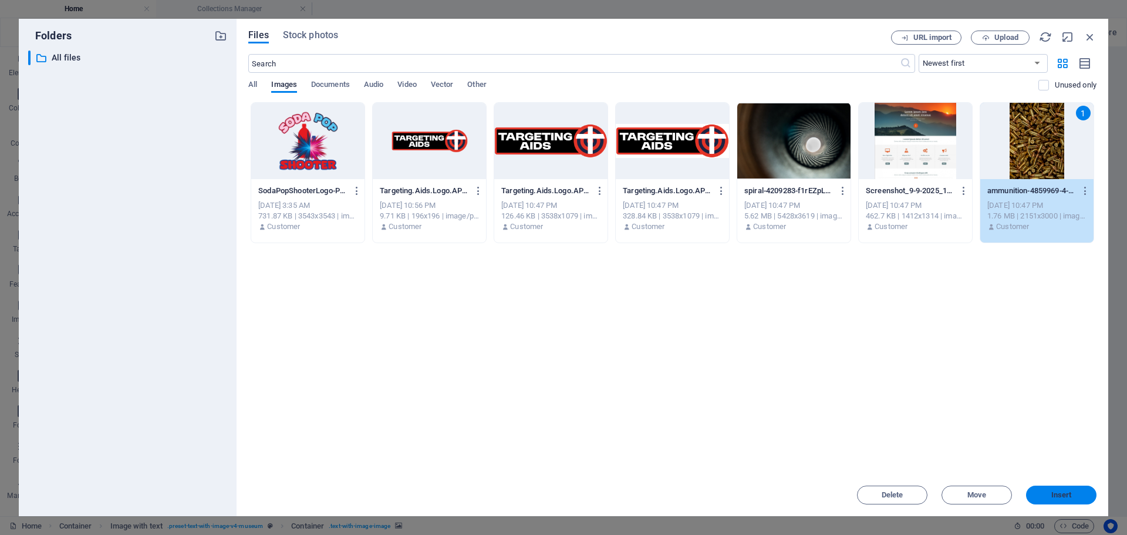
click at [1078, 492] on span "Insert" at bounding box center [1061, 494] width 61 height 7
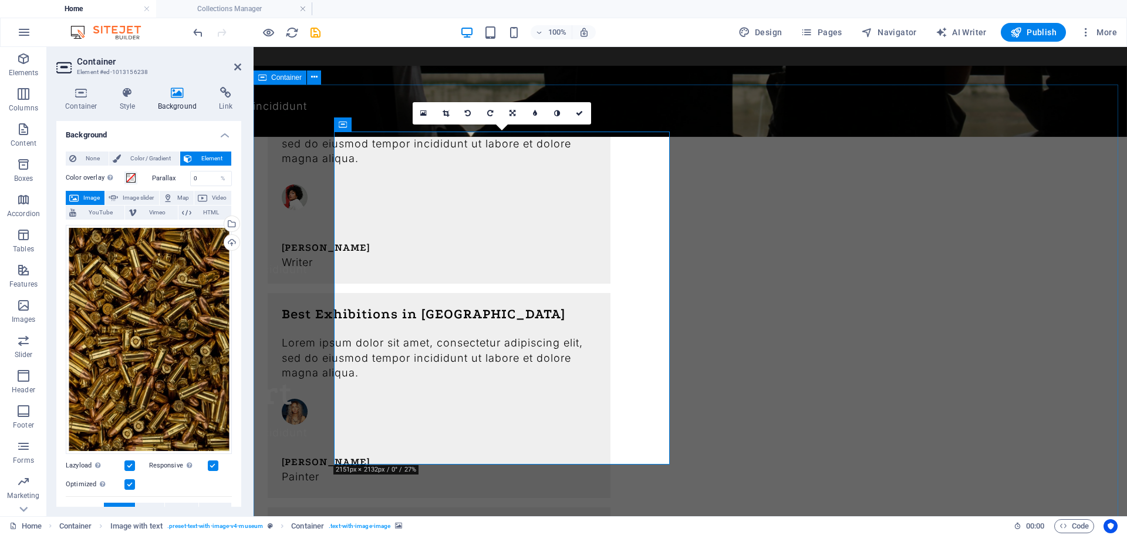
scroll to position [1787, 0]
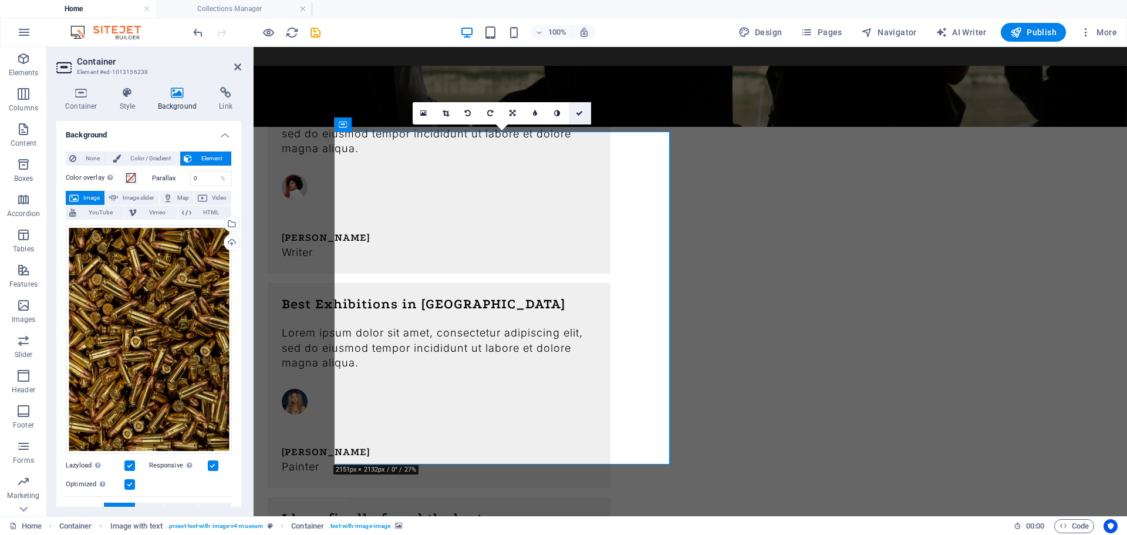
click at [580, 113] on icon at bounding box center [579, 113] width 7 height 7
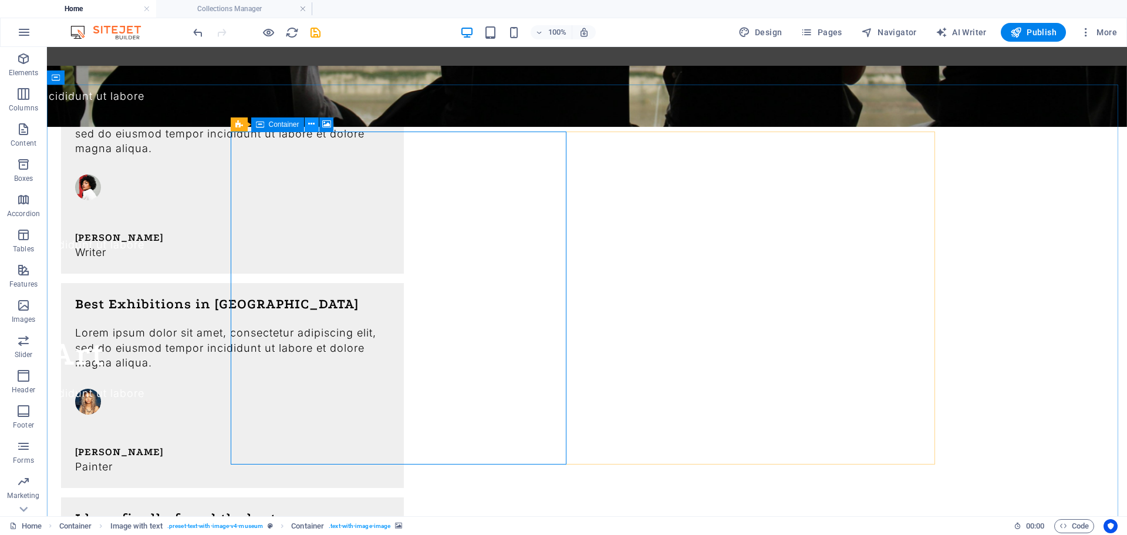
click at [314, 127] on icon at bounding box center [311, 124] width 6 height 12
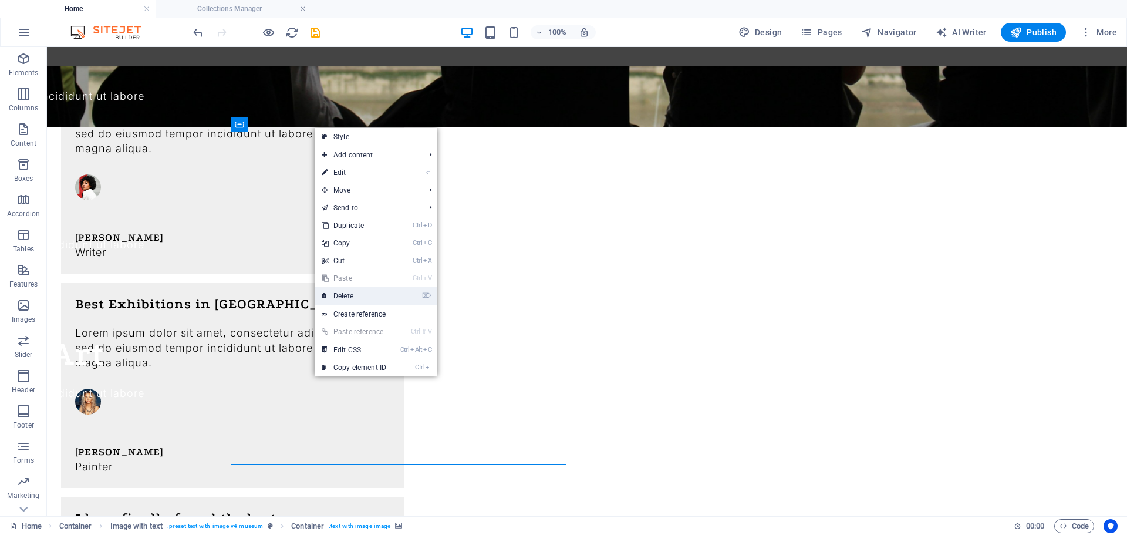
click at [354, 296] on link "⌦ Delete" at bounding box center [354, 296] width 79 height 18
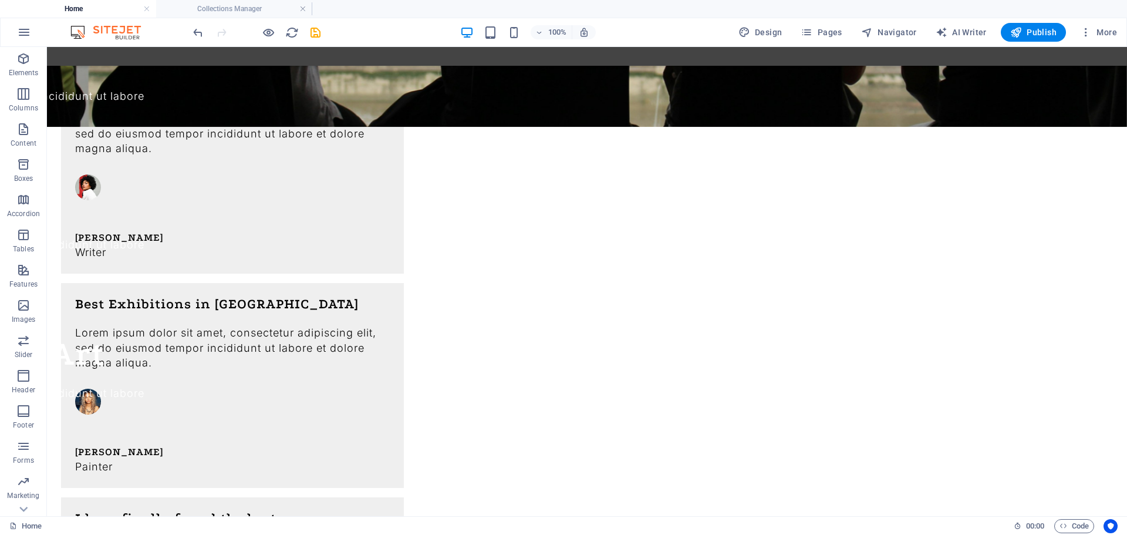
click at [205, 32] on div at bounding box center [257, 32] width 132 height 19
click at [203, 32] on icon "undo" at bounding box center [198, 33] width 14 height 14
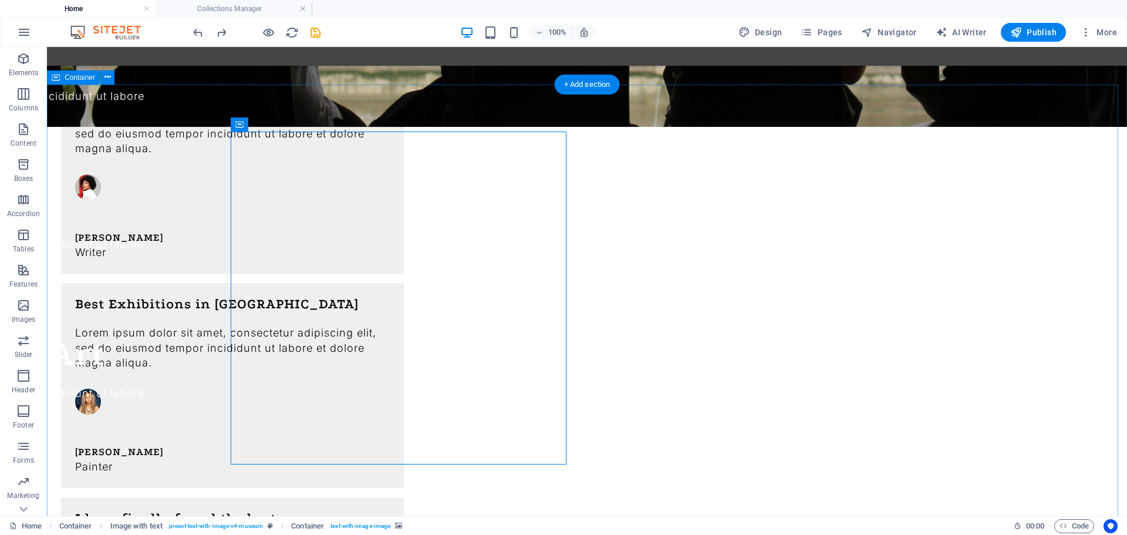
drag, startPoint x: 514, startPoint y: 184, endPoint x: 510, endPoint y: 223, distance: 39.6
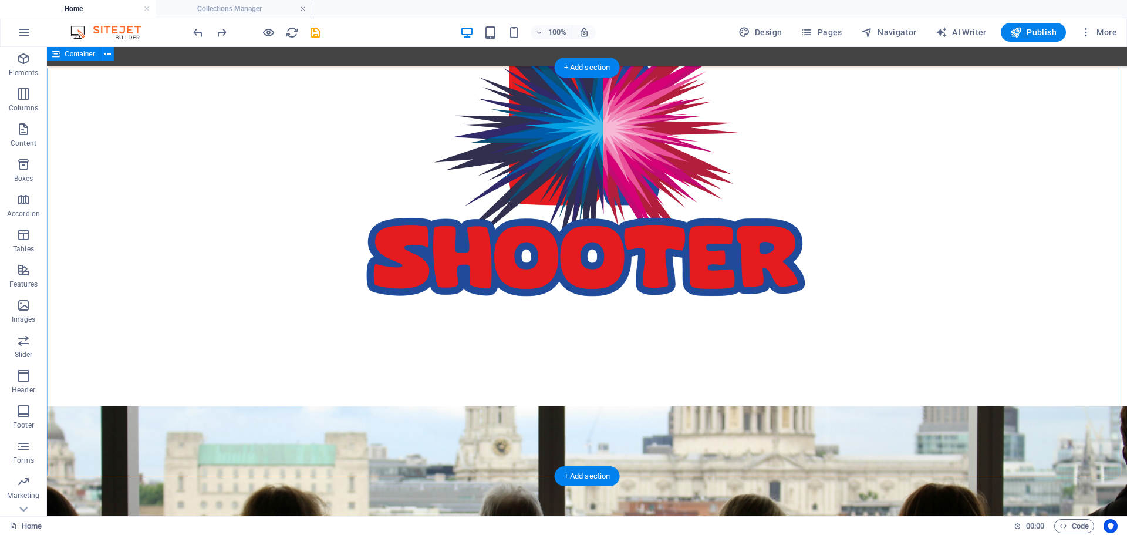
scroll to position [939, 0]
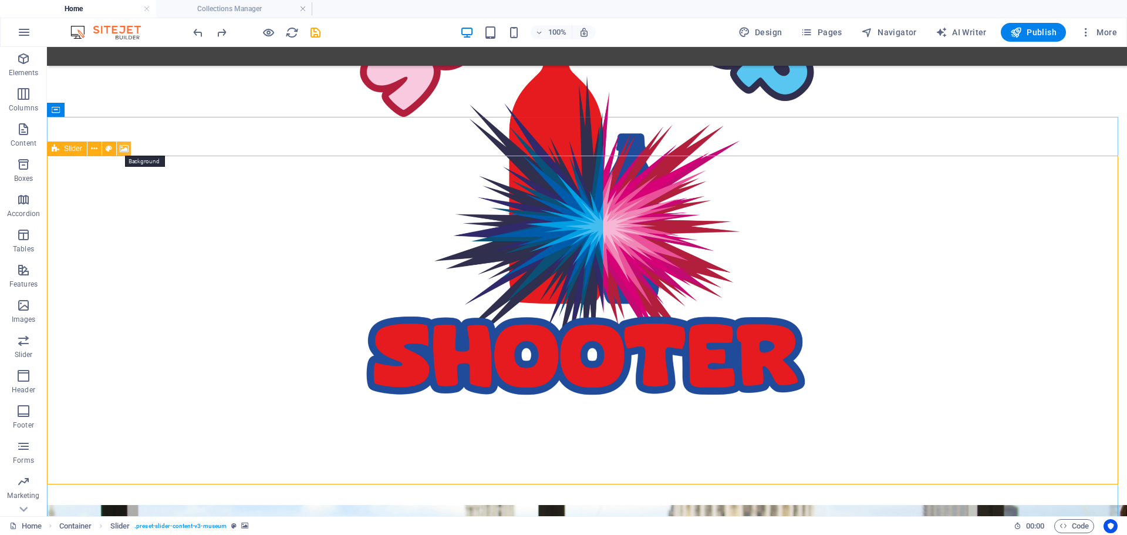
click at [125, 144] on icon at bounding box center [124, 149] width 9 height 12
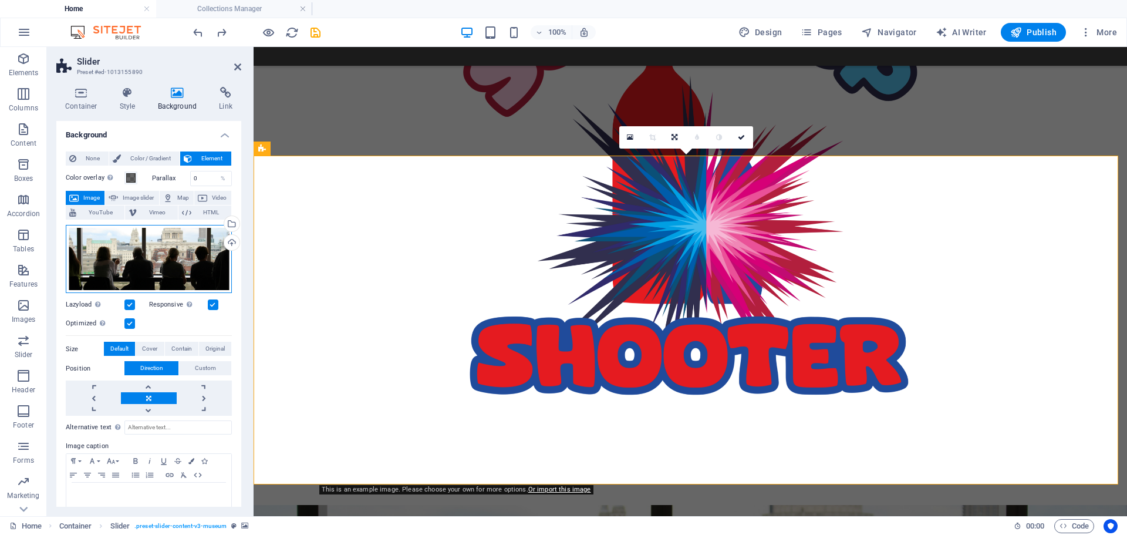
click at [149, 250] on div "Drag files here, click to choose files or select files from Files or our free s…" at bounding box center [149, 259] width 166 height 68
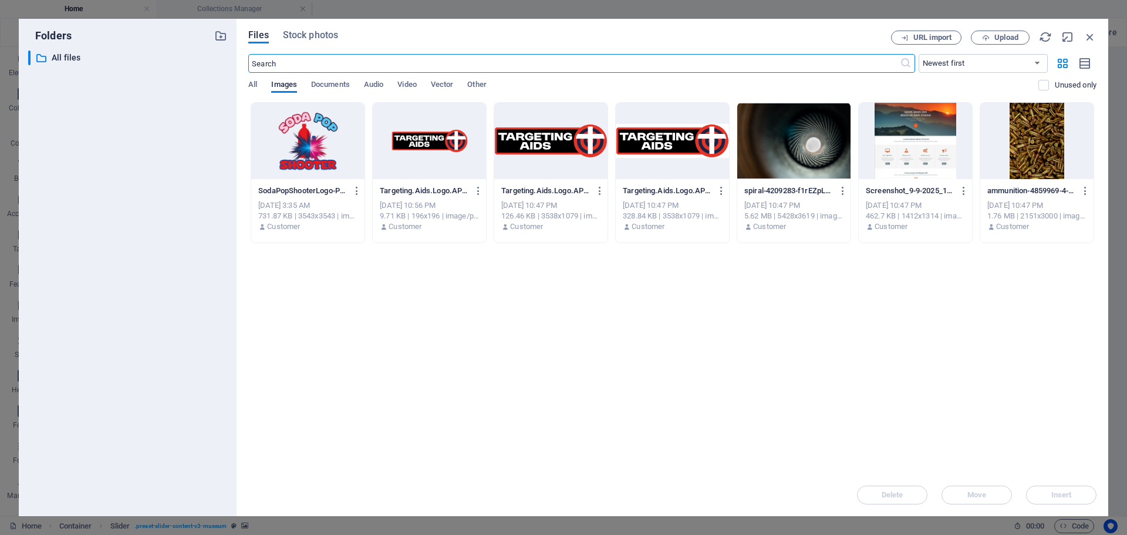
click at [784, 152] on div at bounding box center [793, 141] width 113 height 76
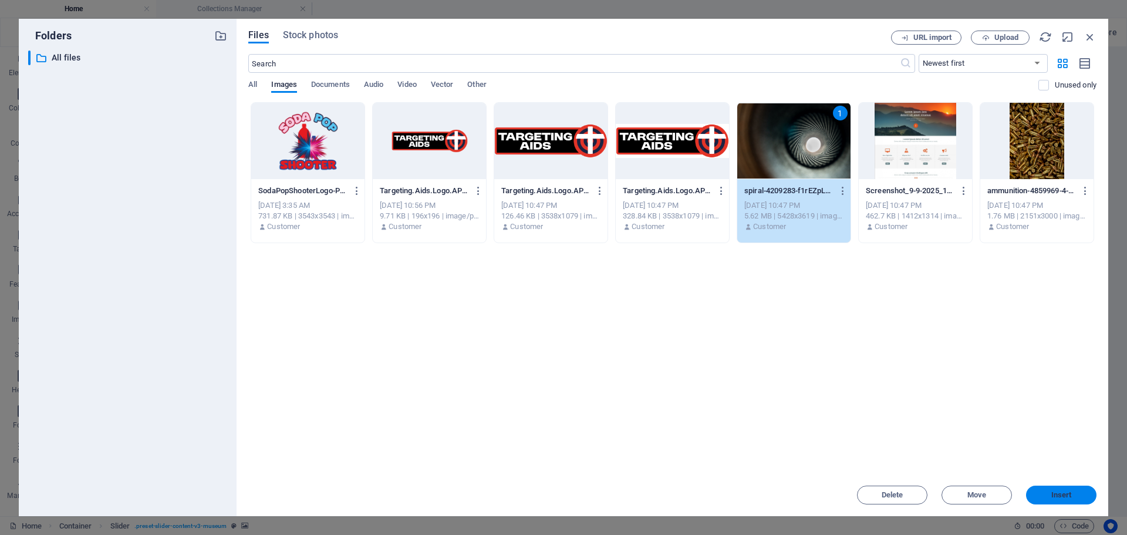
click at [1048, 496] on span "Insert" at bounding box center [1061, 494] width 61 height 7
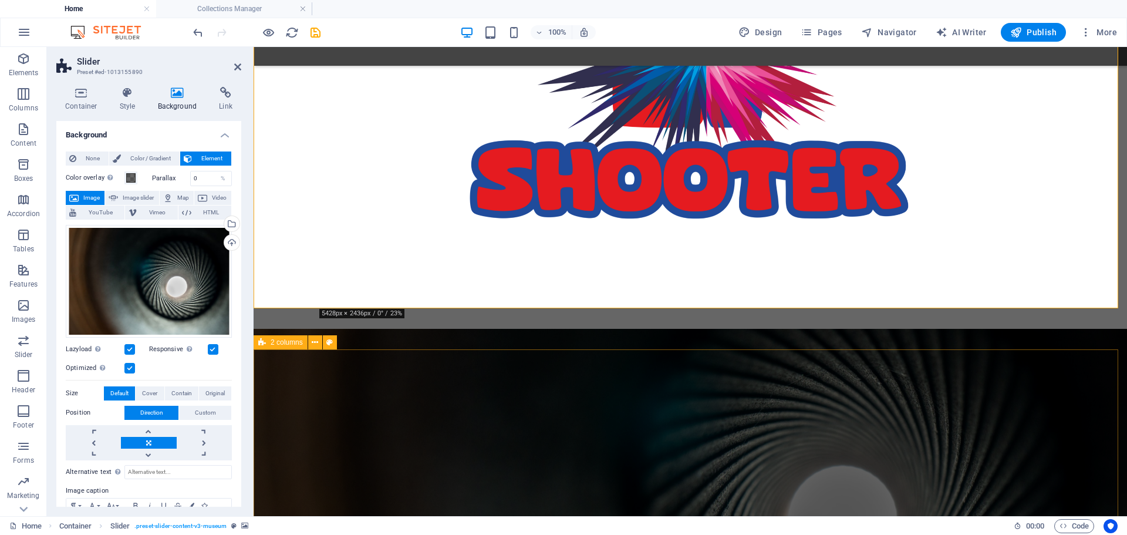
scroll to position [881, 0]
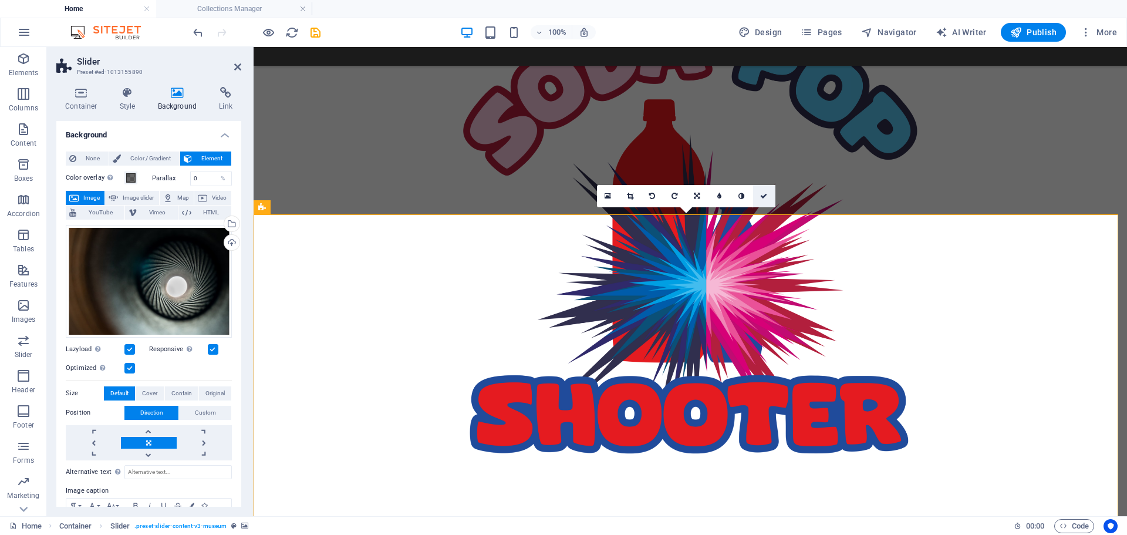
click at [764, 196] on icon at bounding box center [763, 196] width 7 height 7
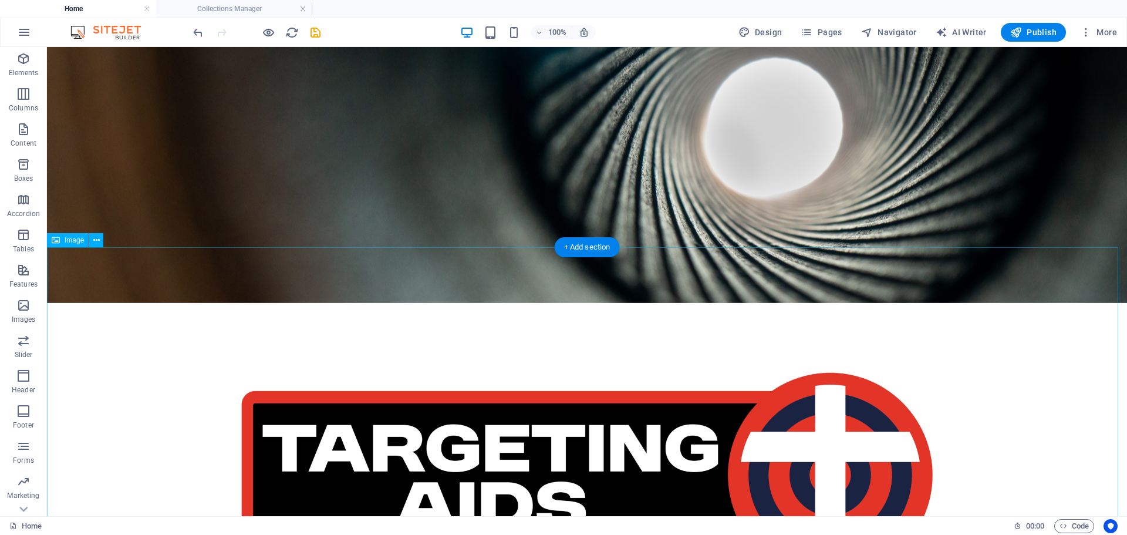
scroll to position [0, 0]
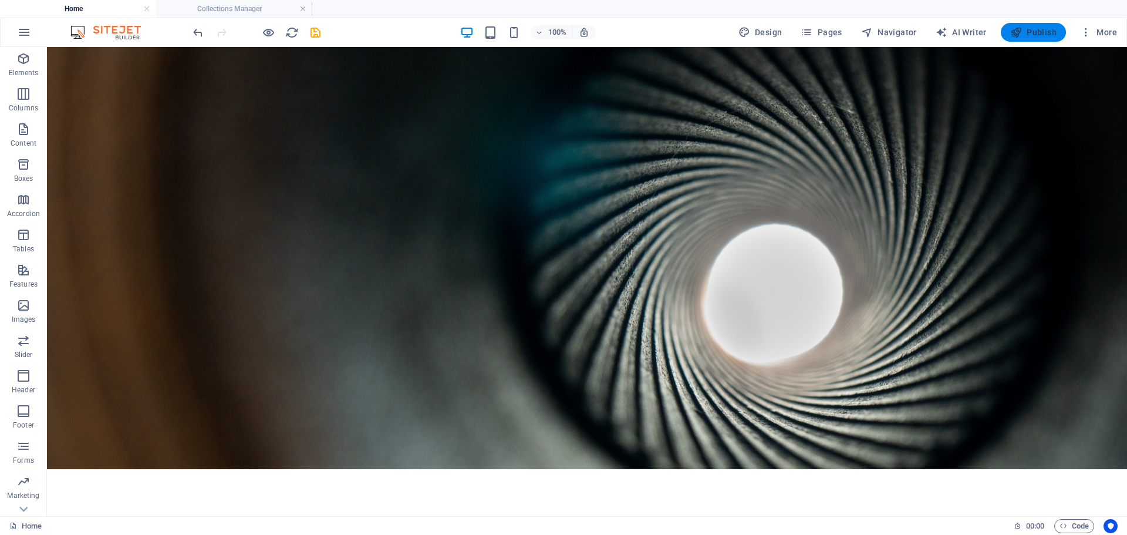
click at [1014, 28] on icon "button" at bounding box center [1017, 32] width 12 height 12
checkbox input "false"
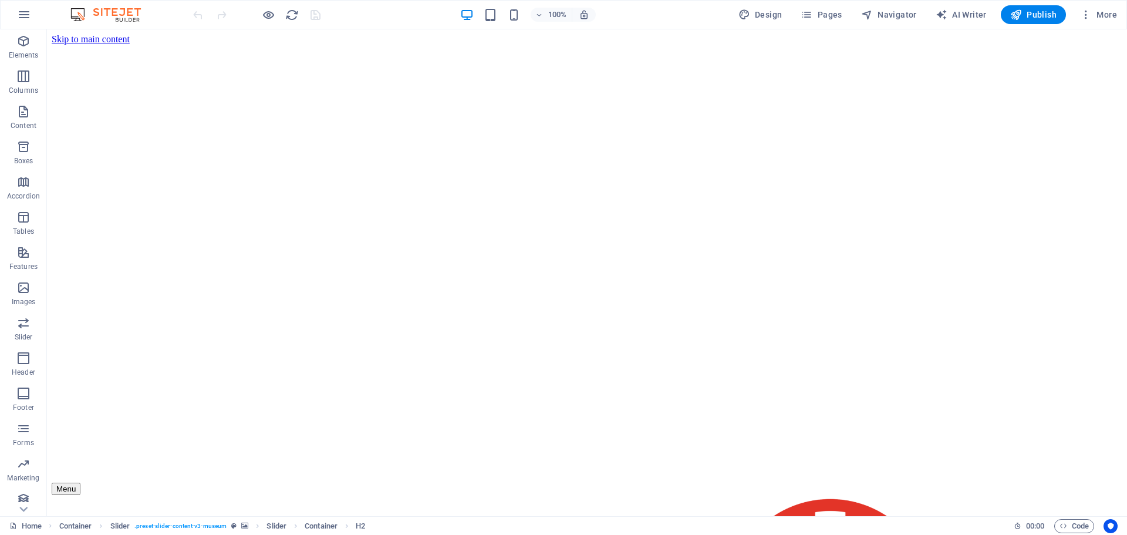
scroll to position [959, 0]
